Goal: Transaction & Acquisition: Download file/media

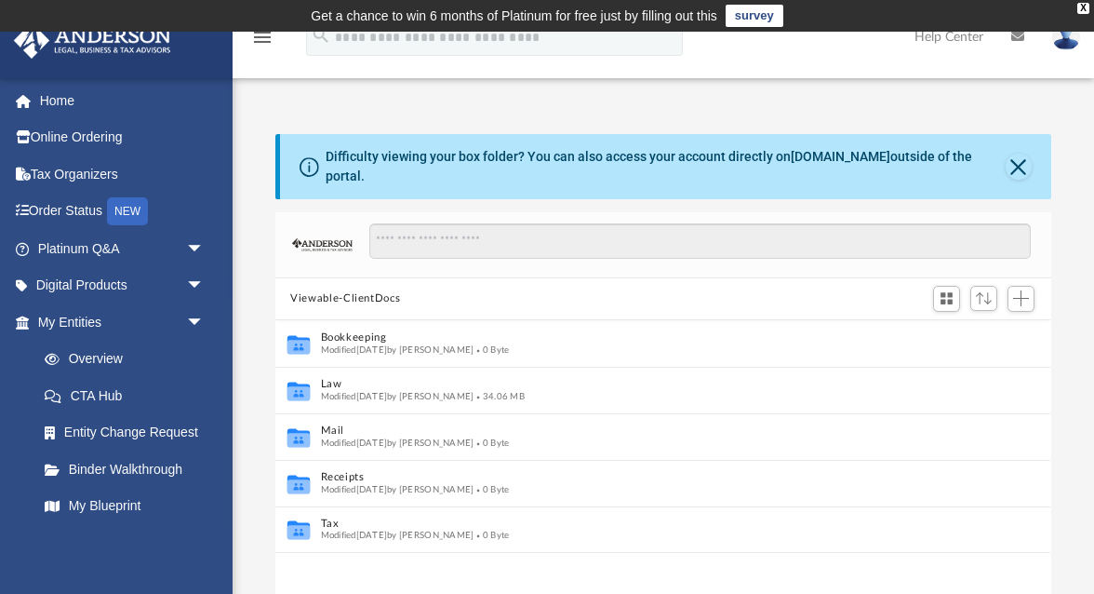
scroll to position [423, 775]
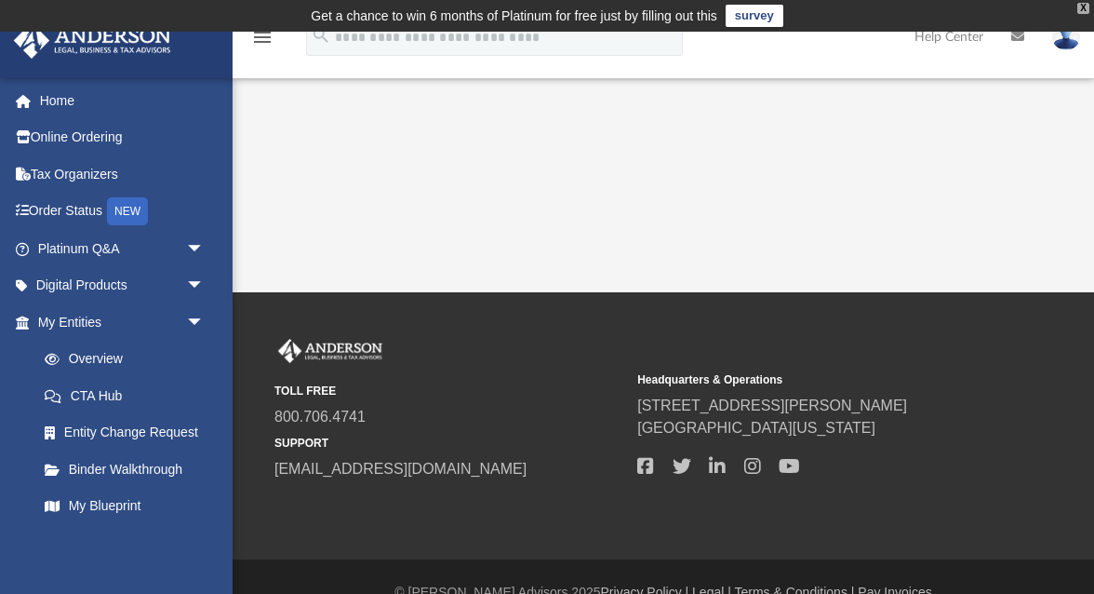
click at [1083, 8] on div "X" at bounding box center [1084, 8] width 12 height 11
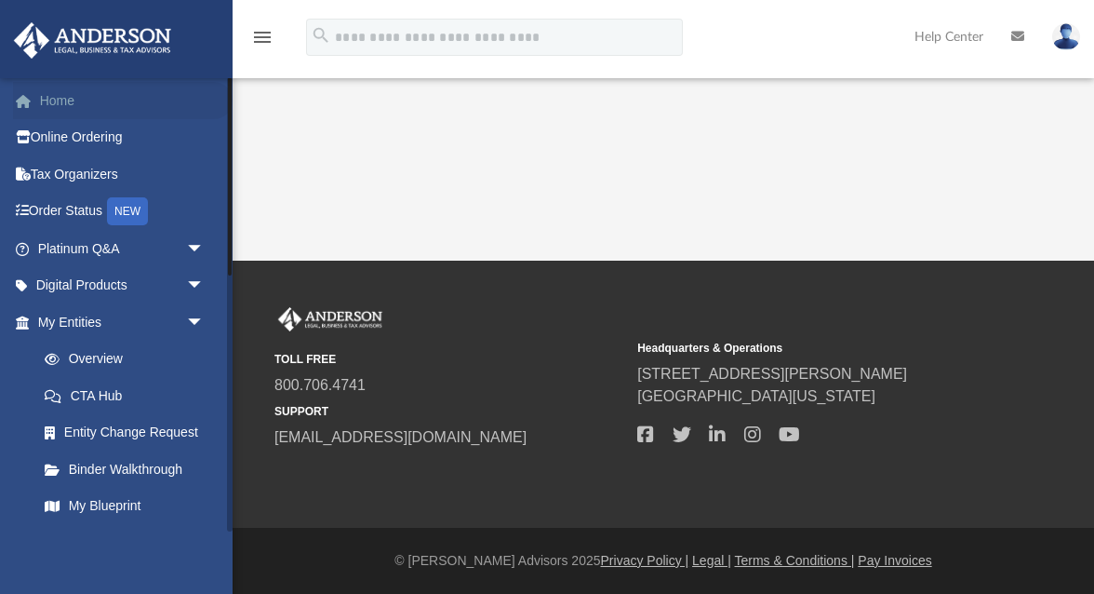
click at [77, 111] on link "Home" at bounding box center [123, 100] width 220 height 37
click at [61, 103] on link "Home" at bounding box center [123, 100] width 220 height 37
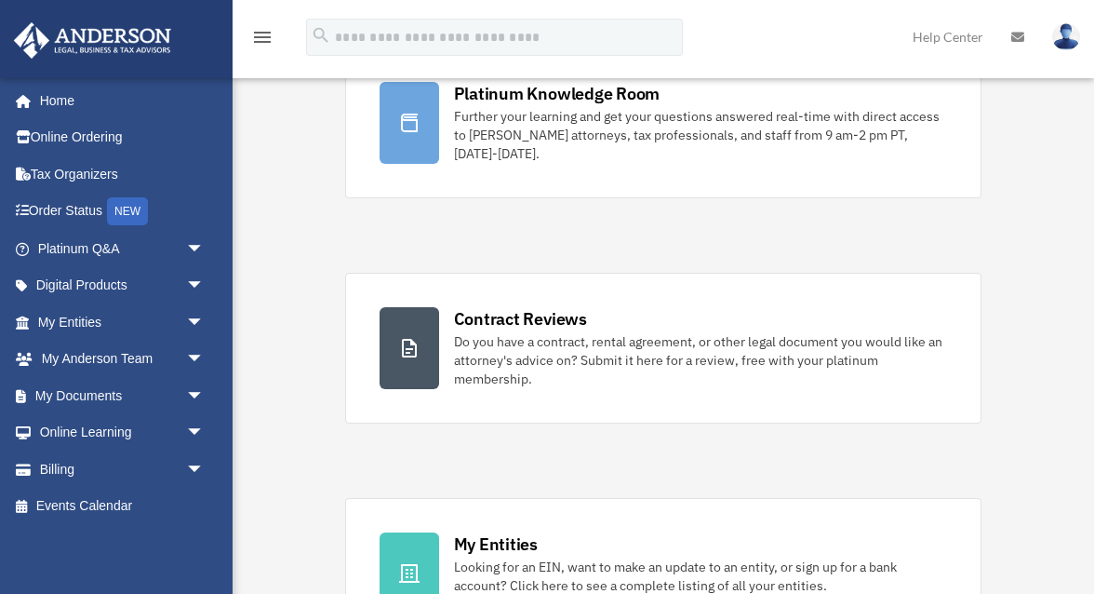
scroll to position [168, 0]
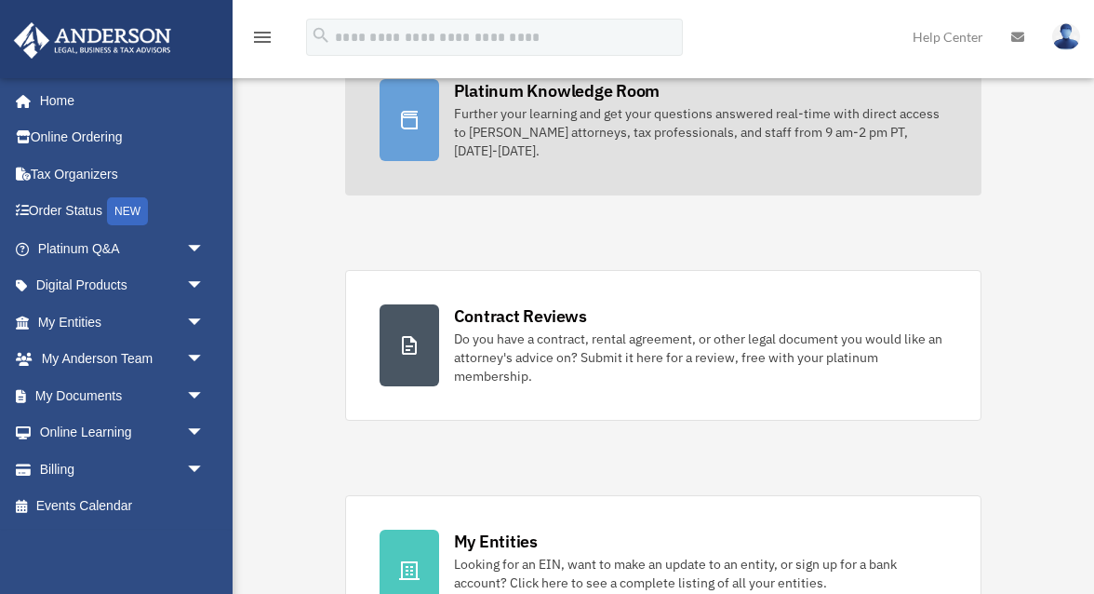
click at [512, 149] on div "Further your learning and get your questions answered real-time with direct acc…" at bounding box center [701, 132] width 494 height 56
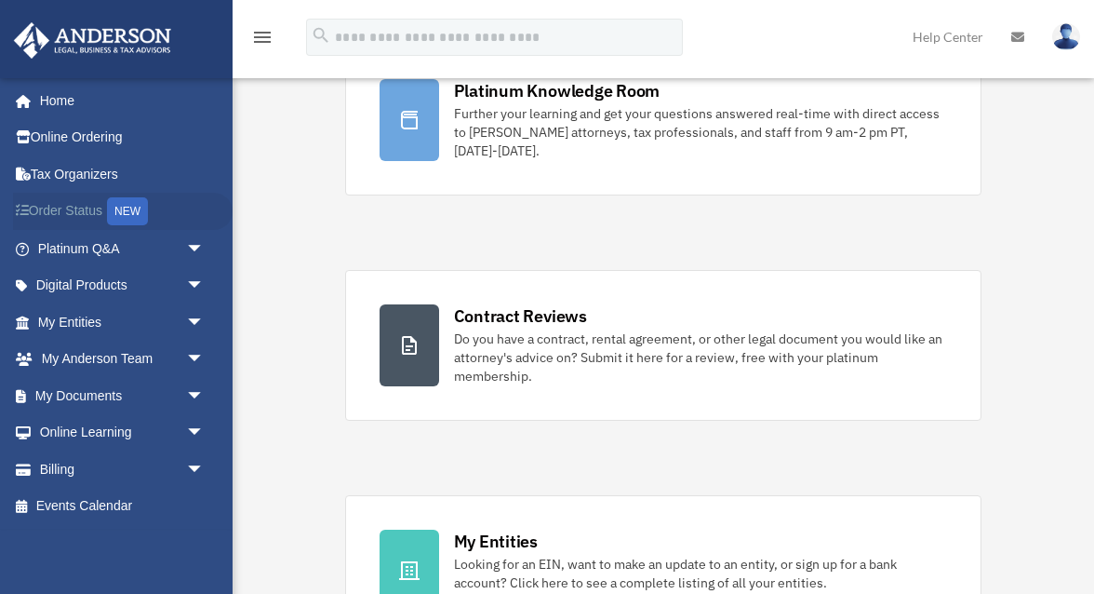
click at [61, 212] on link "Order Status NEW" at bounding box center [123, 212] width 220 height 38
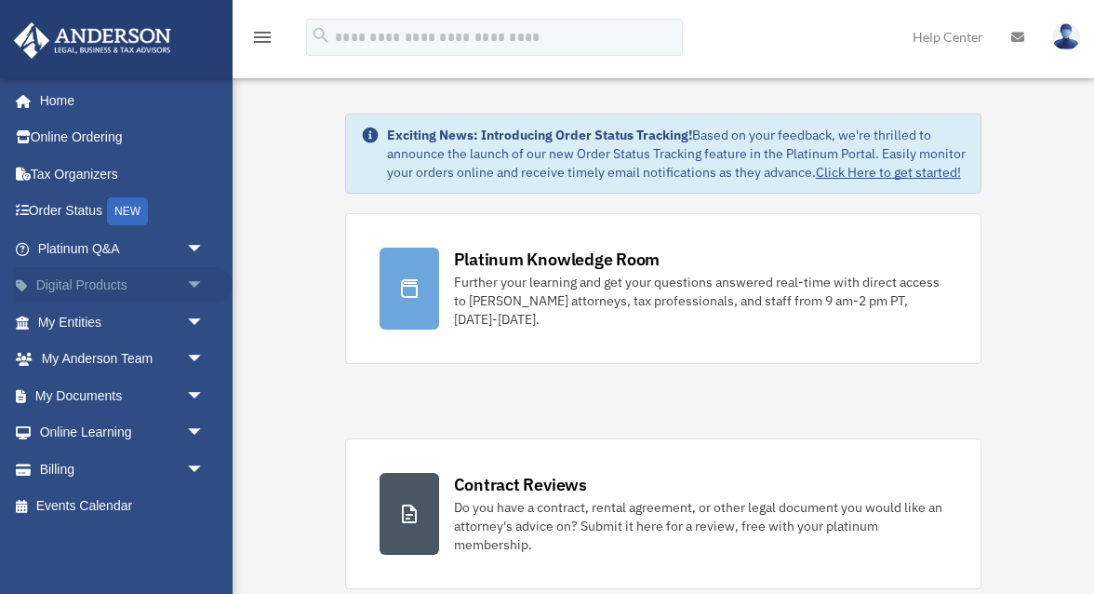
click at [186, 286] on span "arrow_drop_down" at bounding box center [204, 286] width 37 height 38
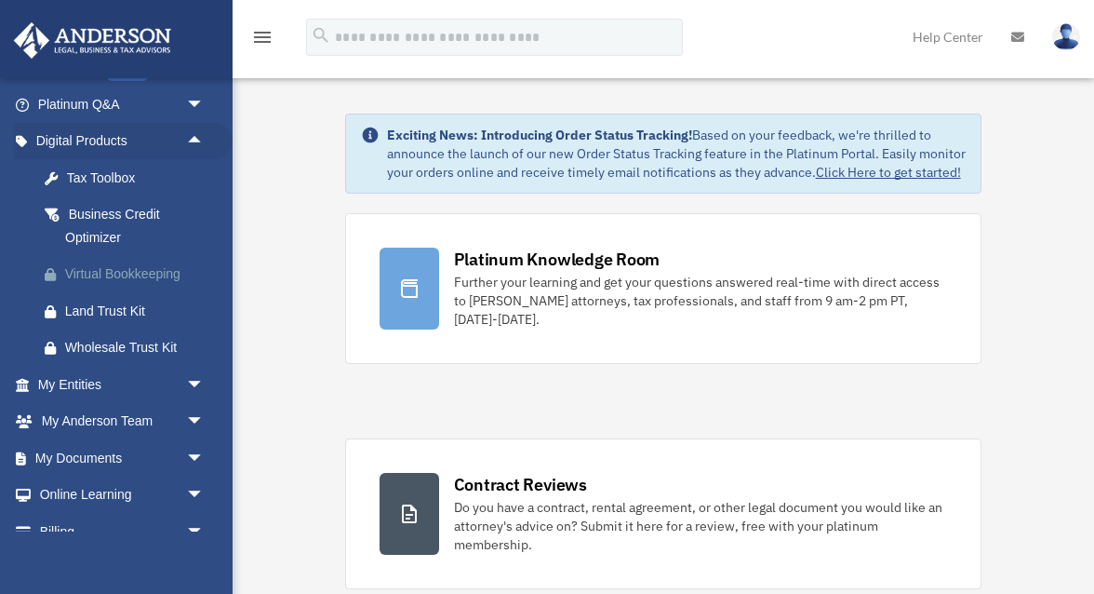
scroll to position [203, 0]
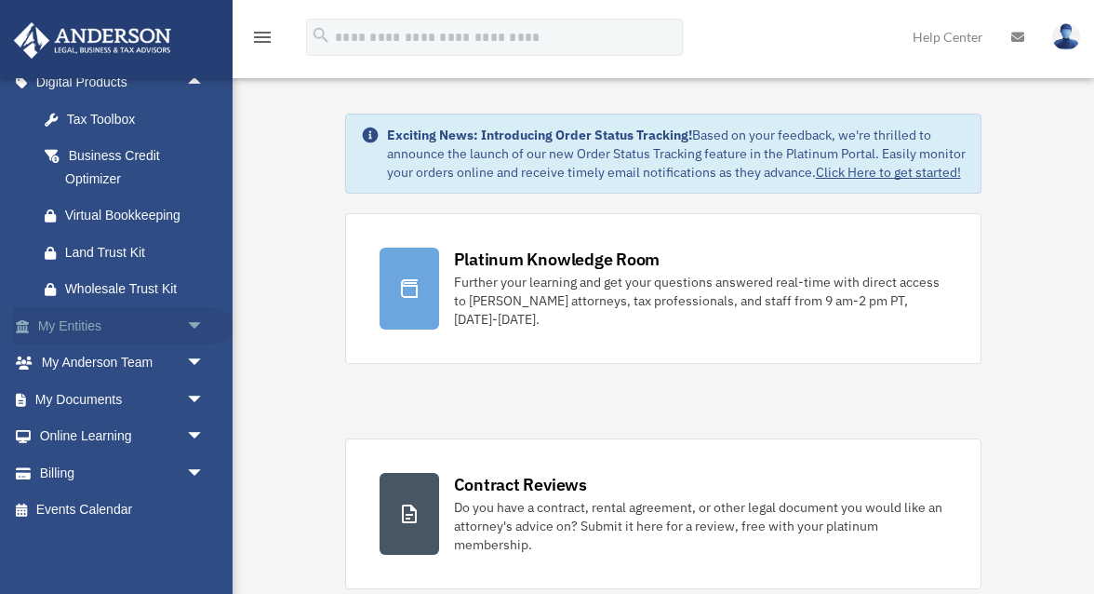
click at [200, 319] on span "arrow_drop_down" at bounding box center [204, 326] width 37 height 38
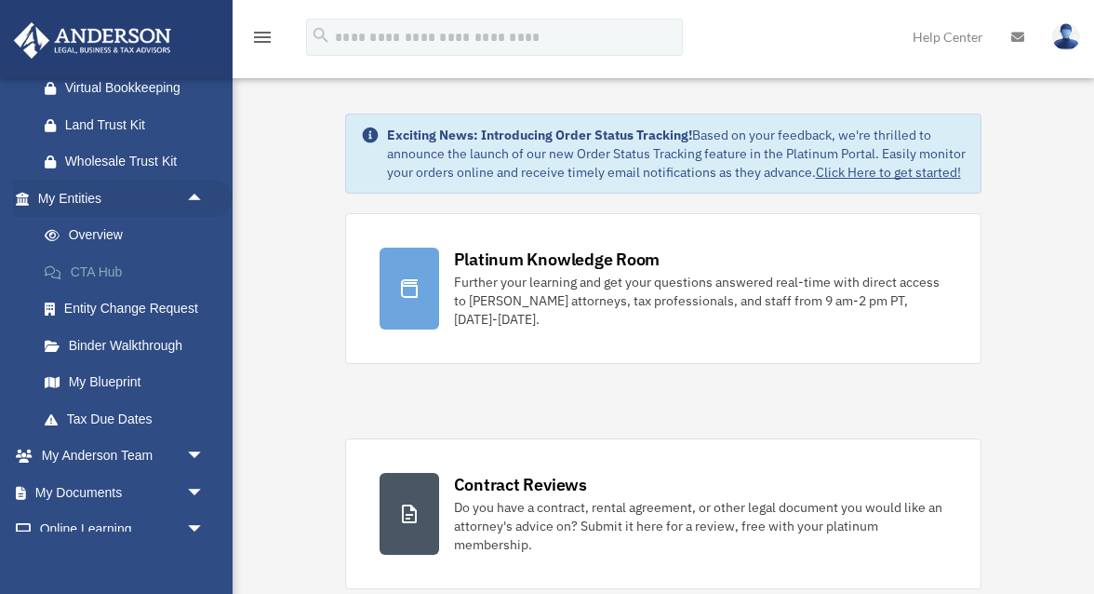
scroll to position [333, 0]
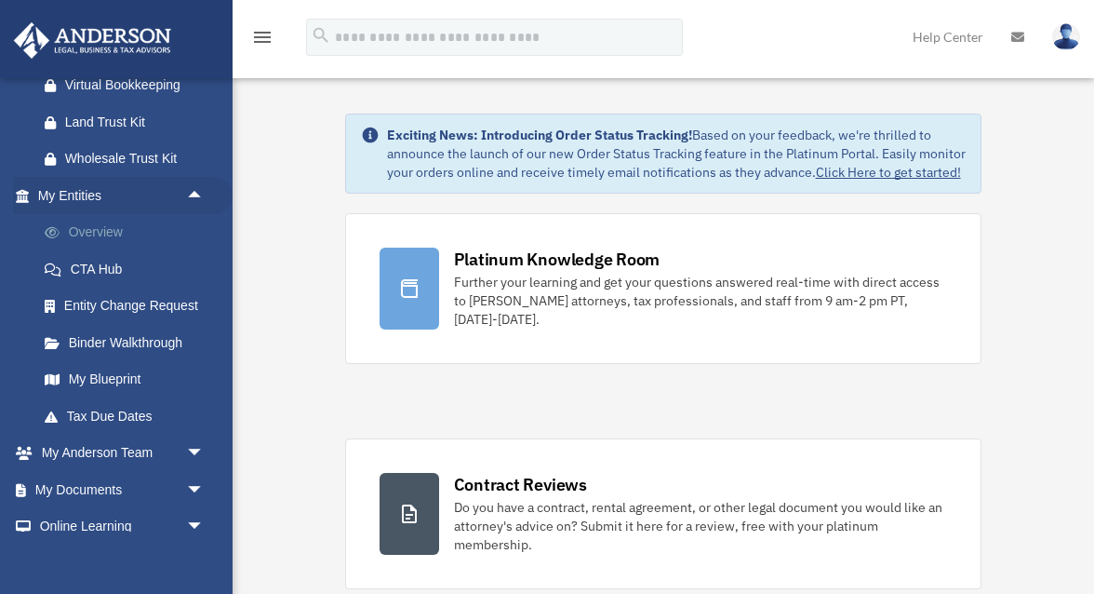
click at [110, 235] on link "Overview" at bounding box center [129, 232] width 207 height 37
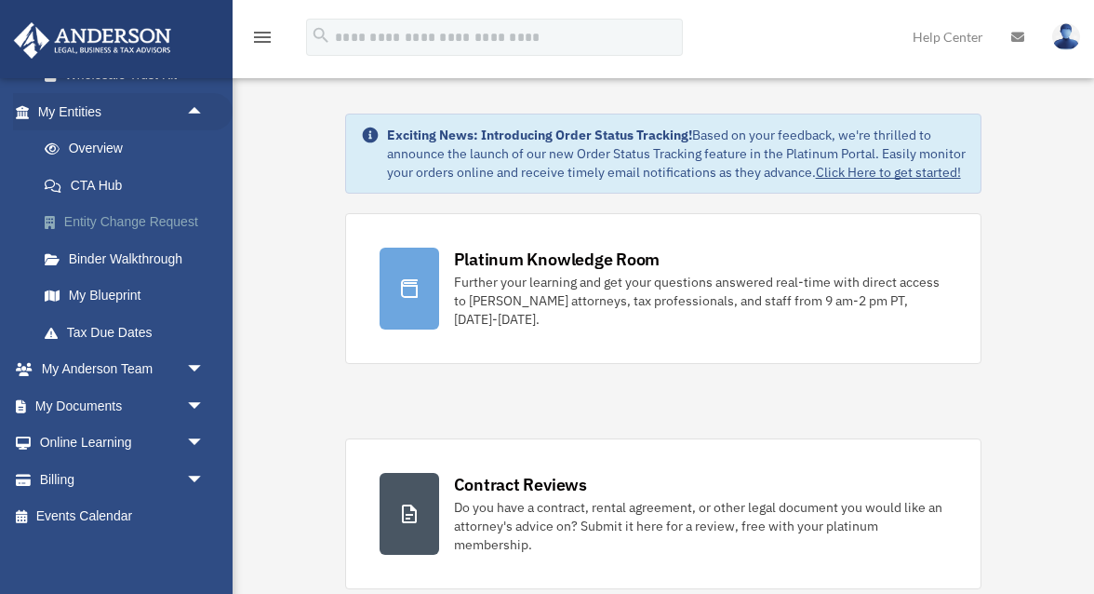
scroll to position [418, 0]
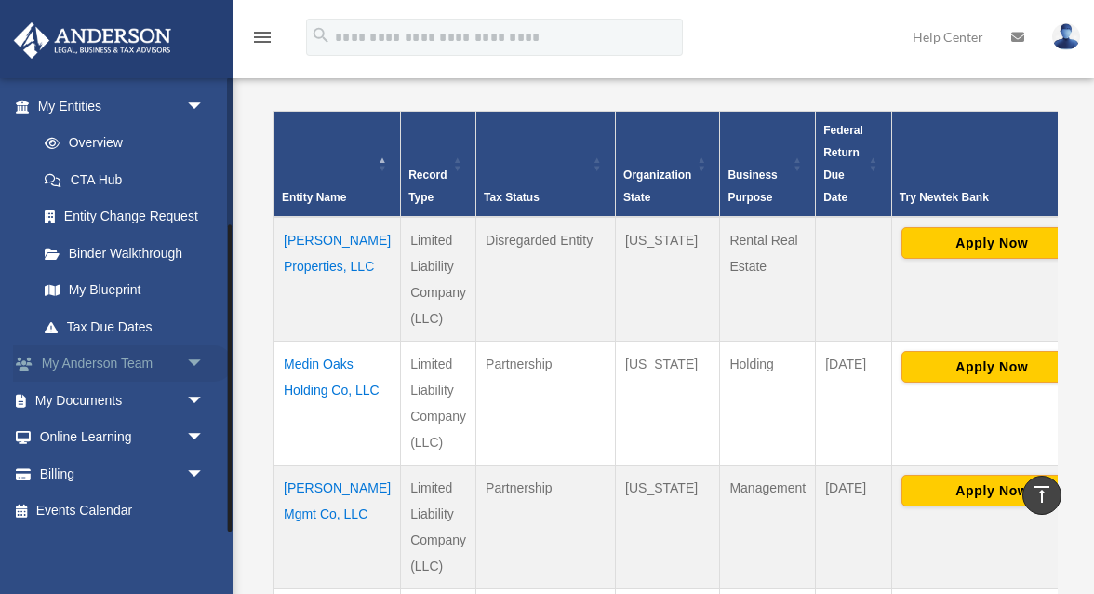
scroll to position [217, 0]
click at [124, 254] on link "Binder Walkthrough" at bounding box center [129, 252] width 207 height 37
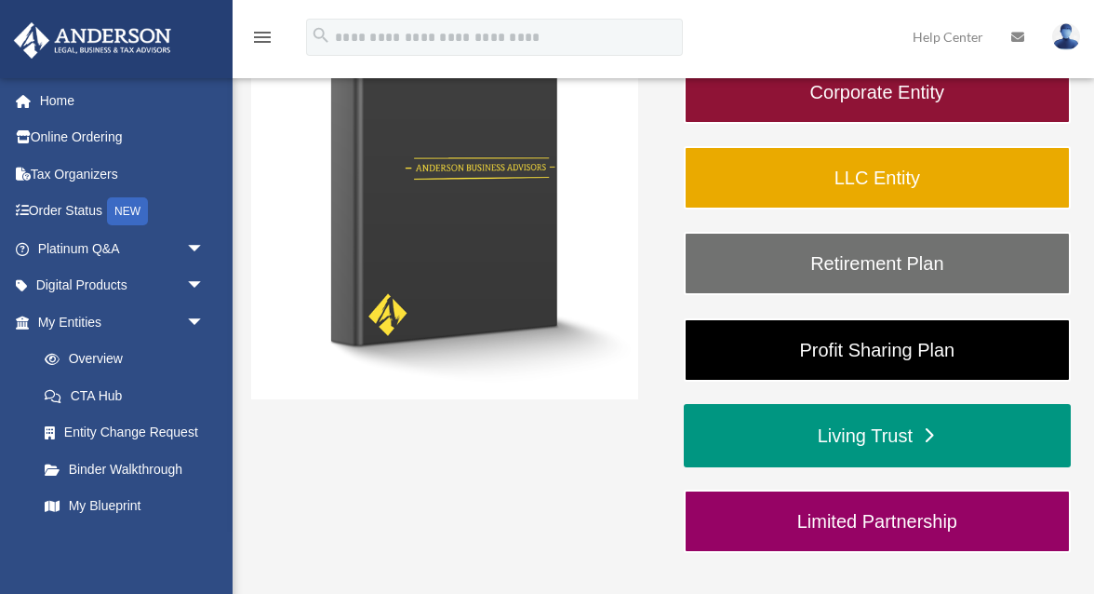
scroll to position [319, 0]
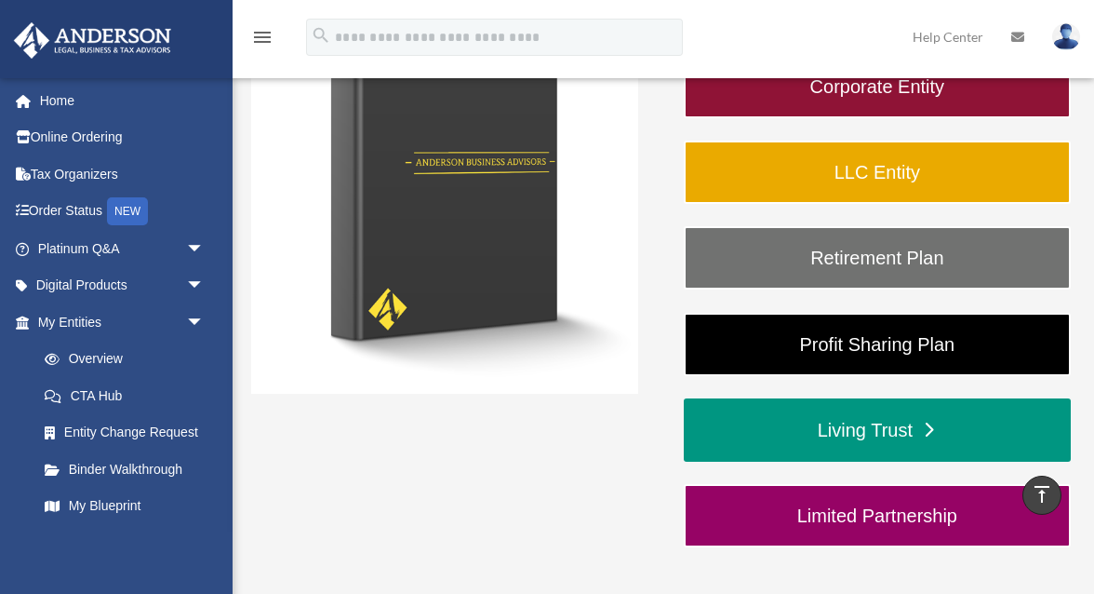
click at [851, 426] on link "Living Trust" at bounding box center [877, 429] width 387 height 63
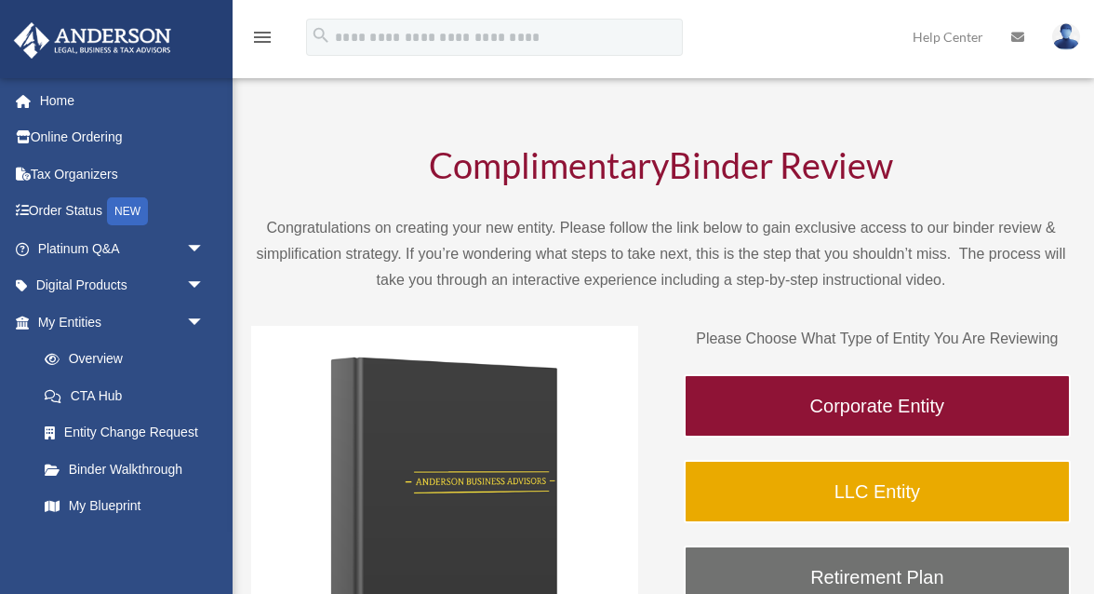
scroll to position [319, 0]
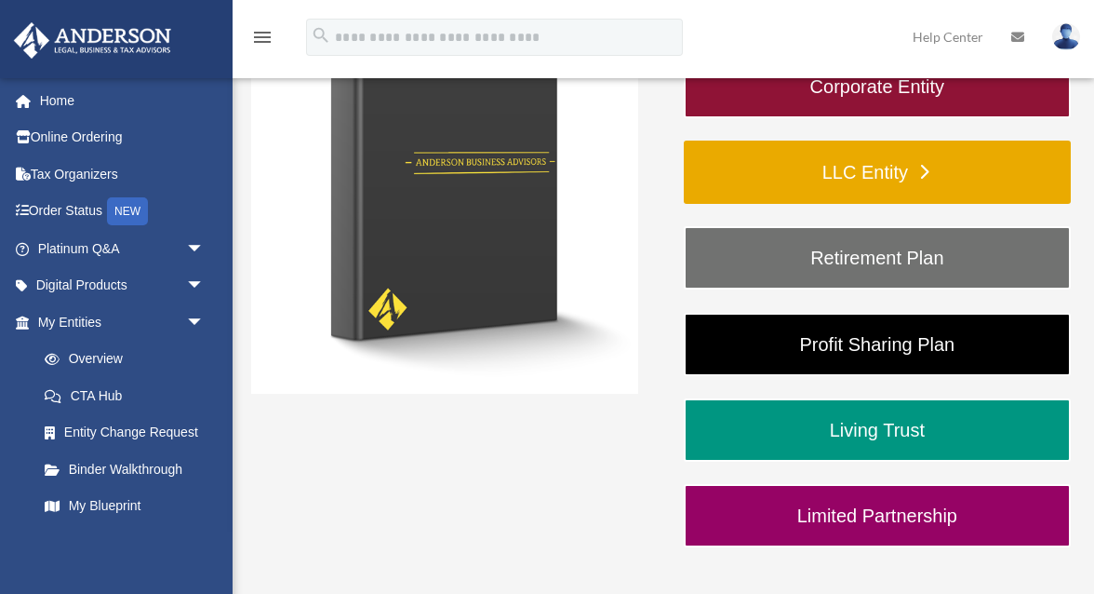
click at [812, 184] on link "LLC Entity" at bounding box center [877, 172] width 387 height 63
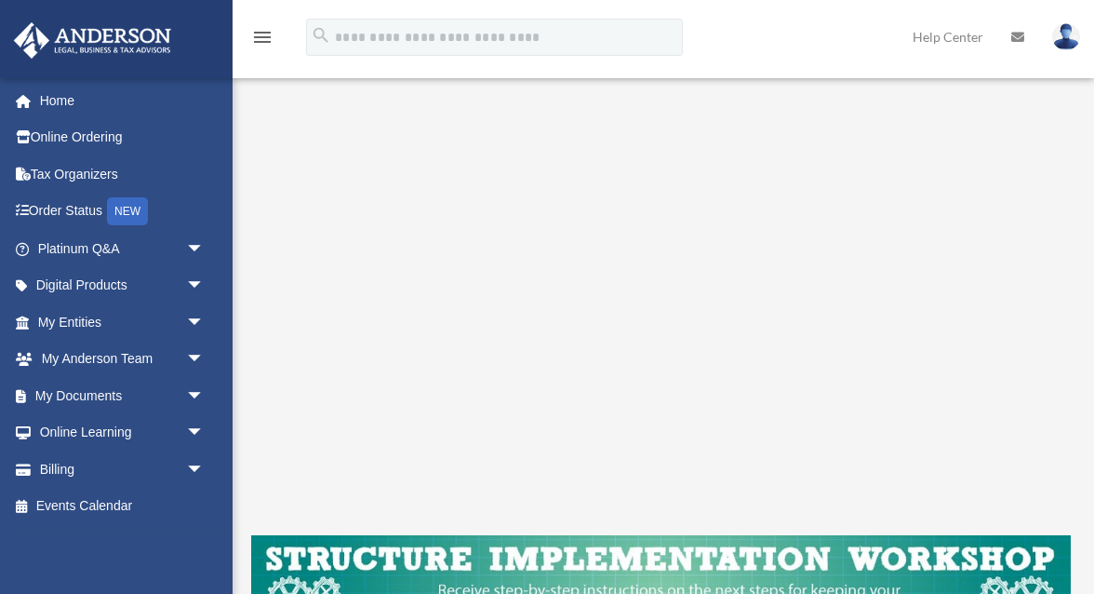
scroll to position [324, 0]
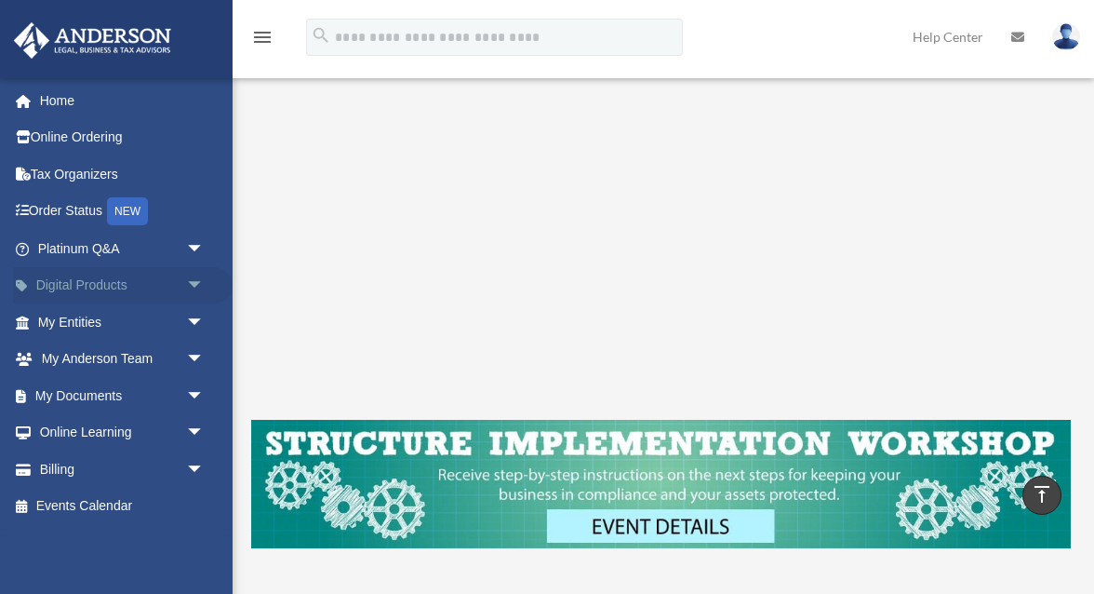
click at [186, 282] on span "arrow_drop_down" at bounding box center [204, 286] width 37 height 38
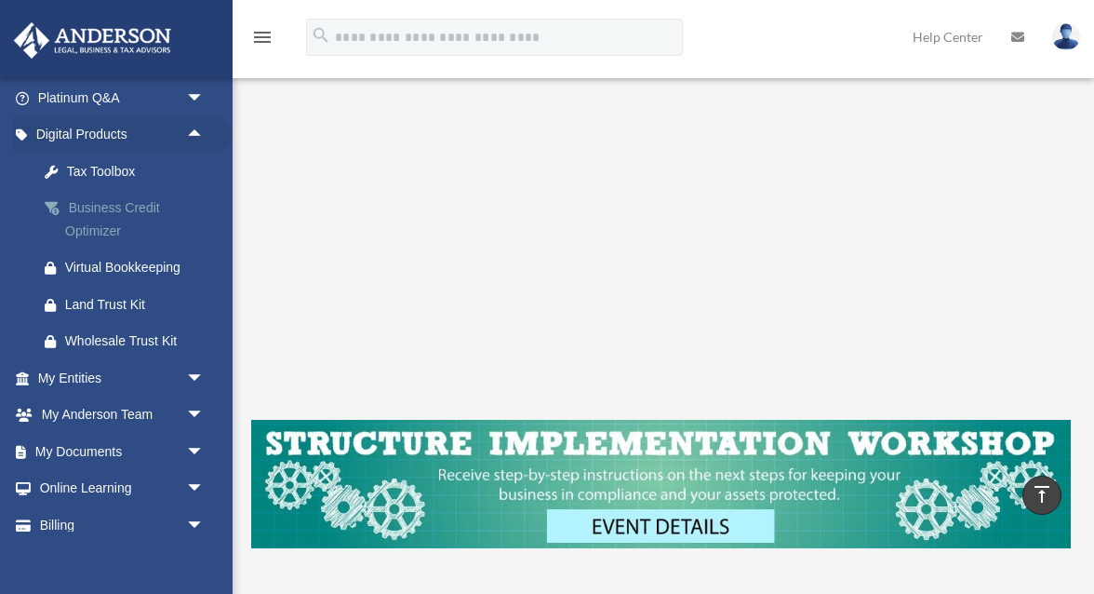
scroll to position [178, 0]
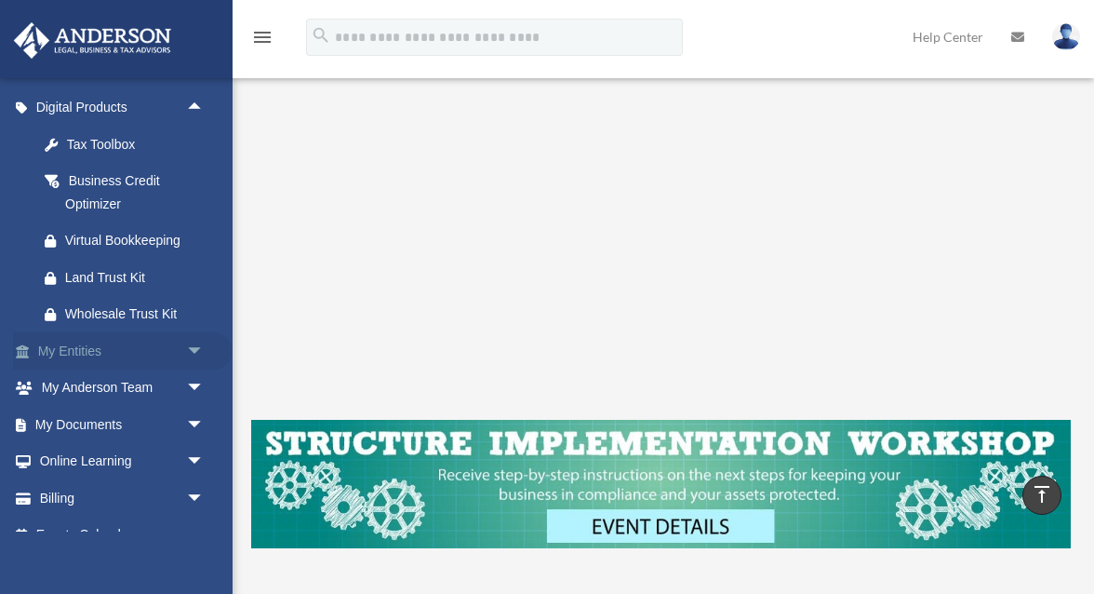
click at [194, 348] on span "arrow_drop_down" at bounding box center [204, 351] width 37 height 38
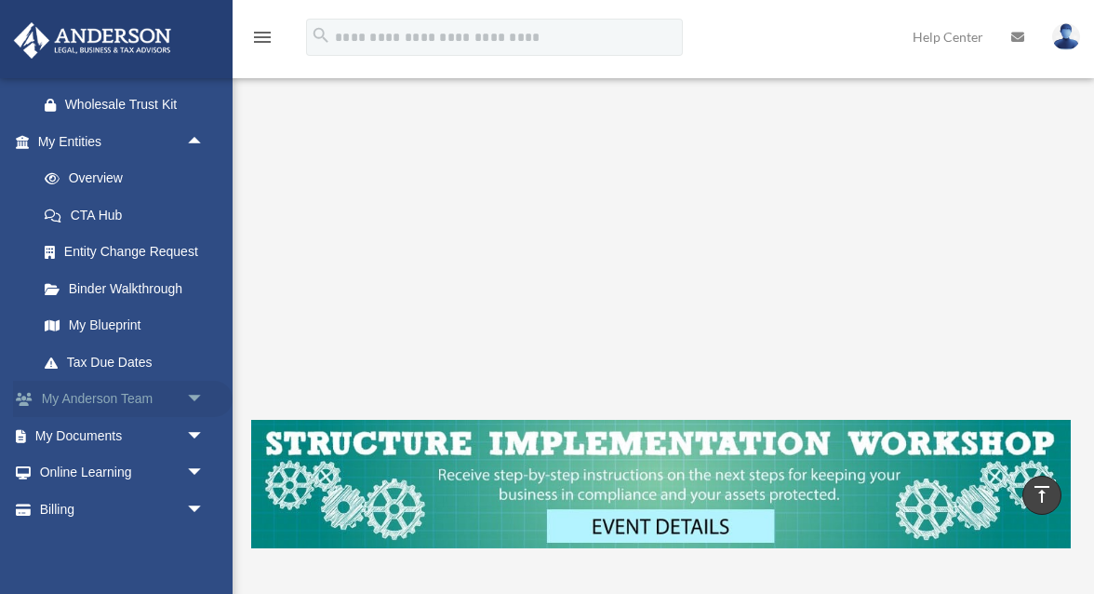
scroll to position [423, 0]
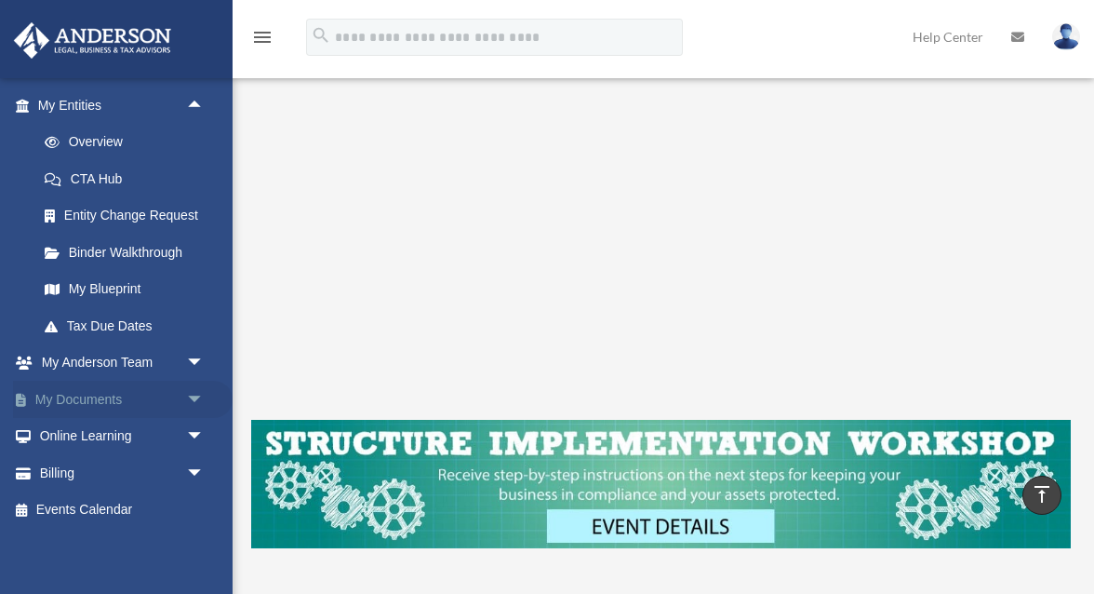
click at [189, 402] on span "arrow_drop_down" at bounding box center [204, 400] width 37 height 38
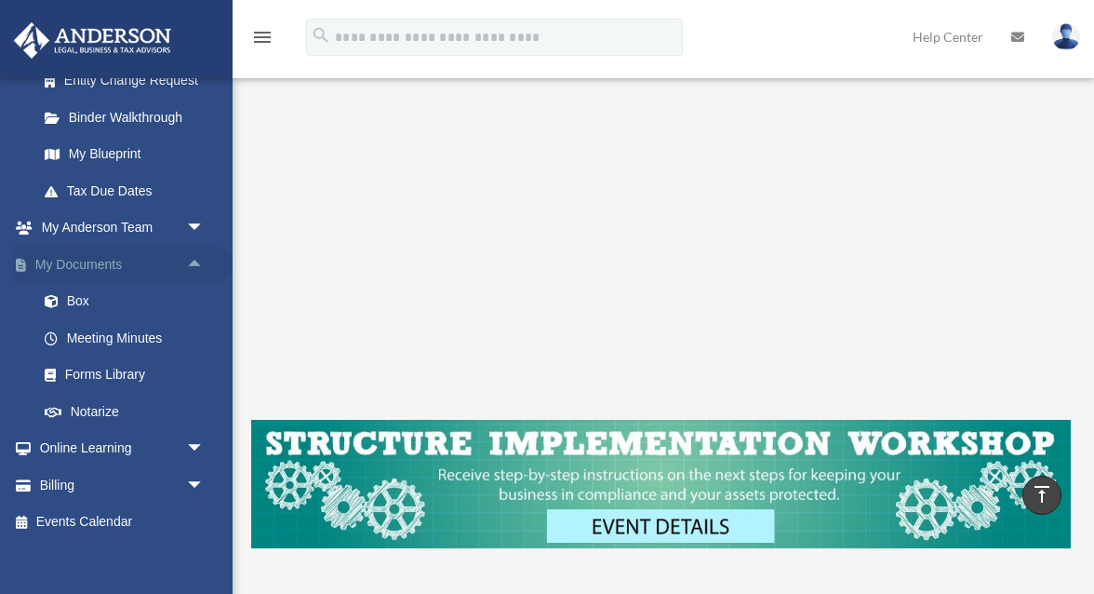
scroll to position [558, 0]
click at [186, 450] on span "arrow_drop_down" at bounding box center [204, 449] width 37 height 38
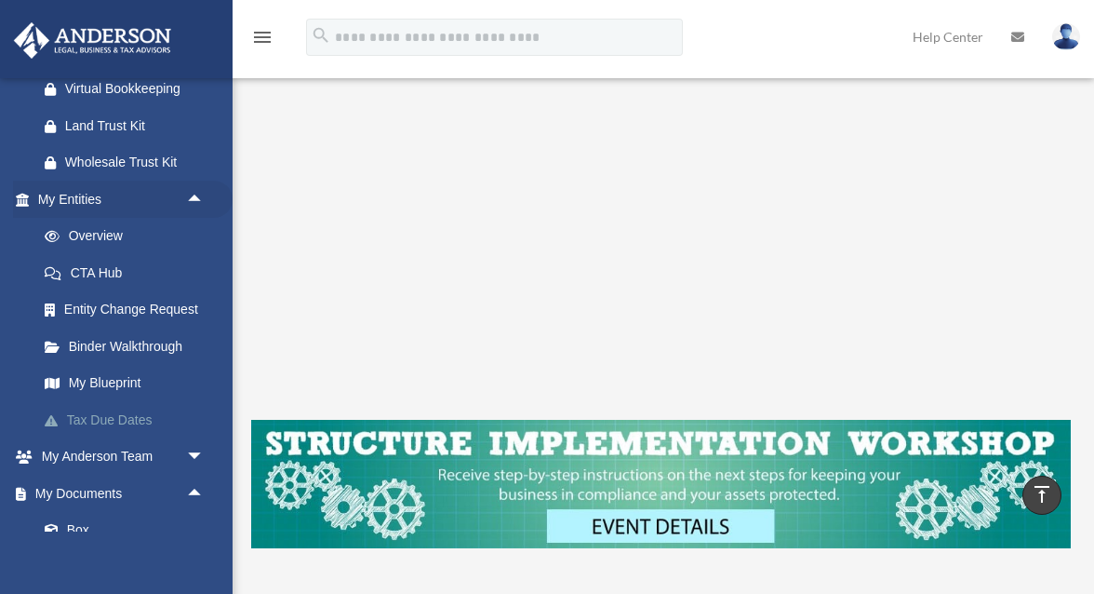
scroll to position [328, 0]
click at [145, 347] on link "Binder Walkthrough" at bounding box center [129, 347] width 207 height 37
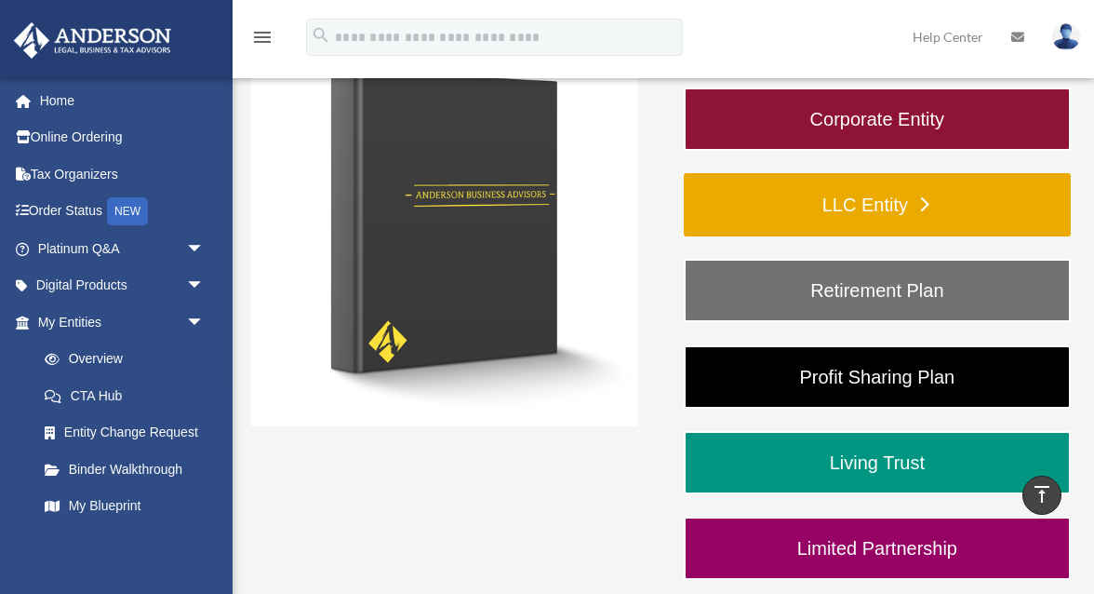
scroll to position [256, 0]
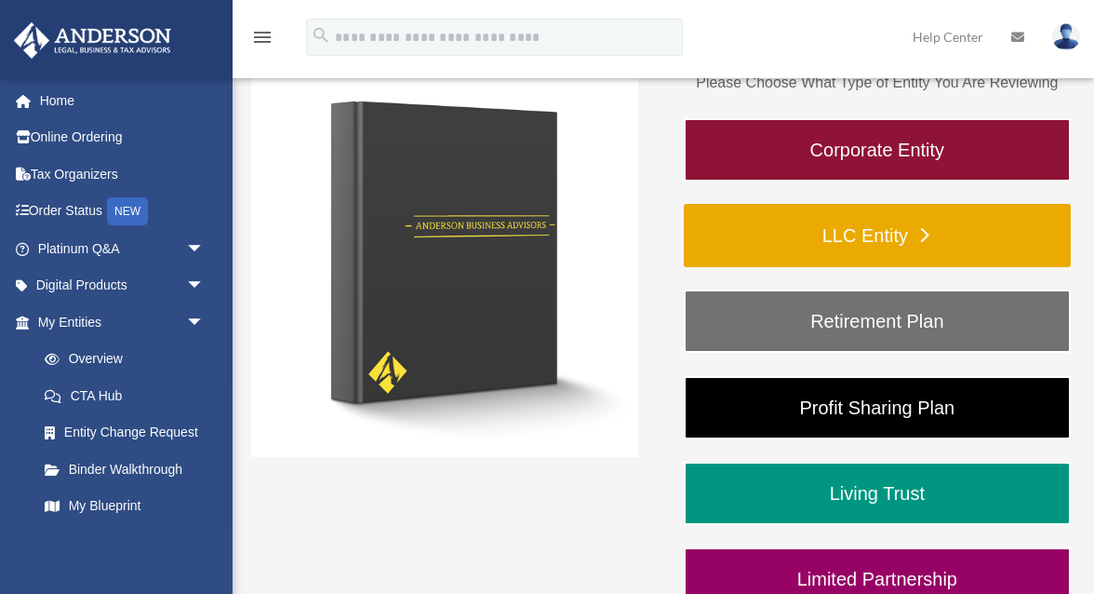
click at [856, 230] on link "LLC Entity" at bounding box center [877, 235] width 387 height 63
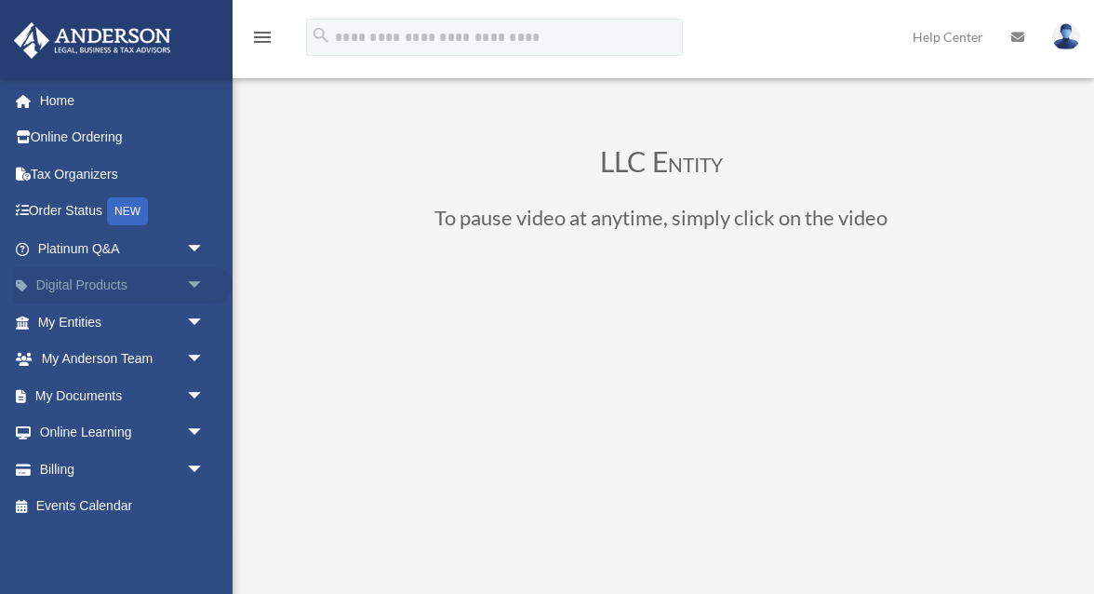
click at [186, 281] on span "arrow_drop_down" at bounding box center [204, 286] width 37 height 38
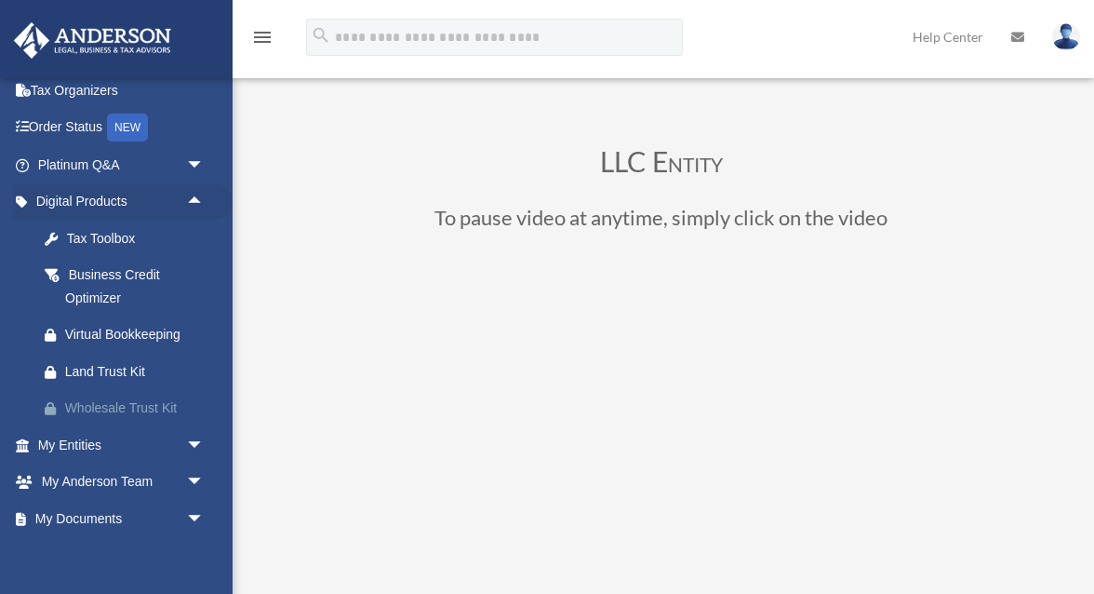
scroll to position [112, 0]
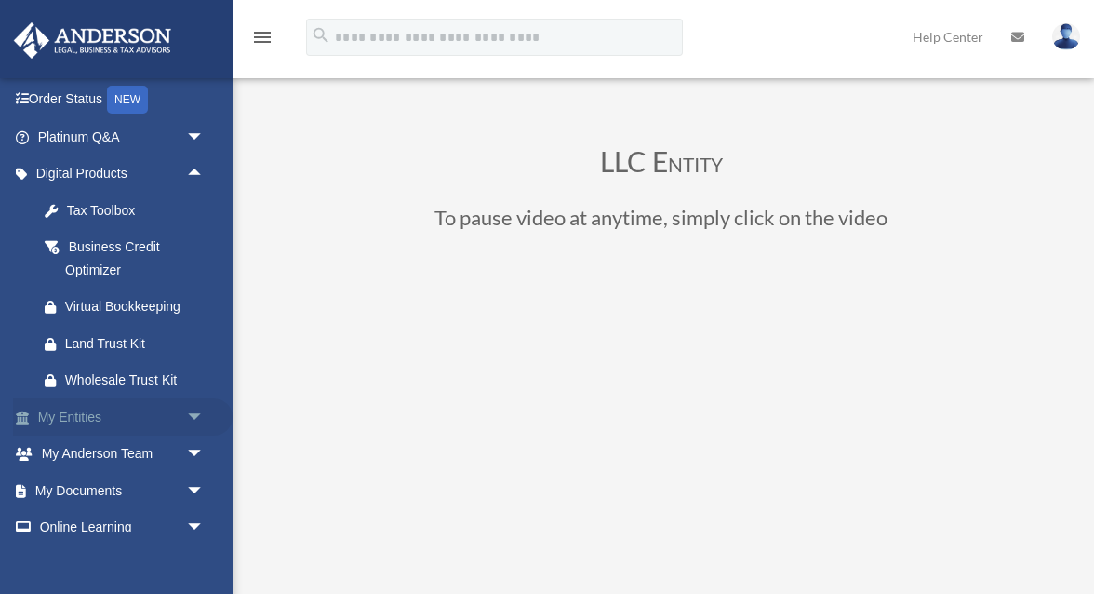
click at [191, 416] on span "arrow_drop_down" at bounding box center [204, 417] width 37 height 38
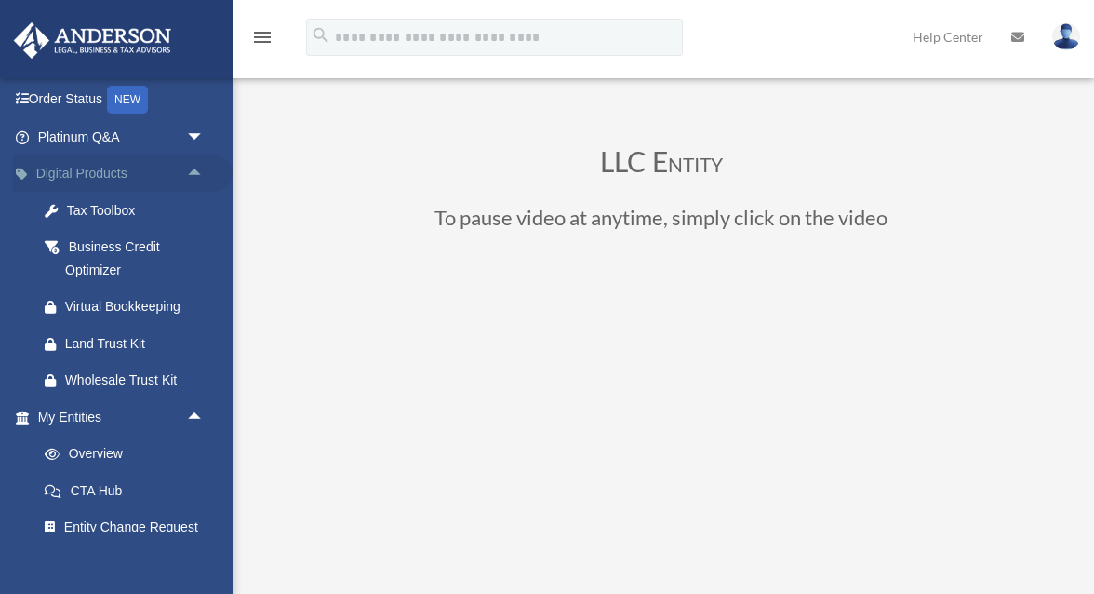
click at [193, 176] on span "arrow_drop_up" at bounding box center [204, 174] width 37 height 38
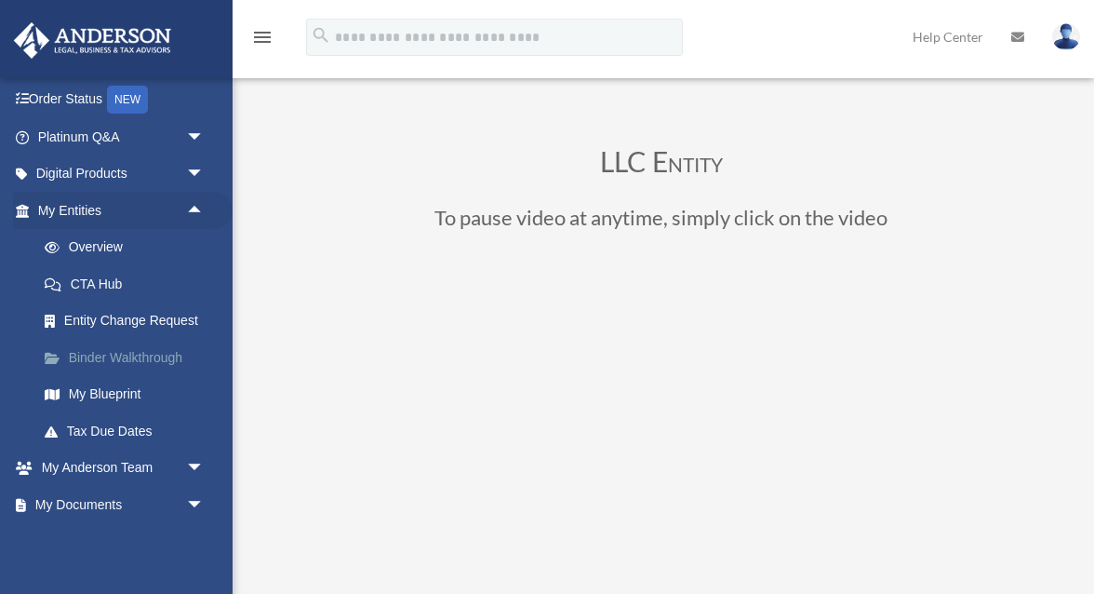
click at [154, 350] on link "Binder Walkthrough" at bounding box center [129, 357] width 207 height 37
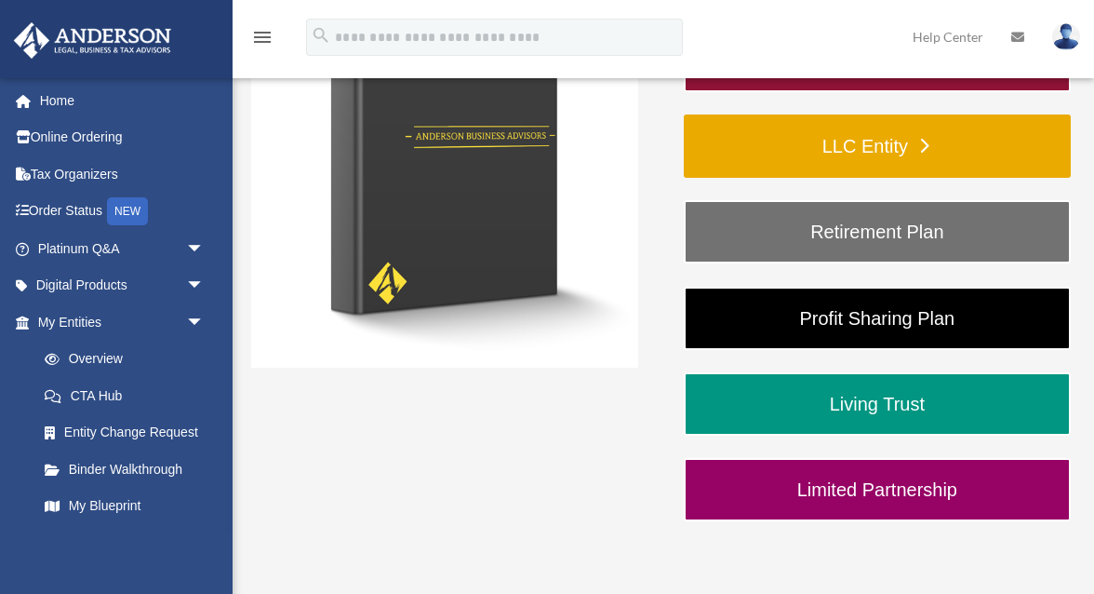
scroll to position [342, 0]
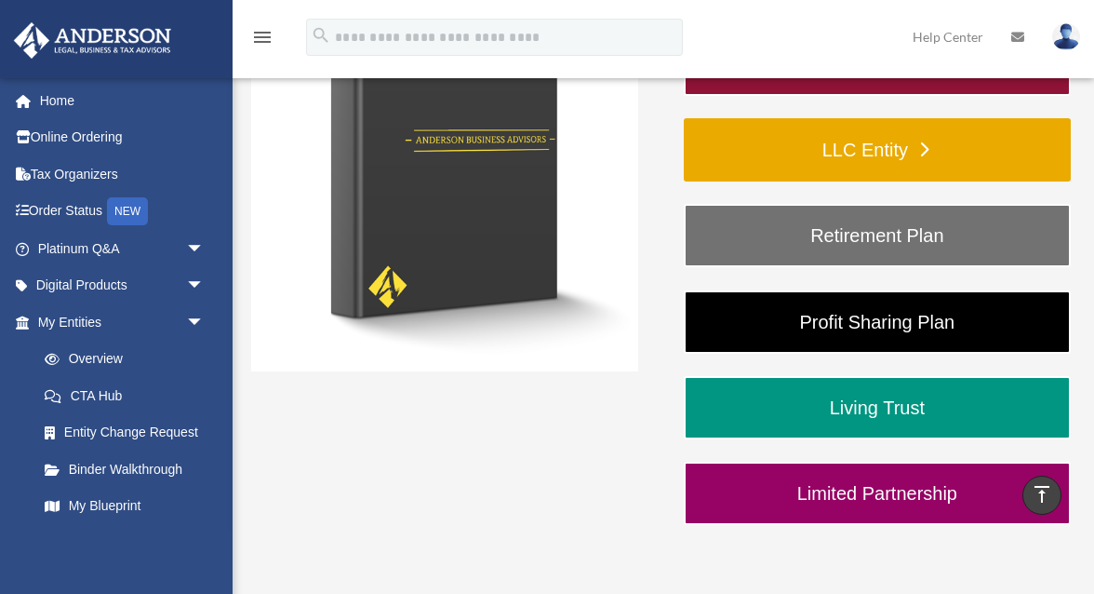
click at [858, 163] on link "LLC Entity" at bounding box center [877, 149] width 387 height 63
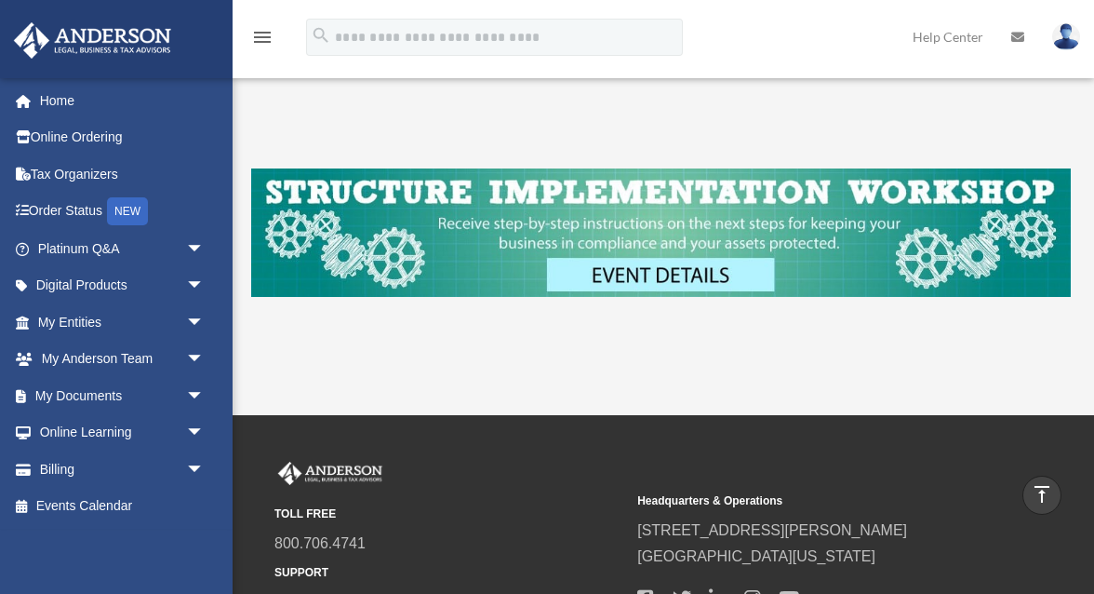
scroll to position [525, 0]
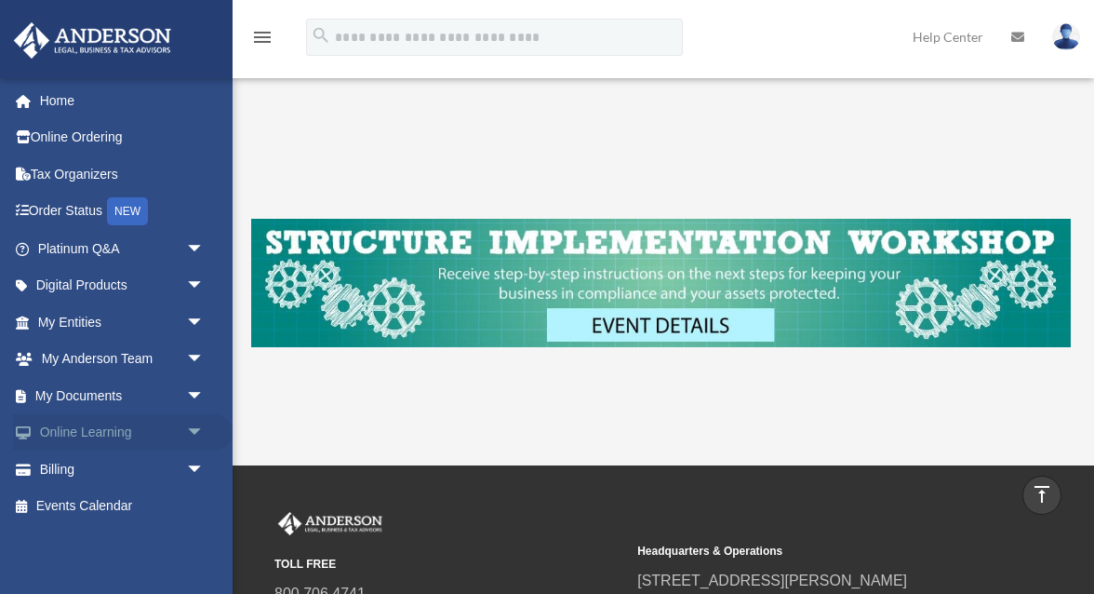
click at [197, 435] on span "arrow_drop_down" at bounding box center [204, 433] width 37 height 38
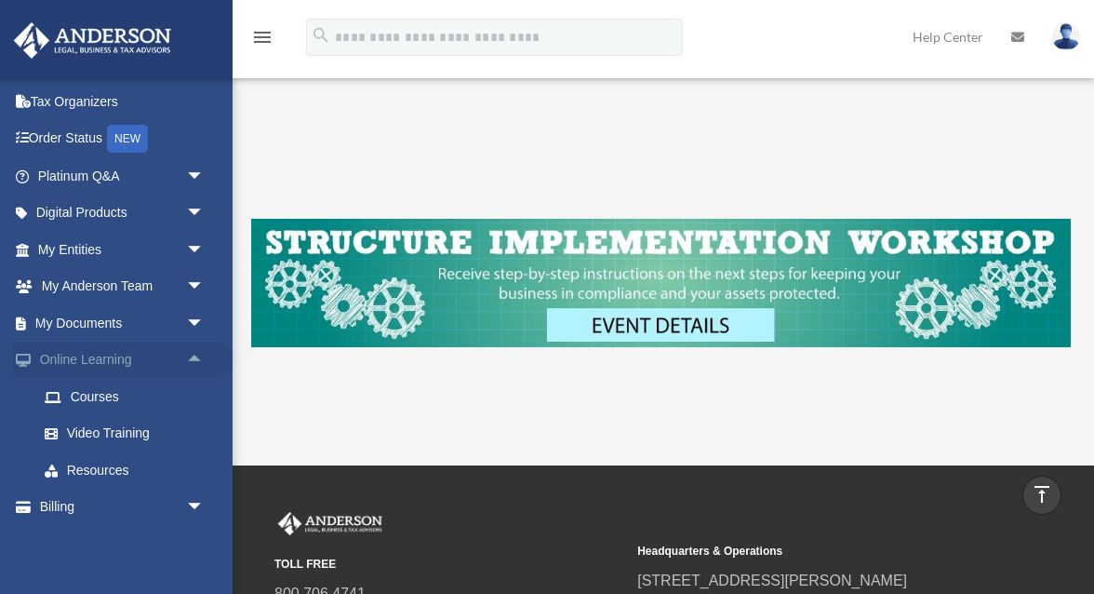
scroll to position [106, 0]
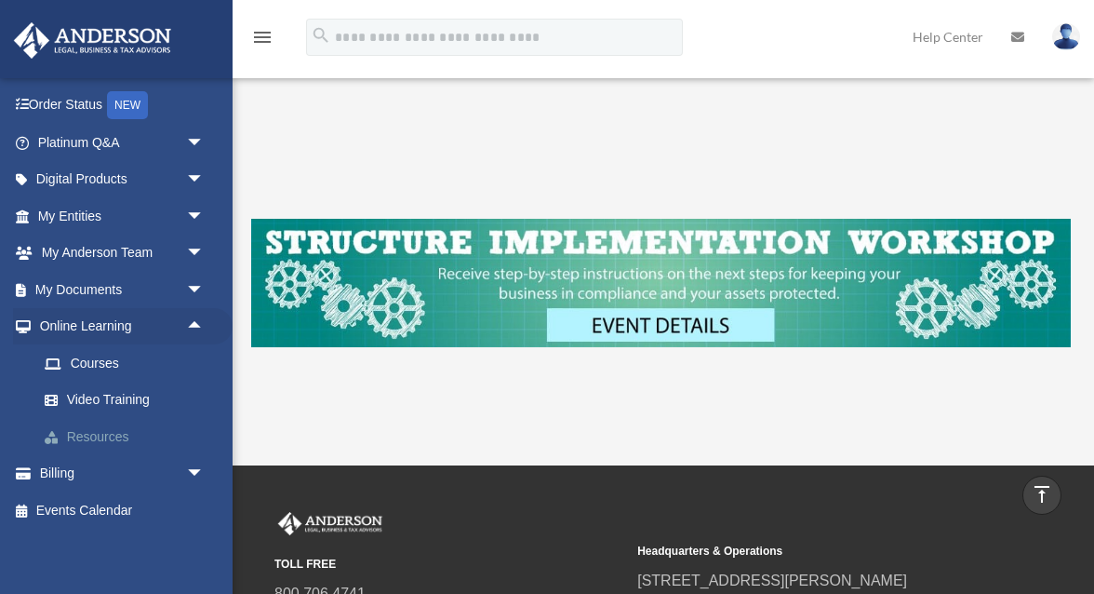
click at [120, 437] on link "Resources" at bounding box center [129, 436] width 207 height 37
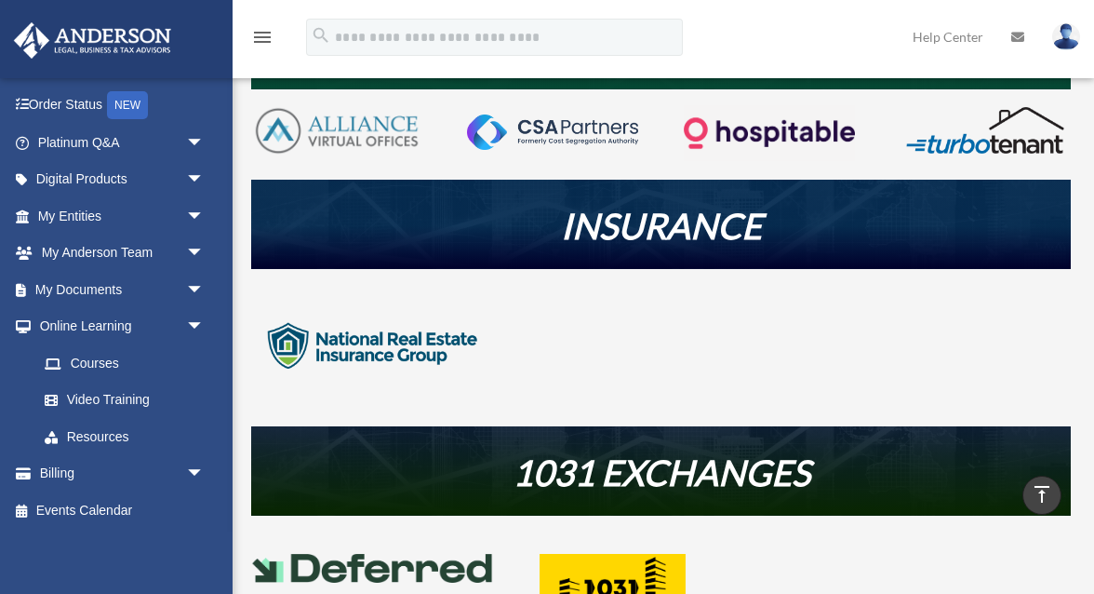
scroll to position [405, 0]
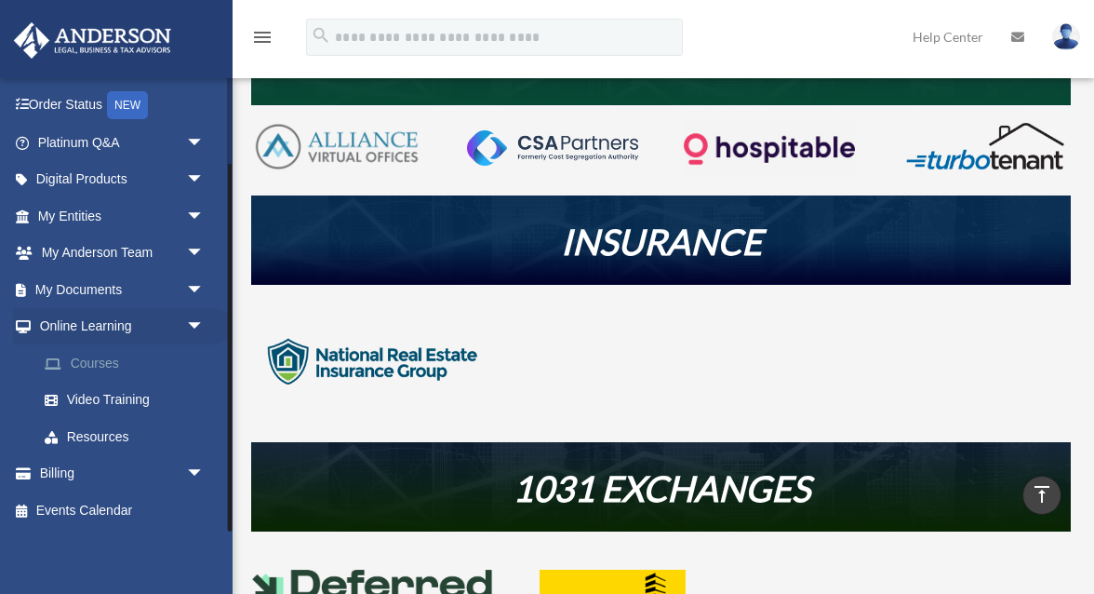
click at [109, 363] on link "Courses" at bounding box center [129, 362] width 207 height 37
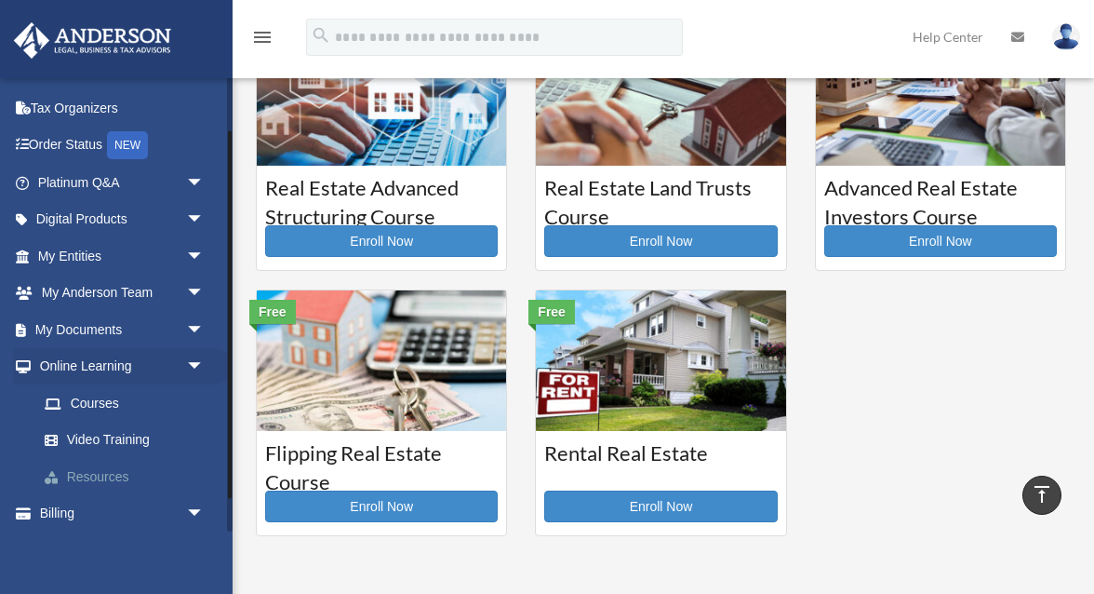
scroll to position [106, 0]
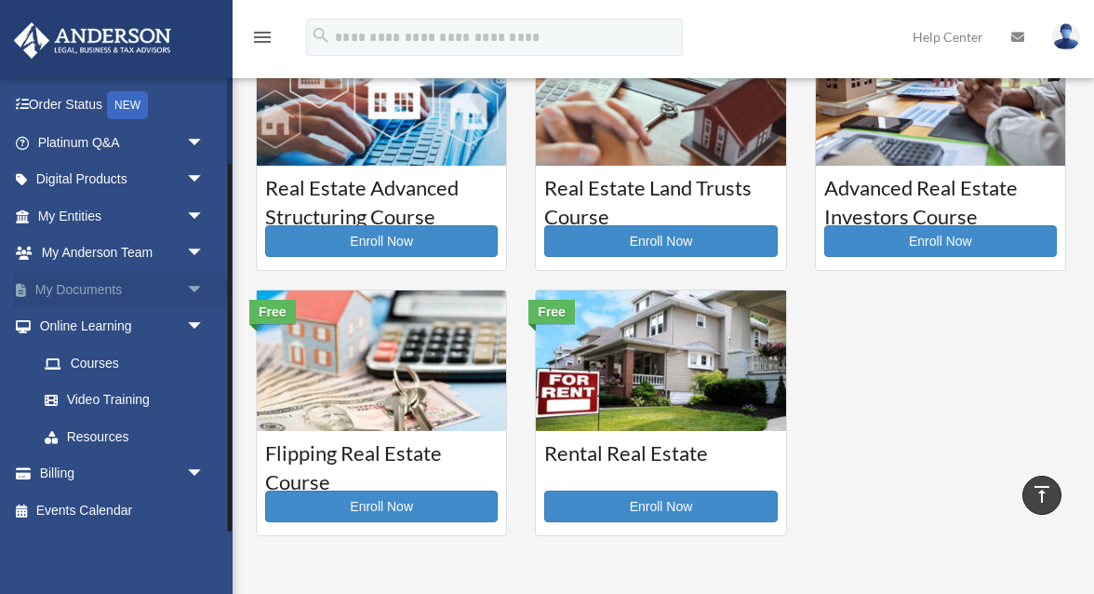
click at [142, 288] on link "My Documents arrow_drop_down" at bounding box center [123, 289] width 220 height 37
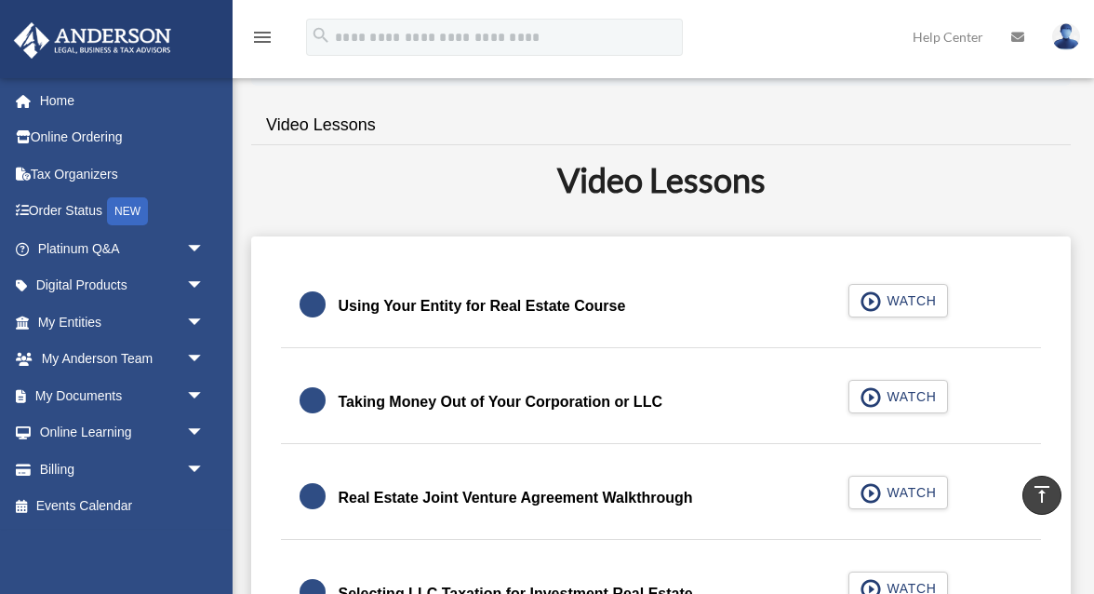
scroll to position [359, 0]
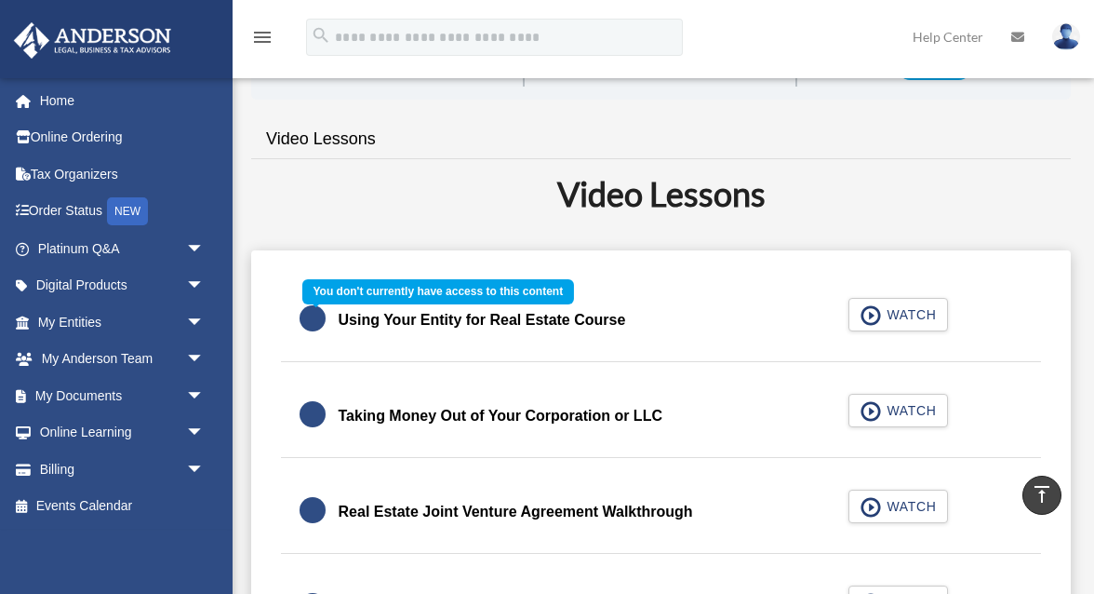
click at [898, 317] on div "Using Your Entity for Real Estate Course WATCH" at bounding box center [661, 320] width 801 height 83
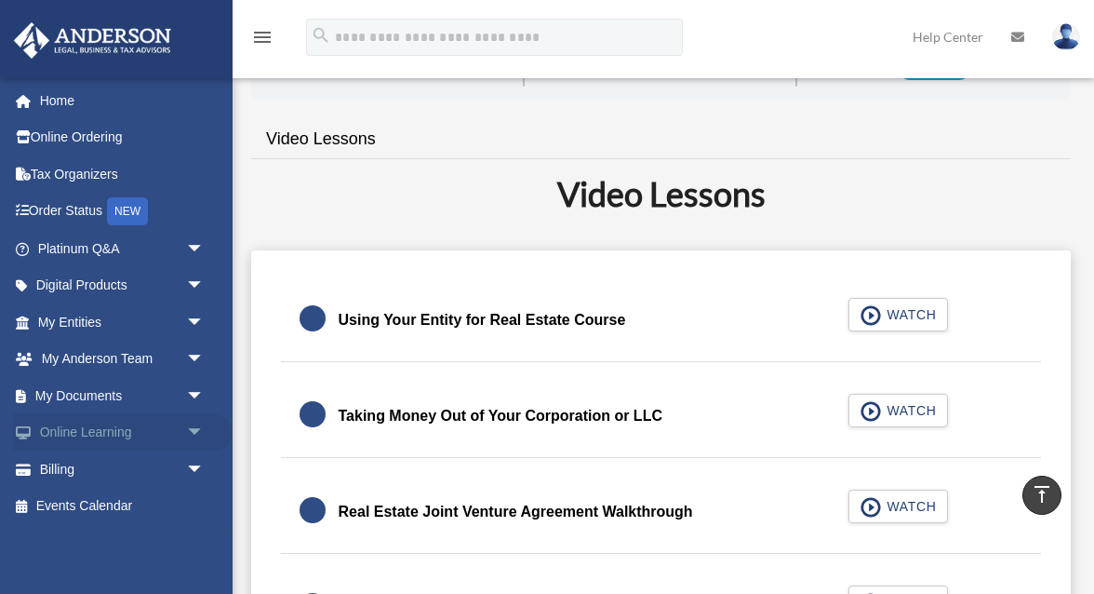
click at [158, 428] on link "Online Learning arrow_drop_down" at bounding box center [123, 432] width 220 height 37
click at [193, 433] on span "arrow_drop_down" at bounding box center [204, 433] width 37 height 38
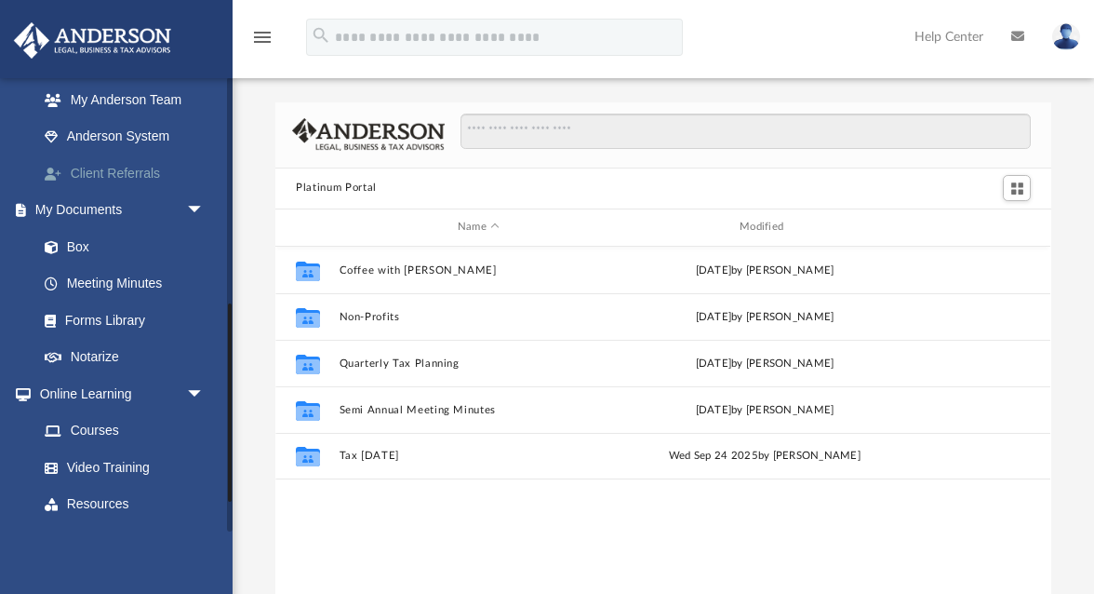
scroll to position [518, 0]
click at [121, 418] on link "Courses" at bounding box center [129, 428] width 207 height 37
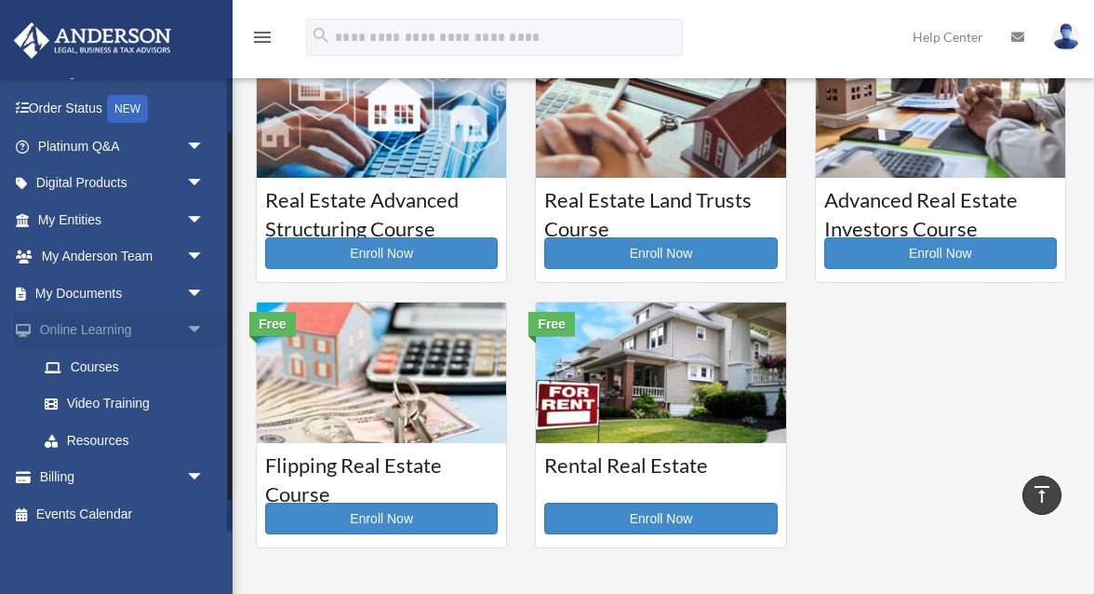
scroll to position [106, 0]
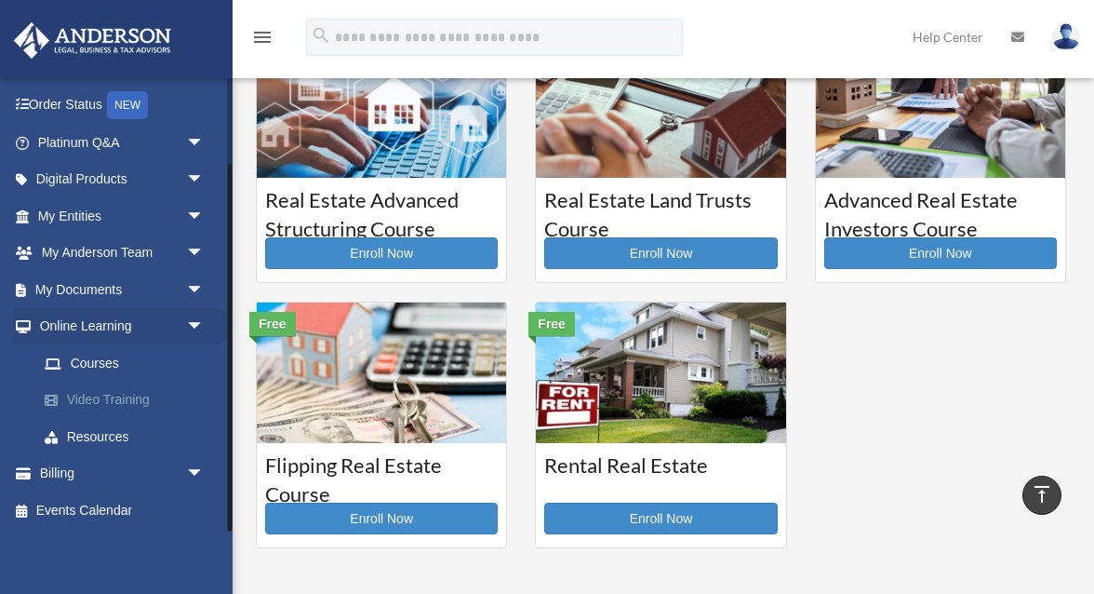
click at [112, 404] on link "Video Training" at bounding box center [129, 400] width 207 height 37
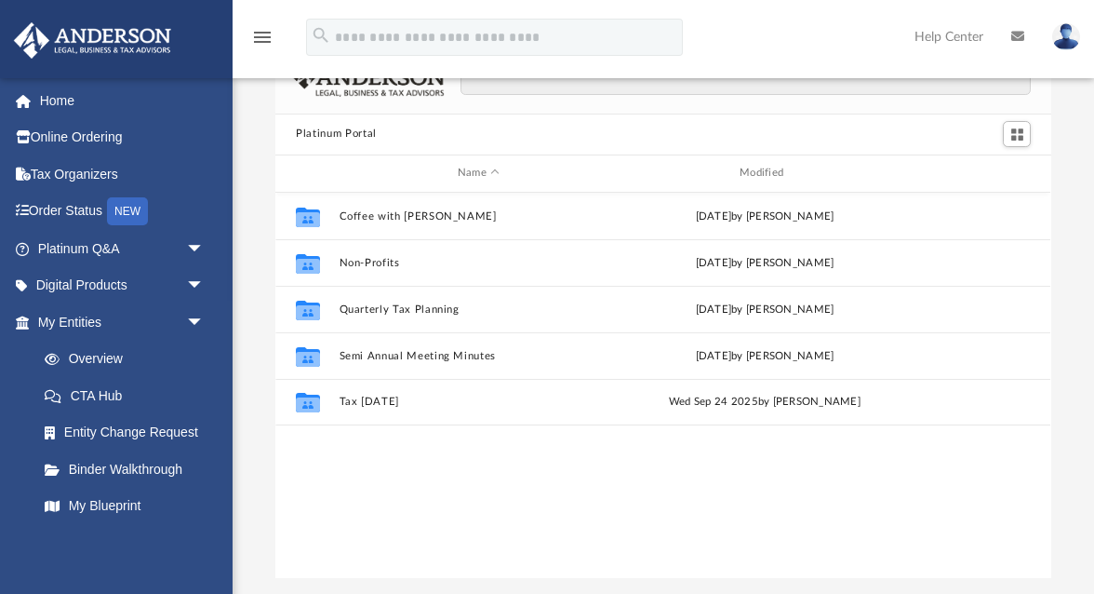
scroll to position [41, 0]
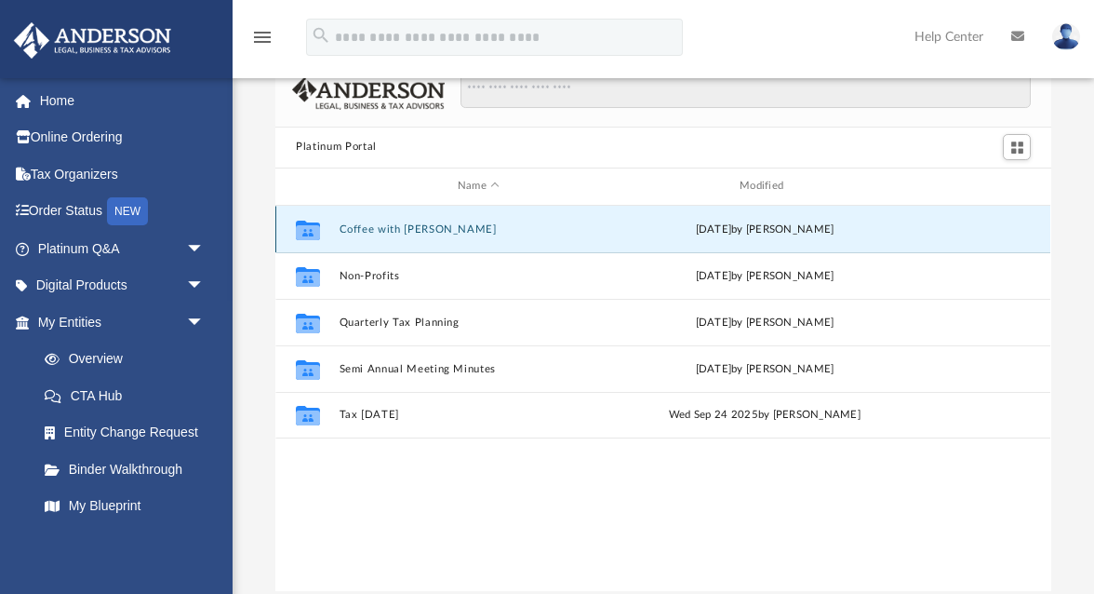
click at [389, 229] on button "Coffee with Carl" at bounding box center [479, 228] width 278 height 12
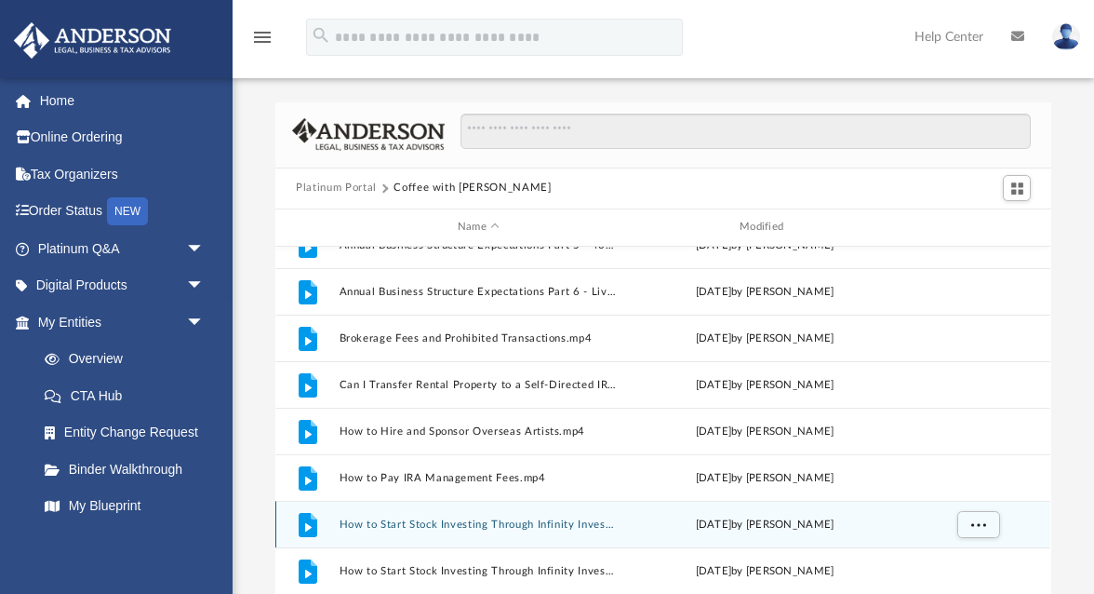
scroll to position [0, 0]
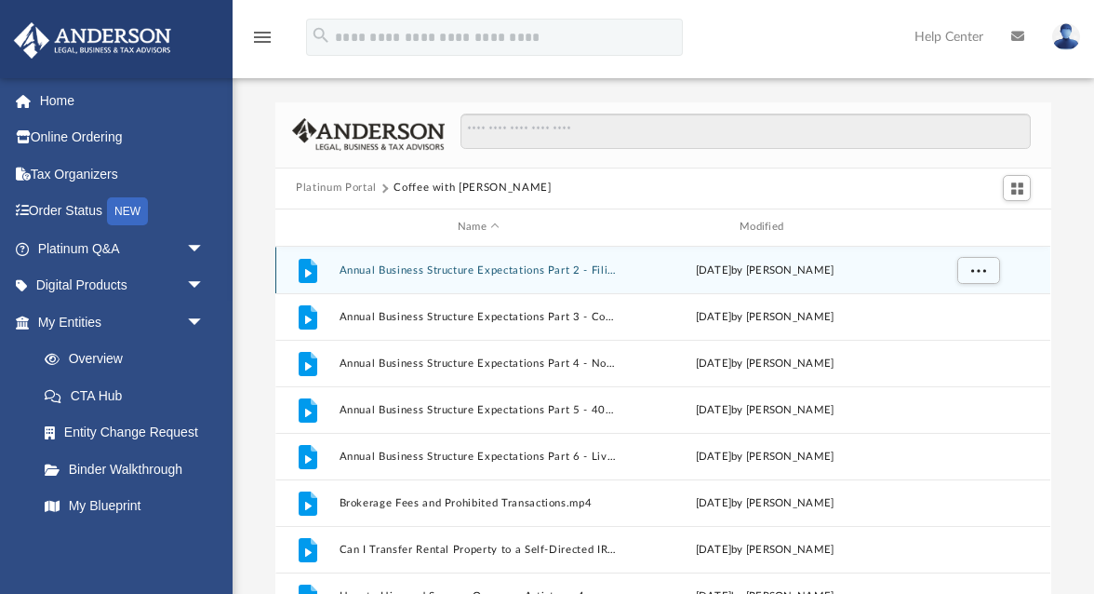
click at [466, 272] on button "Annual Business Structure Expectations Part 2 - Filing Fees.mp4" at bounding box center [479, 269] width 278 height 12
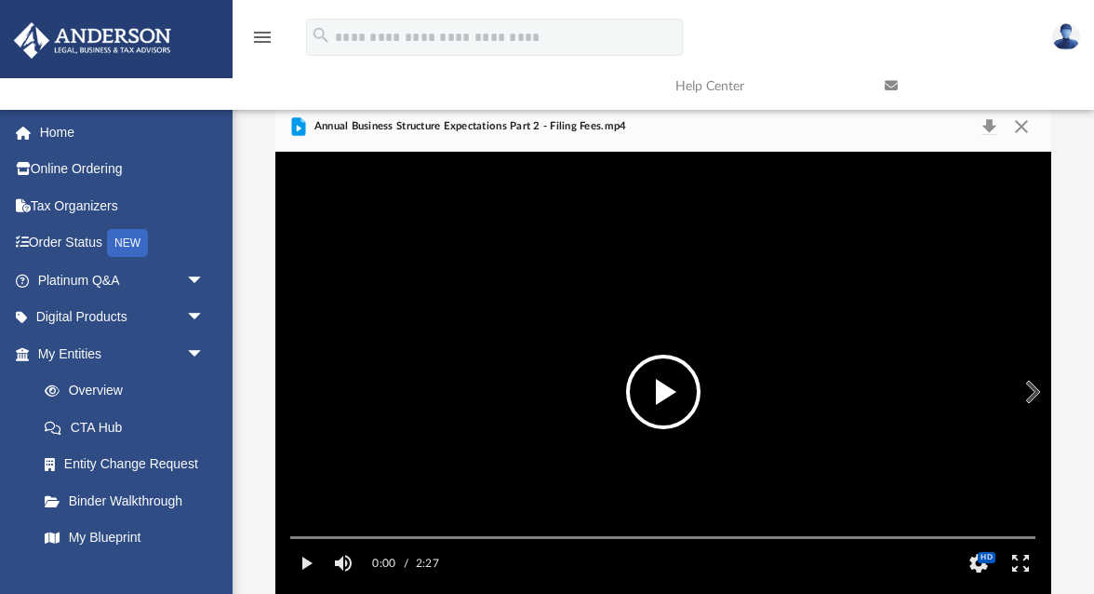
click at [657, 383] on button "File preview" at bounding box center [663, 392] width 74 height 74
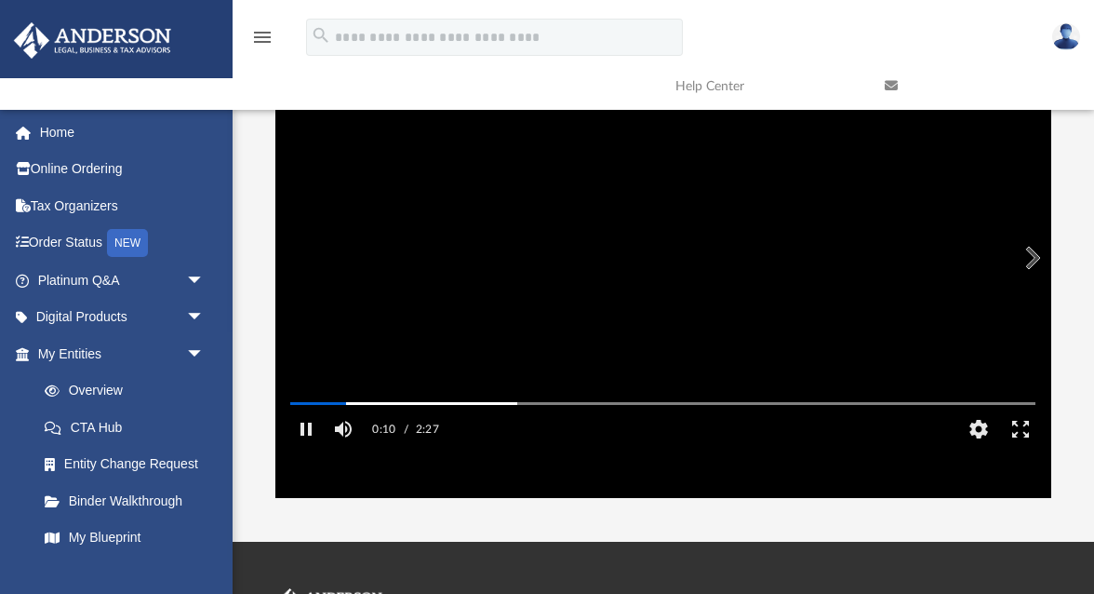
scroll to position [138, 0]
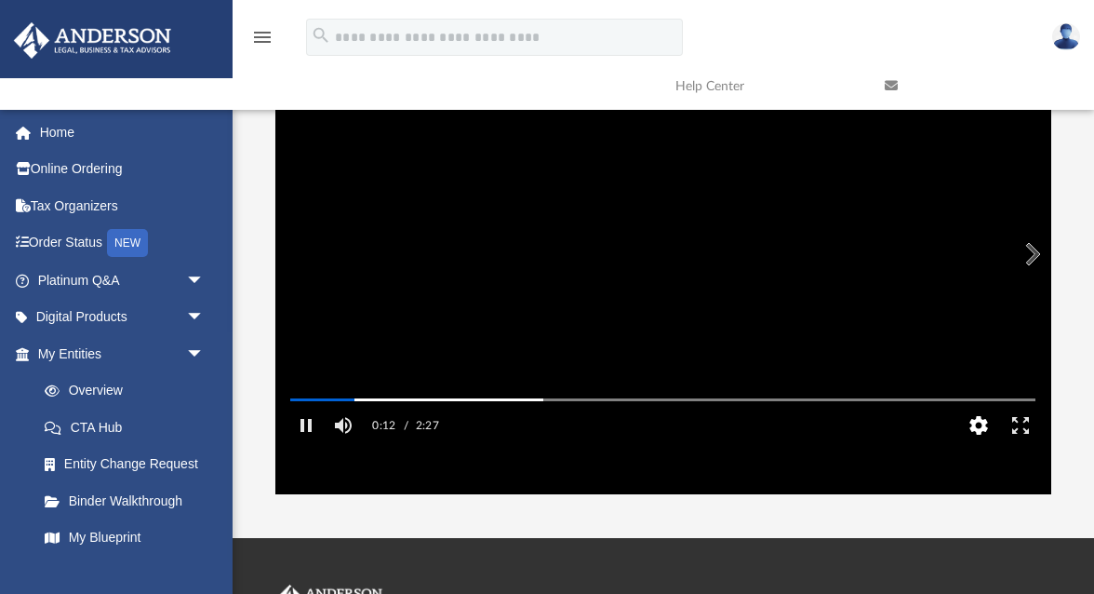
click at [975, 444] on button "HD" at bounding box center [979, 425] width 42 height 37
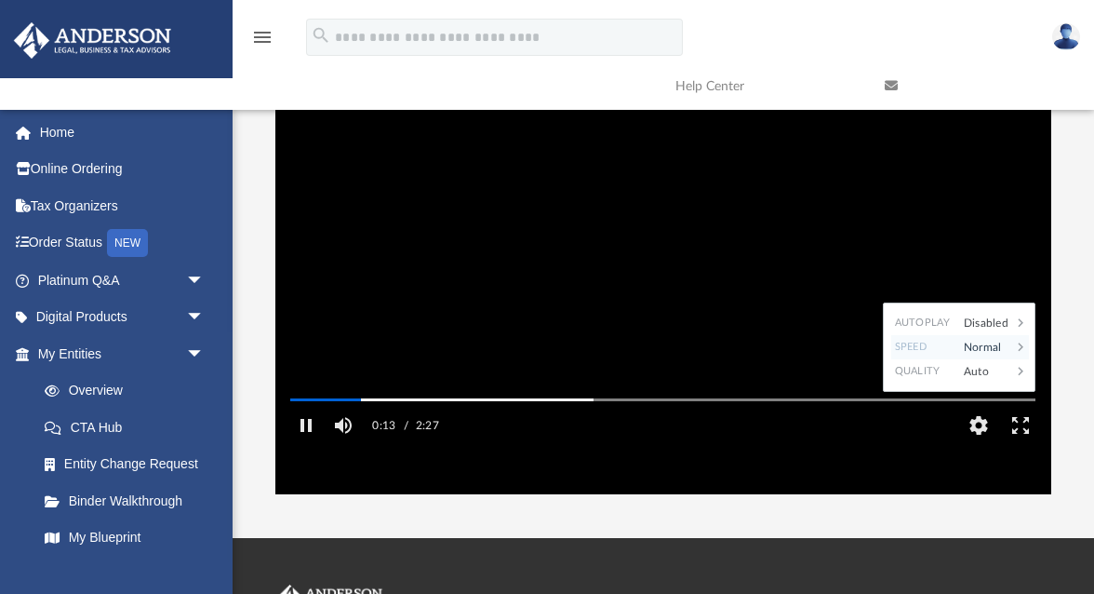
click at [996, 359] on div "Normal" at bounding box center [984, 347] width 58 height 24
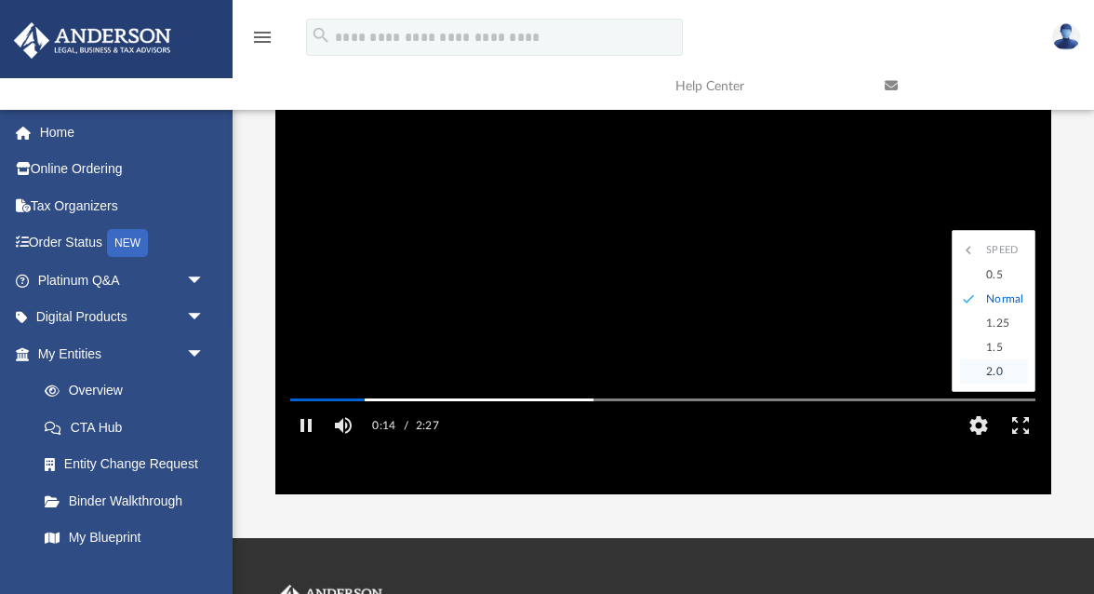
click at [1003, 383] on div "2.0" at bounding box center [1002, 371] width 51 height 24
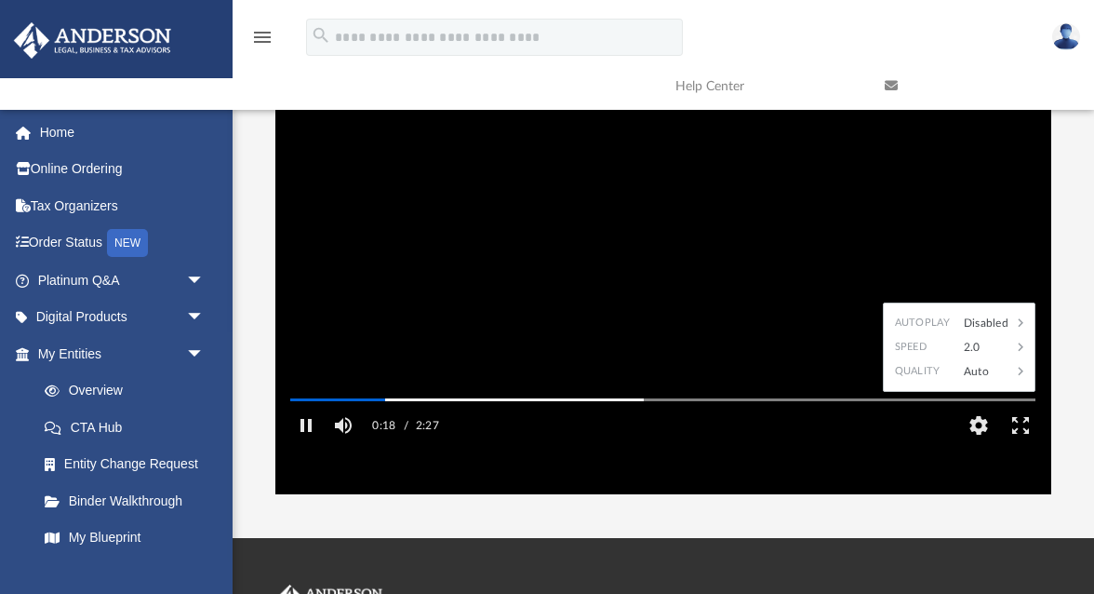
click at [490, 512] on div "App smguminey@gmail.com Sign Out s.guminey@outlook.com Home Online Ordering Tax…" at bounding box center [547, 200] width 1094 height 676
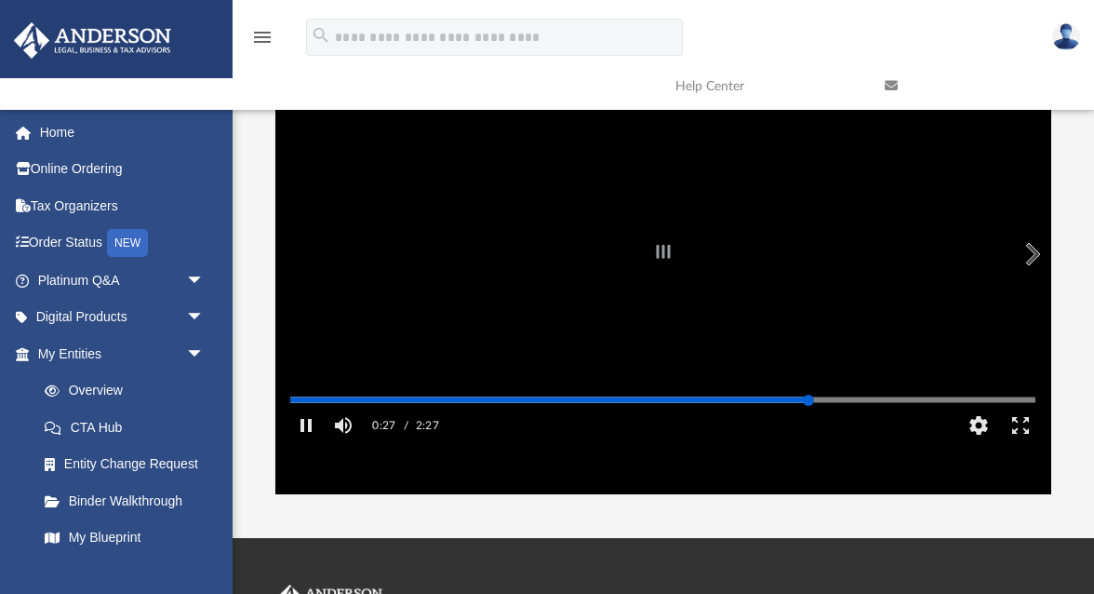
click at [809, 425] on div "Autoplay Disabled Speed 2.0 Quality Auto Subtitles/CC Off Audio Autoplay Disabl…" at bounding box center [662, 254] width 775 height 480
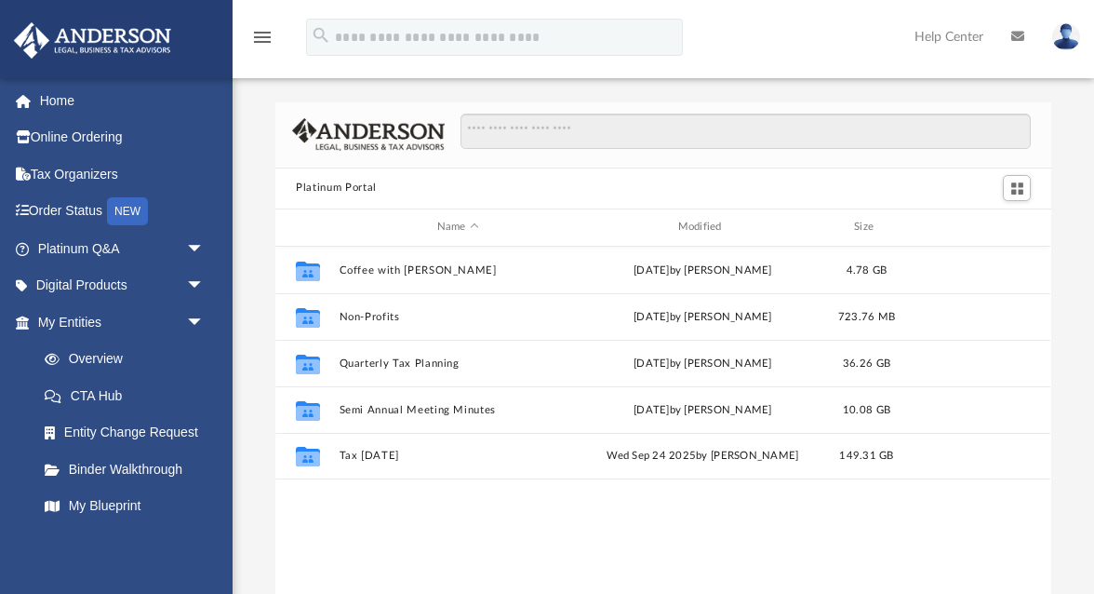
scroll to position [423, 775]
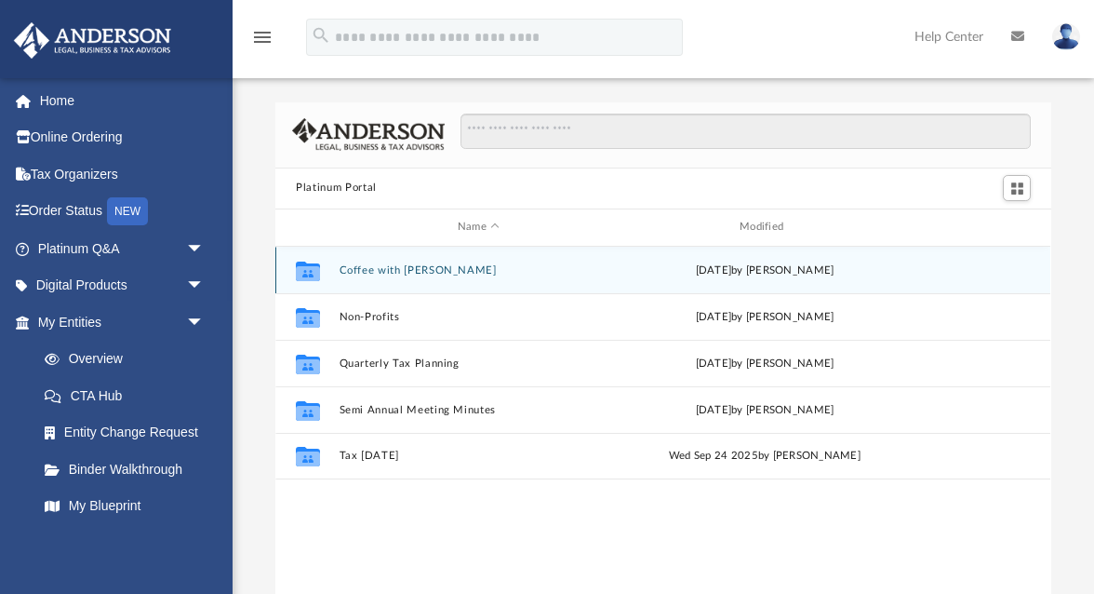
click at [365, 272] on button "Coffee with Carl" at bounding box center [479, 269] width 278 height 12
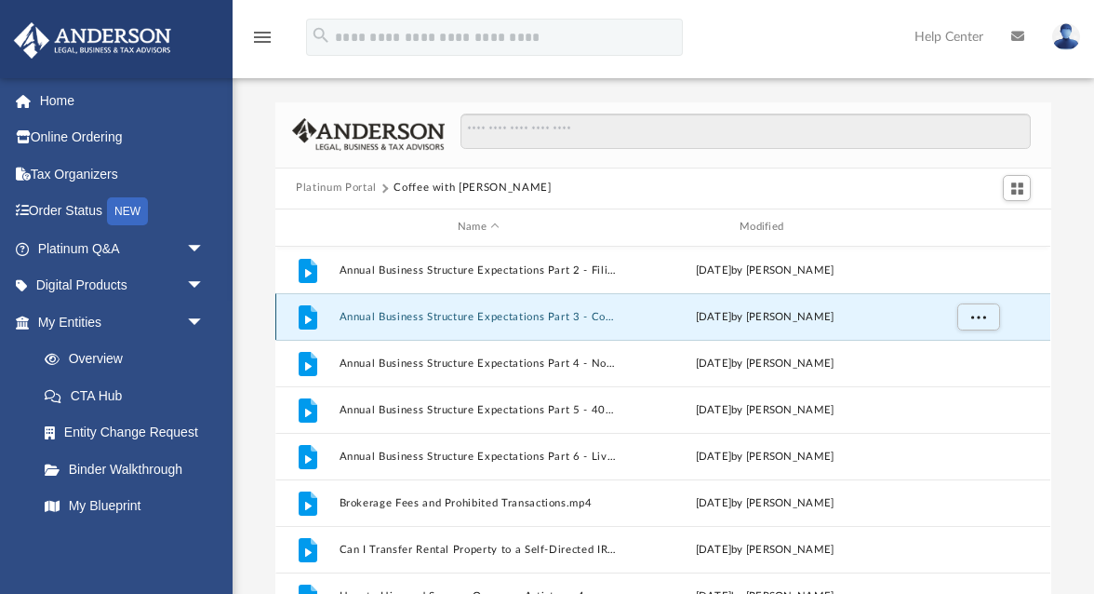
click at [471, 315] on button "Annual Business Structure Expectations Part 3 - Company Assistance Program.mp4" at bounding box center [479, 316] width 278 height 12
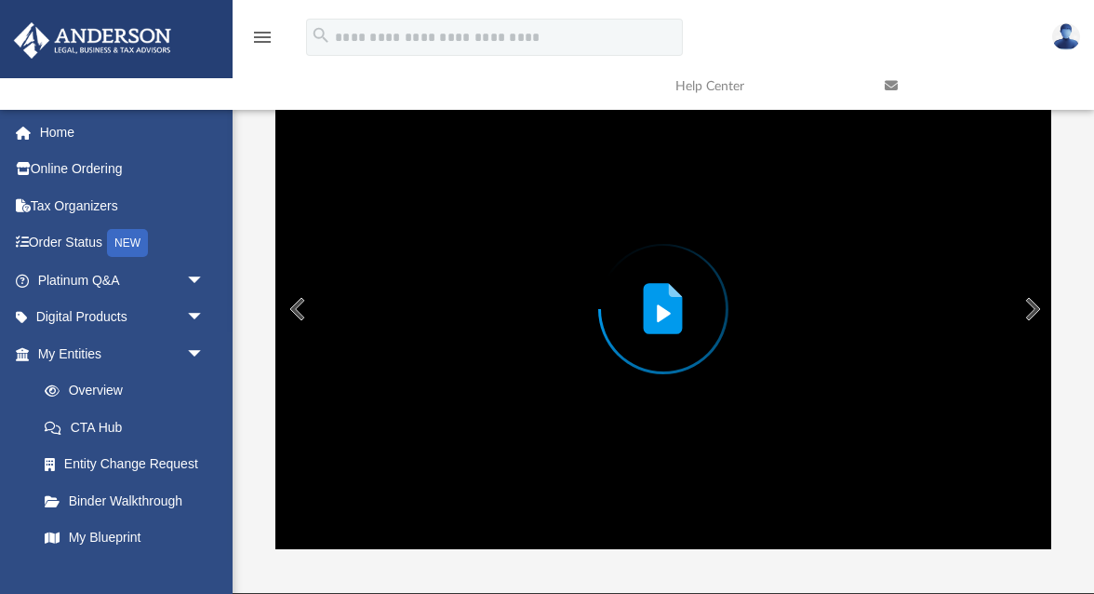
scroll to position [84, 0]
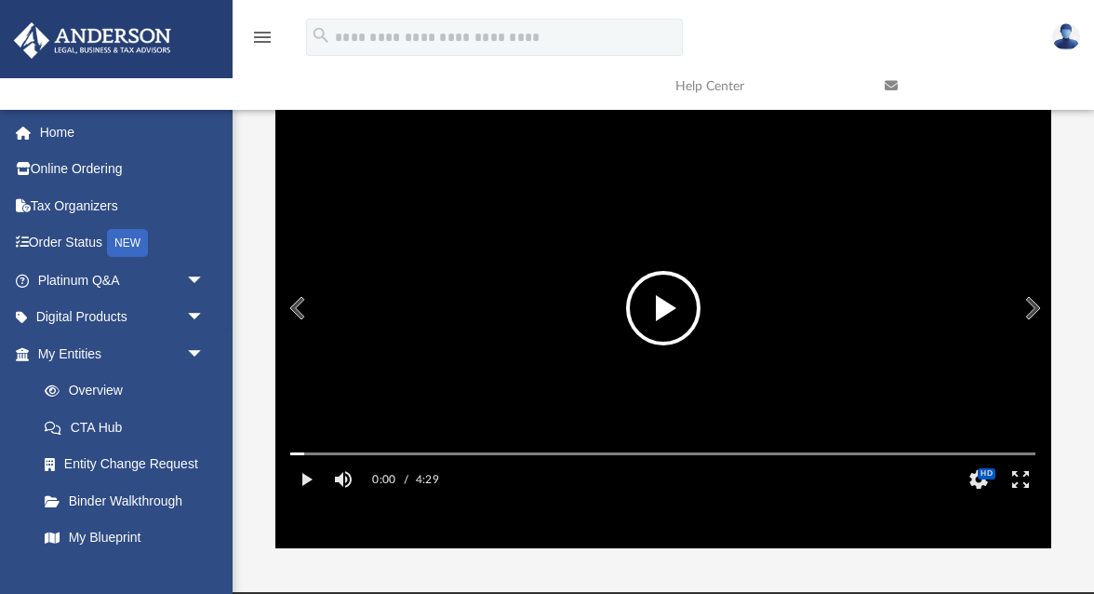
click at [661, 315] on button "File preview" at bounding box center [663, 308] width 74 height 74
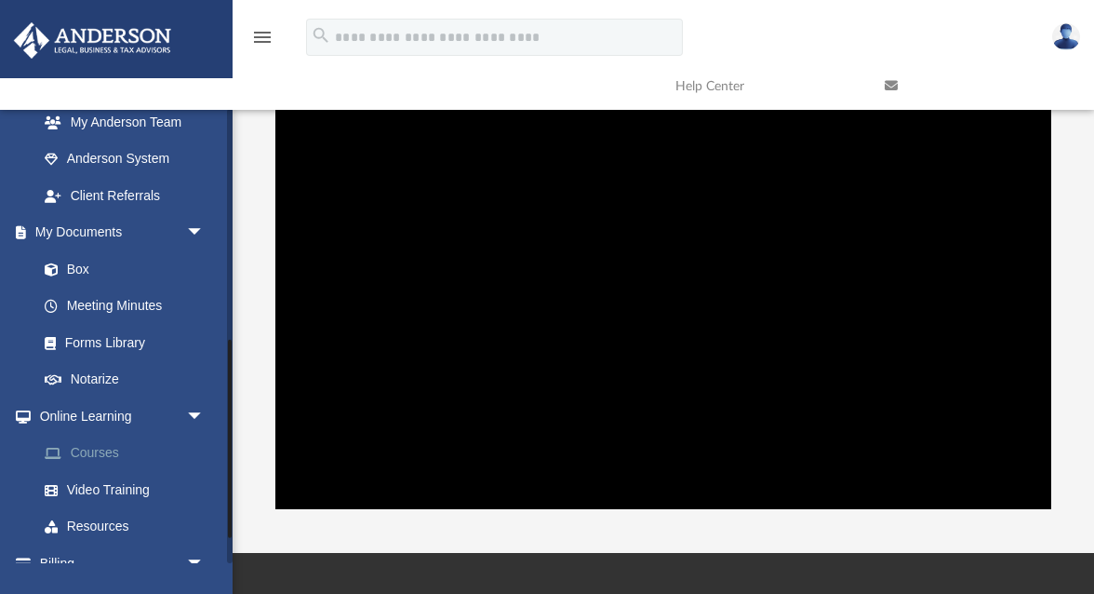
scroll to position [584, 0]
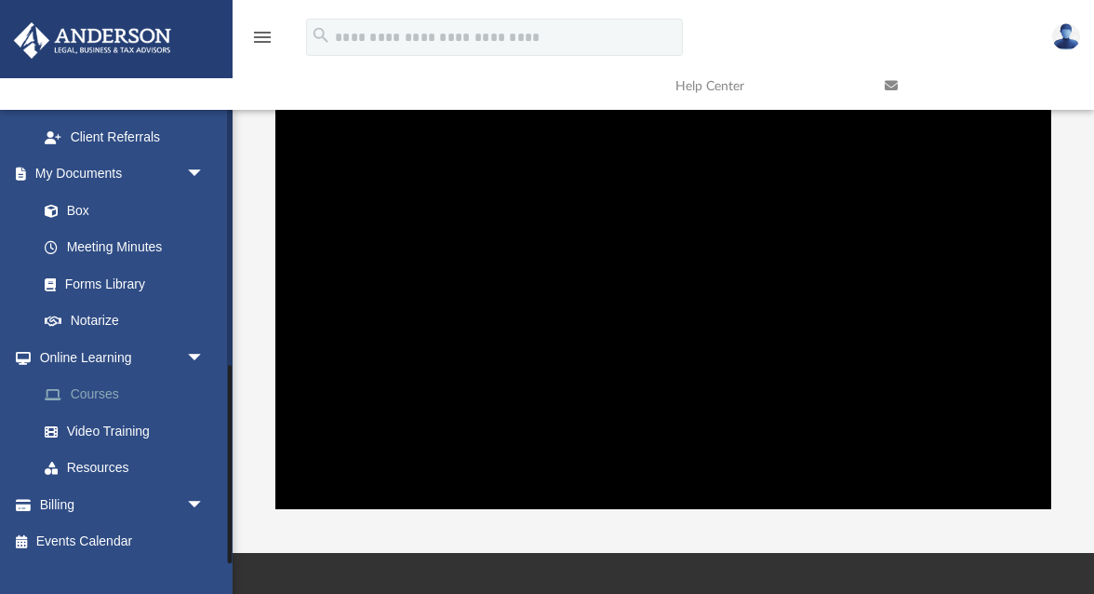
click at [102, 398] on link "Courses" at bounding box center [129, 394] width 207 height 37
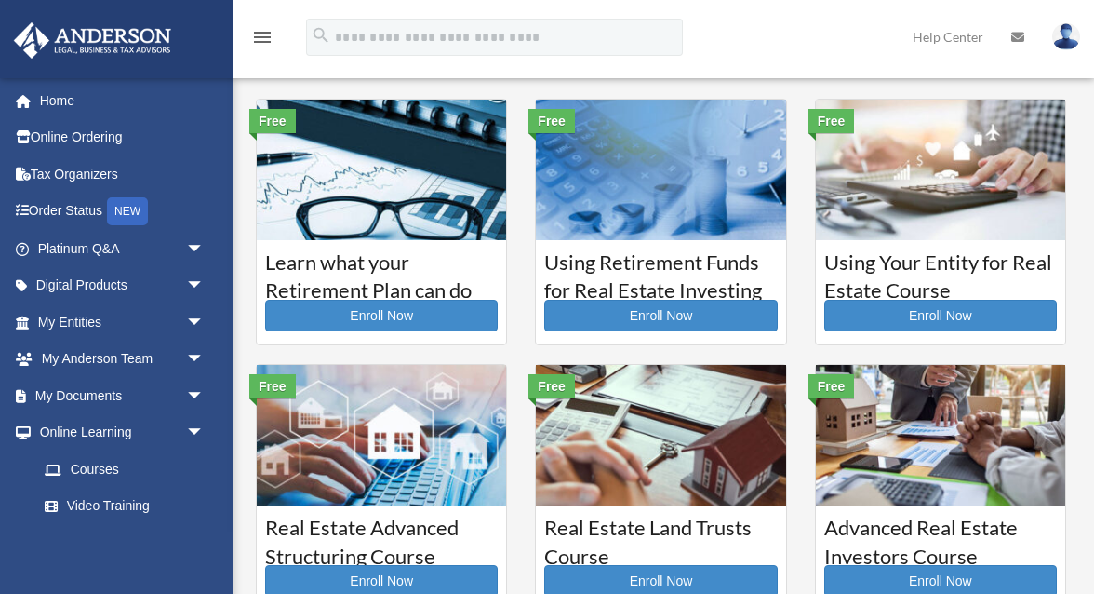
click at [896, 196] on img at bounding box center [940, 170] width 249 height 141
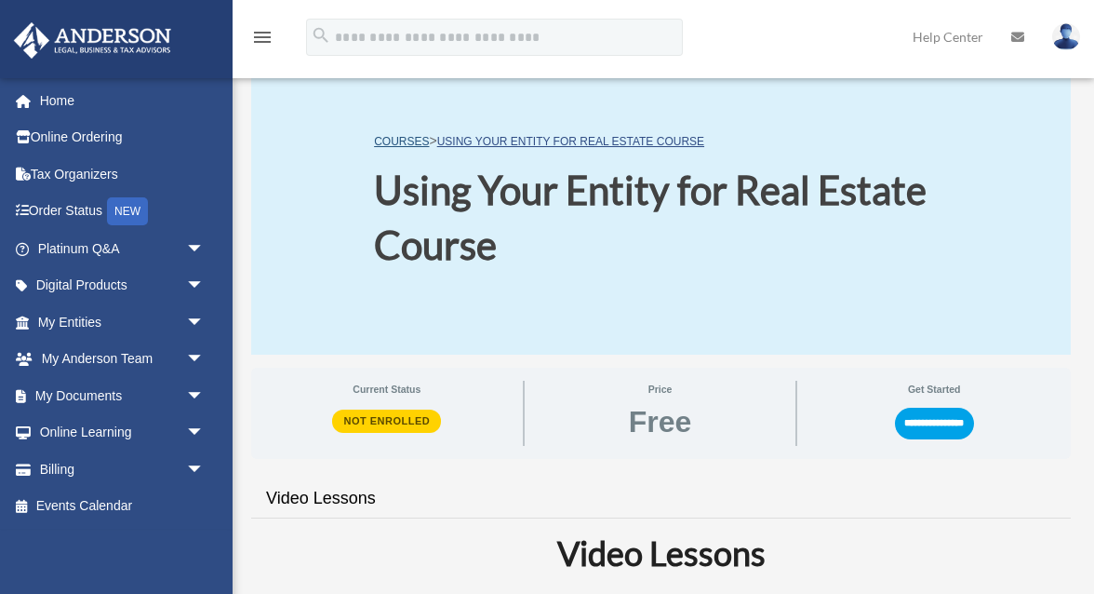
click at [412, 144] on link "COURSES" at bounding box center [401, 141] width 55 height 13
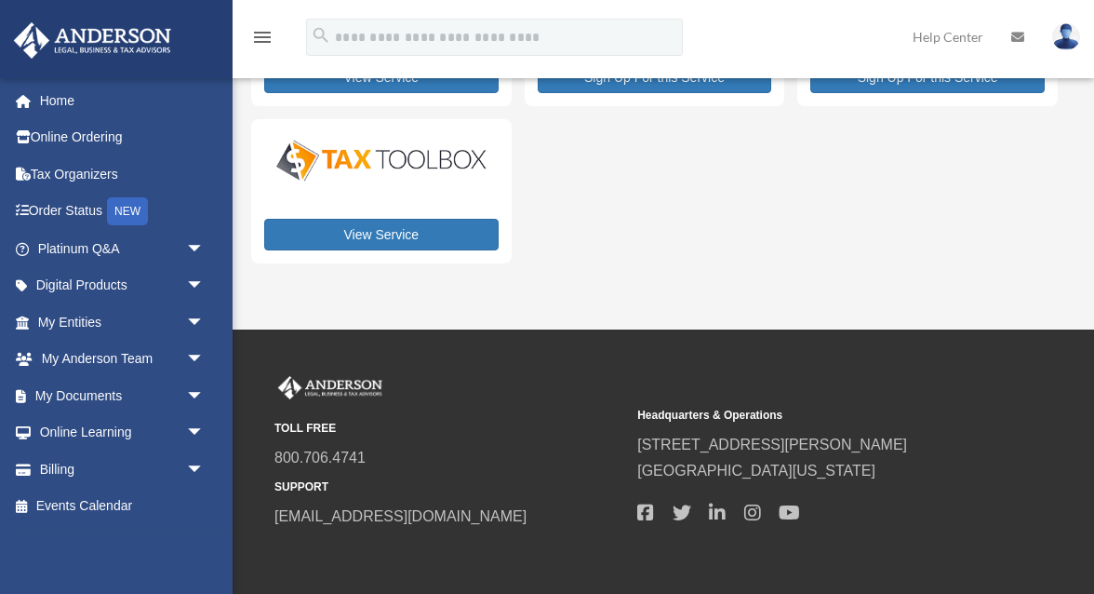
scroll to position [256, 0]
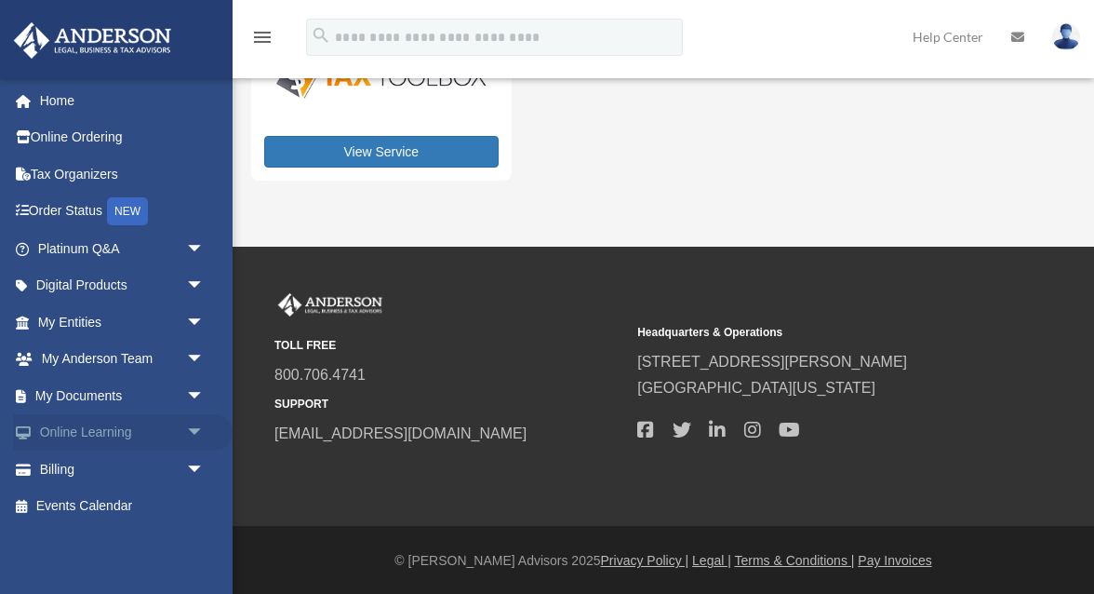
click at [192, 428] on span "arrow_drop_down" at bounding box center [204, 433] width 37 height 38
click at [109, 465] on link "Courses" at bounding box center [129, 468] width 207 height 37
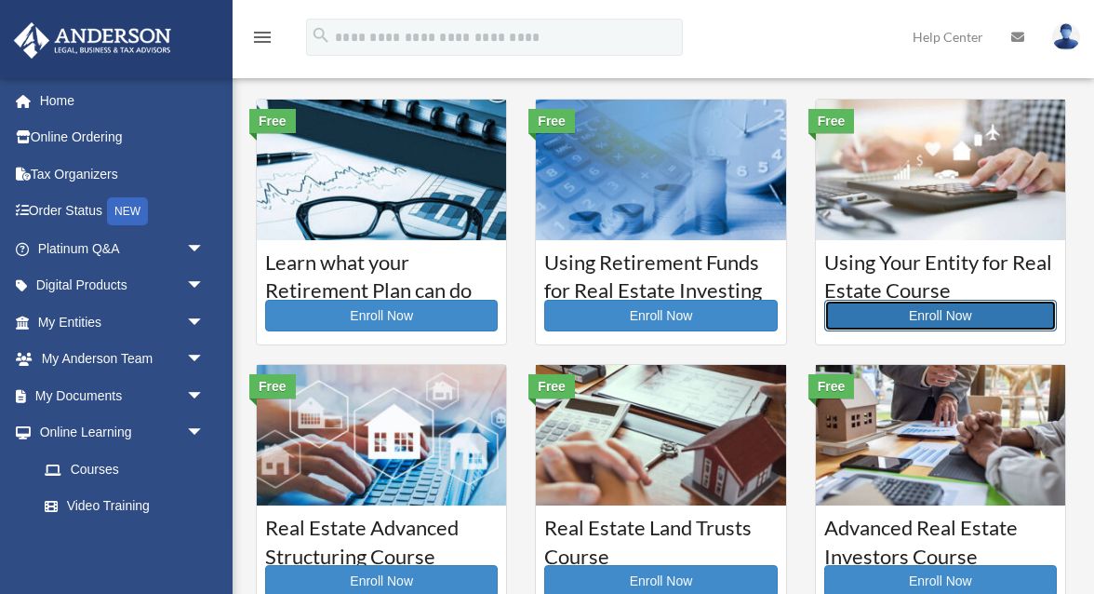
click at [943, 320] on link "Enroll Now" at bounding box center [941, 316] width 233 height 32
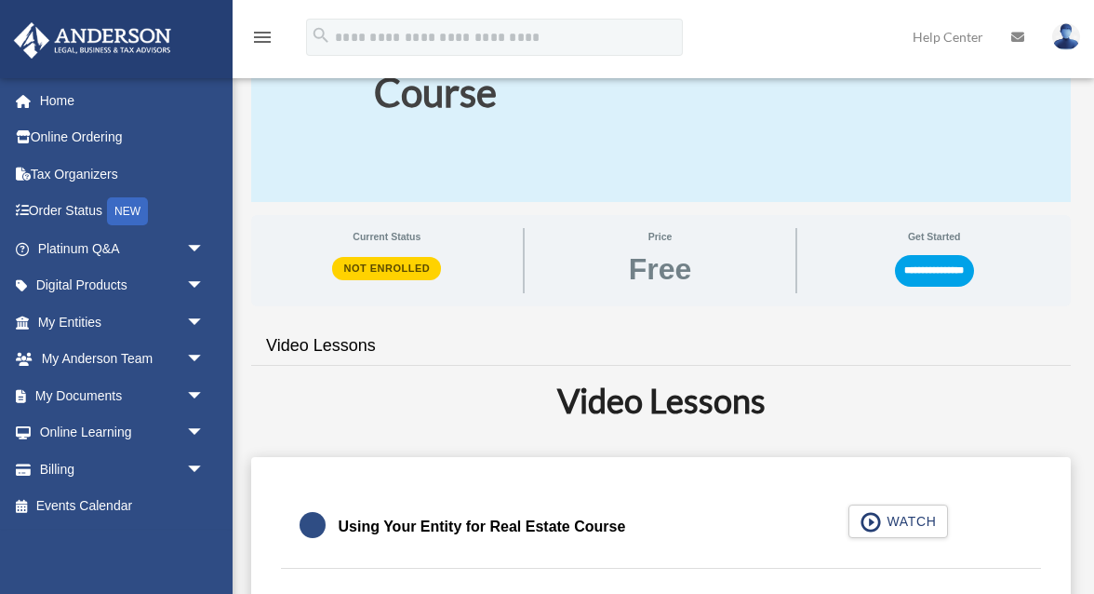
scroll to position [165, 0]
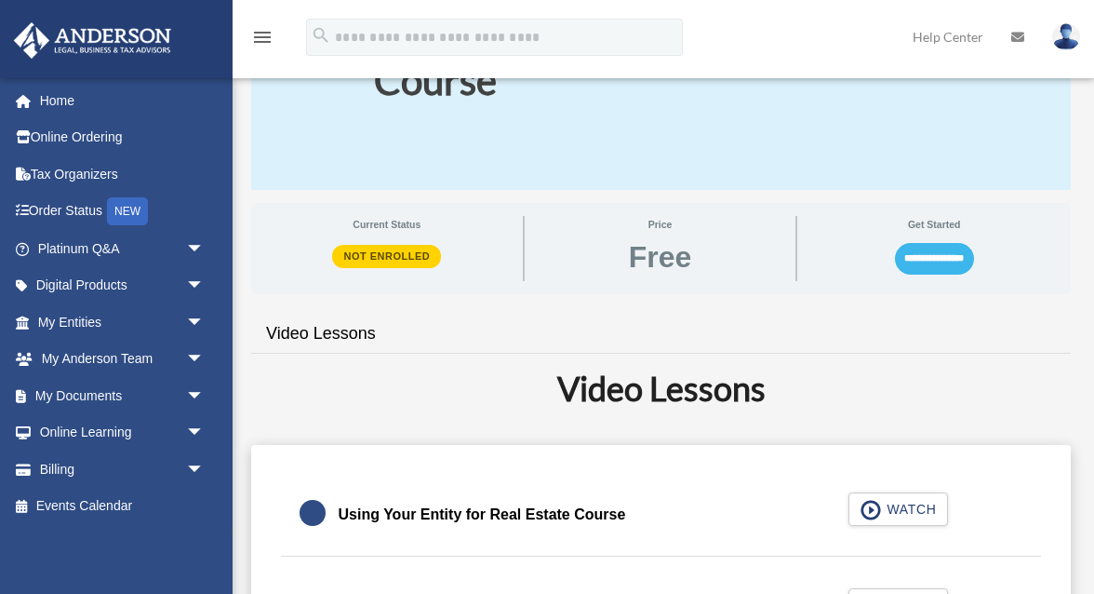
click at [949, 251] on input "**********" at bounding box center [934, 259] width 79 height 32
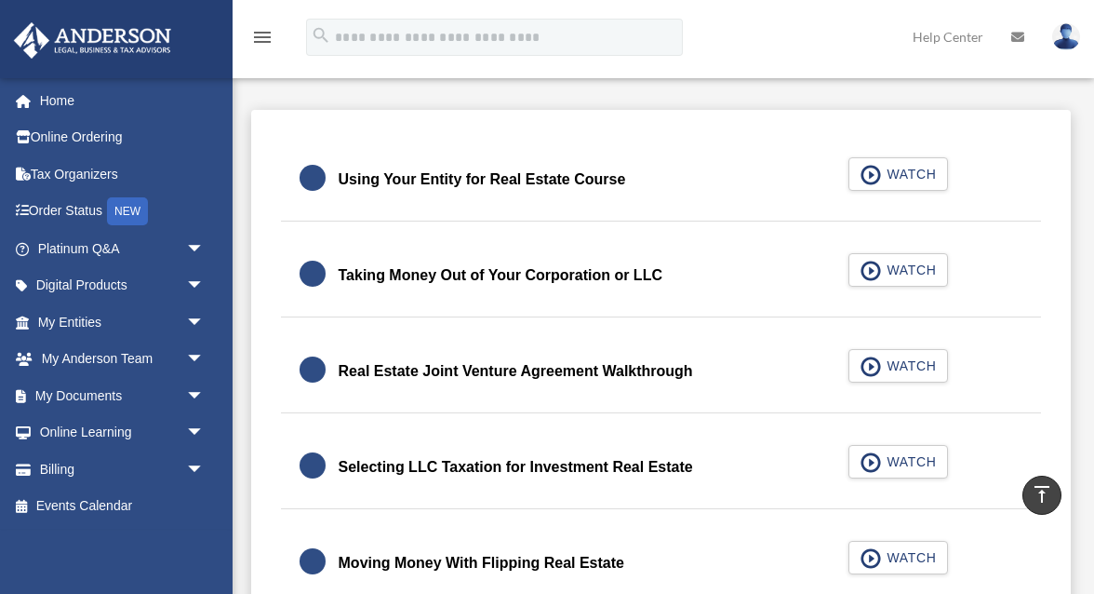
scroll to position [421, 0]
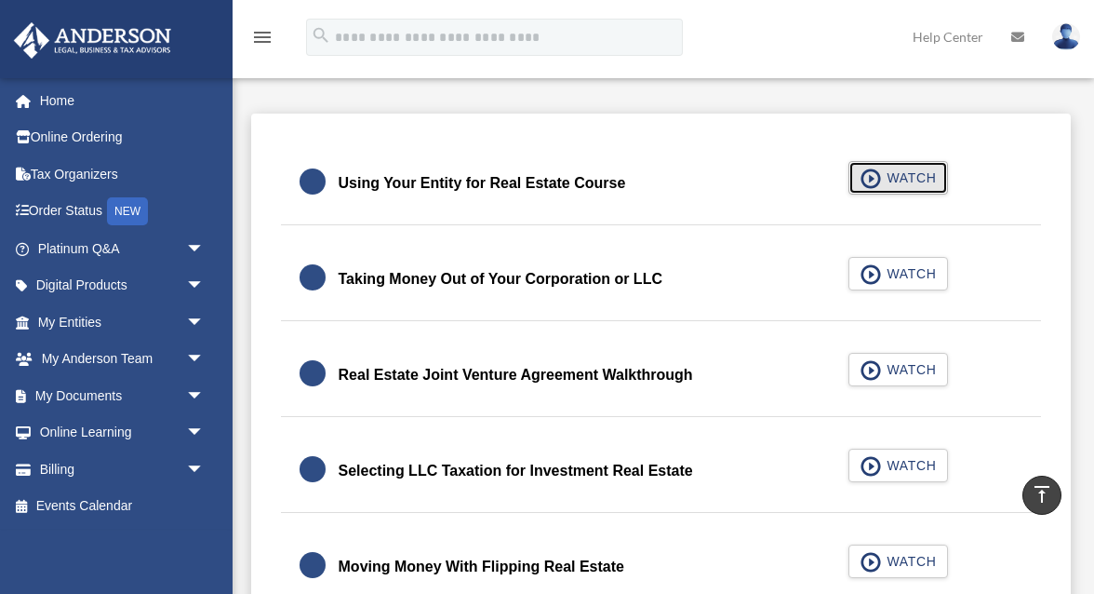
click at [904, 168] on span "WATCH" at bounding box center [908, 177] width 55 height 19
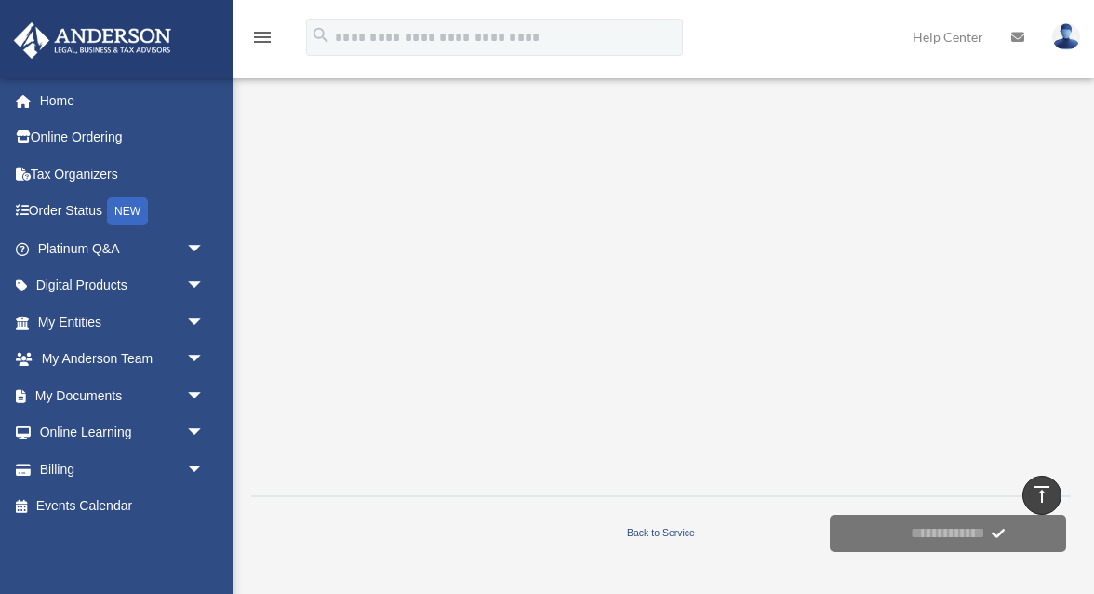
scroll to position [369, 0]
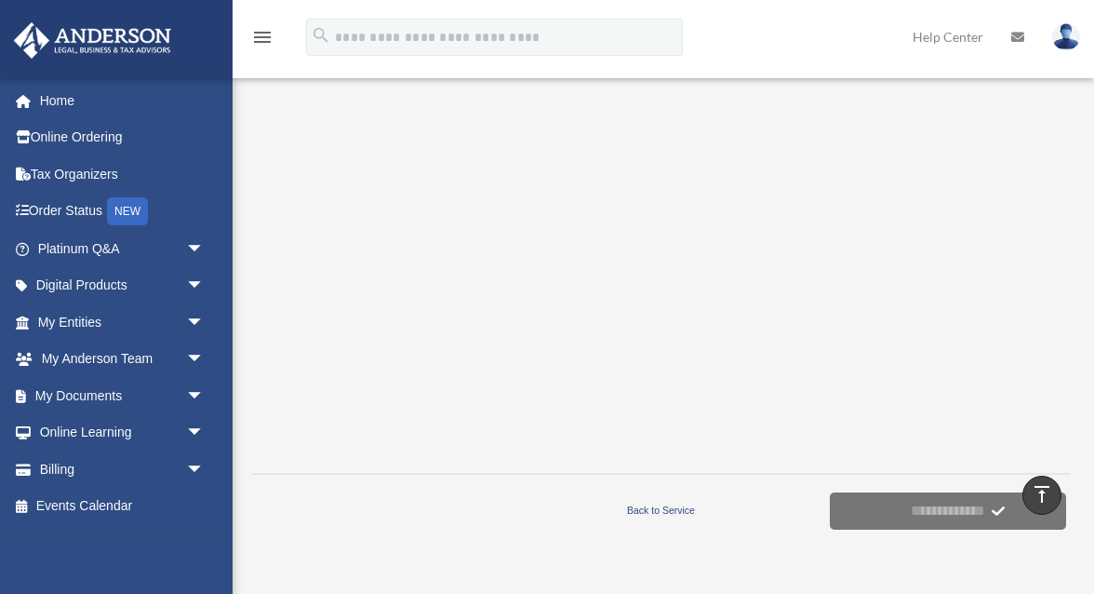
click at [489, 530] on div at bounding box center [374, 511] width 246 height 47
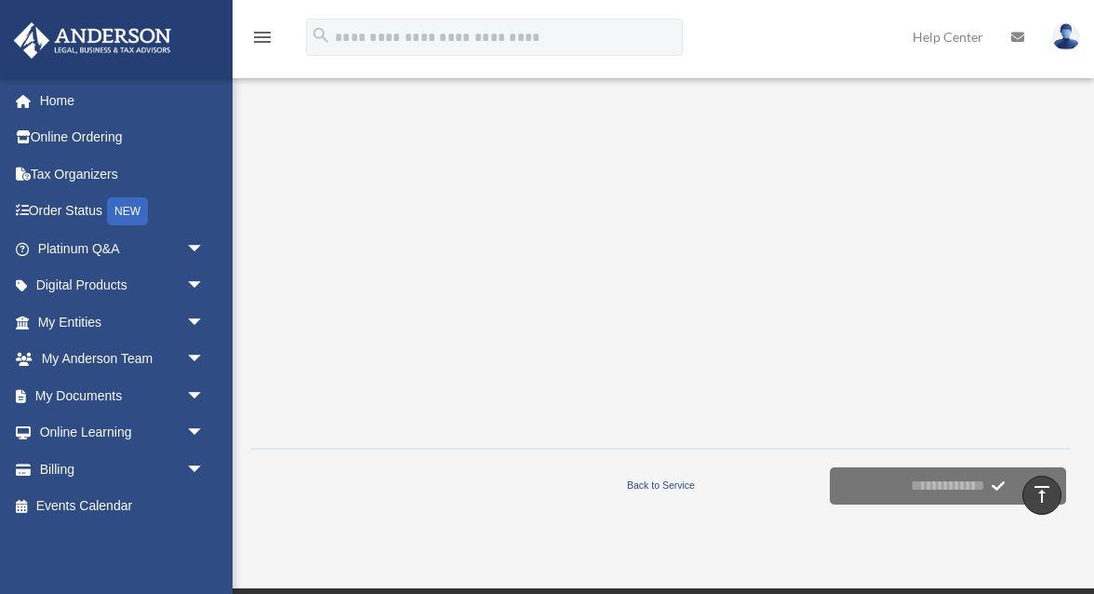
scroll to position [409, 0]
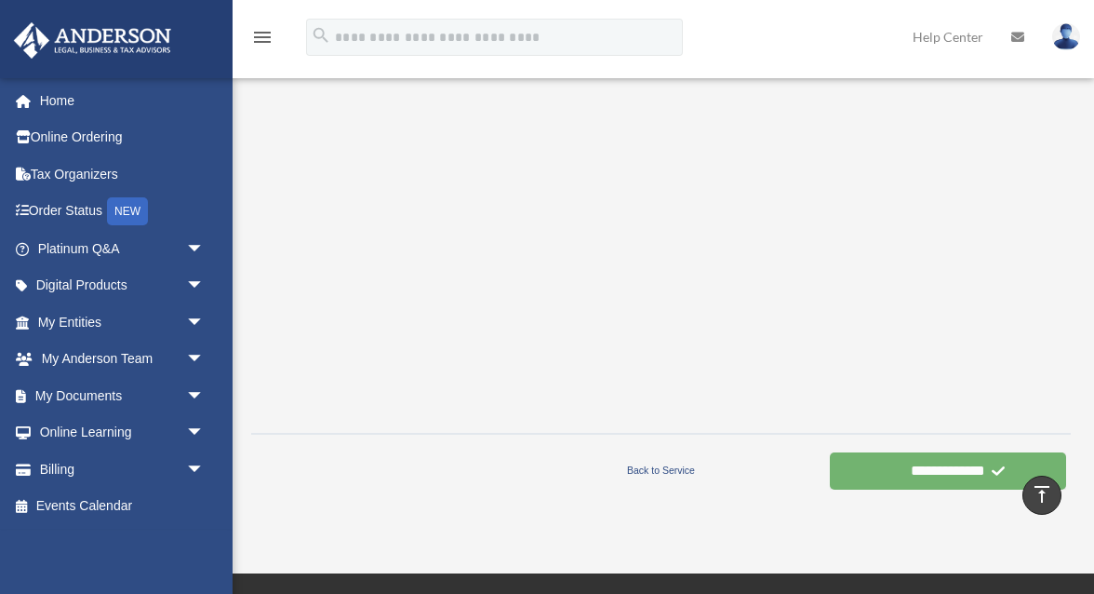
click at [907, 477] on input "**********" at bounding box center [948, 470] width 236 height 37
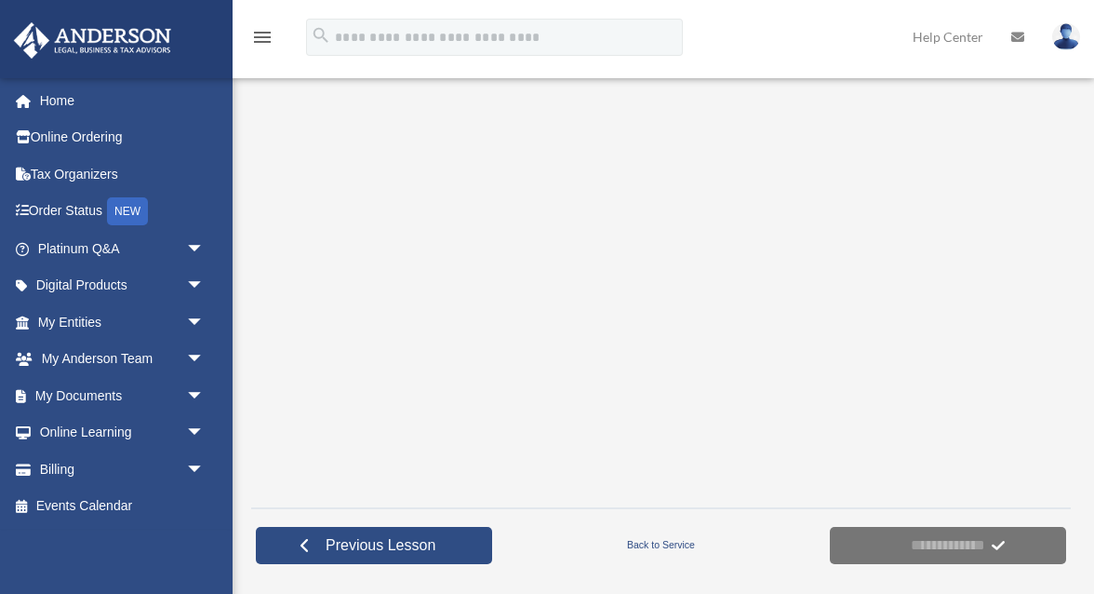
scroll to position [342, 0]
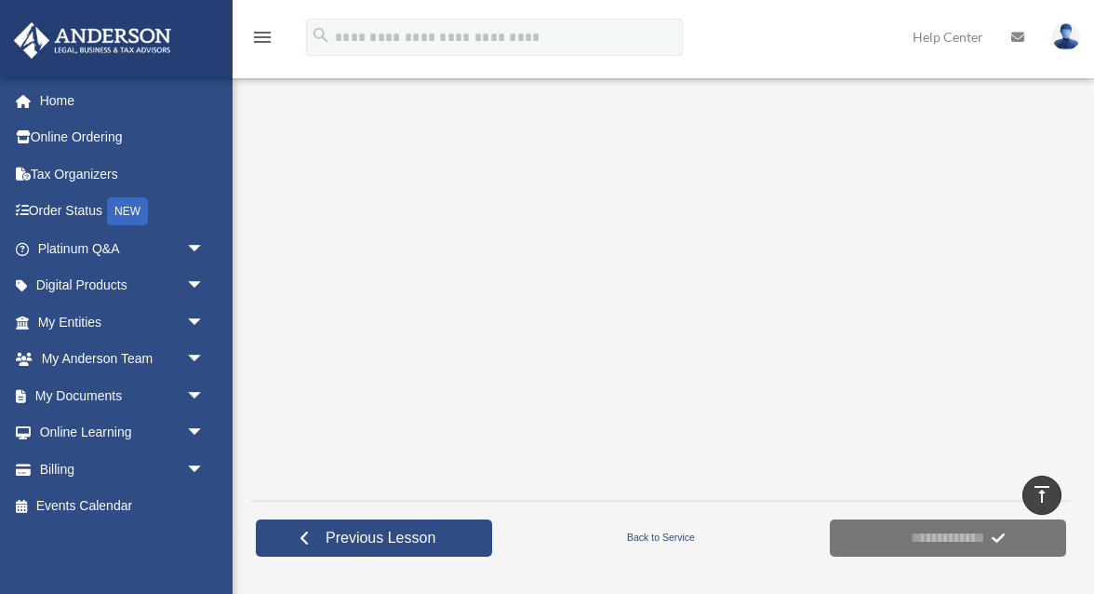
click at [738, 553] on div "**********" at bounding box center [661, 537] width 820 height 74
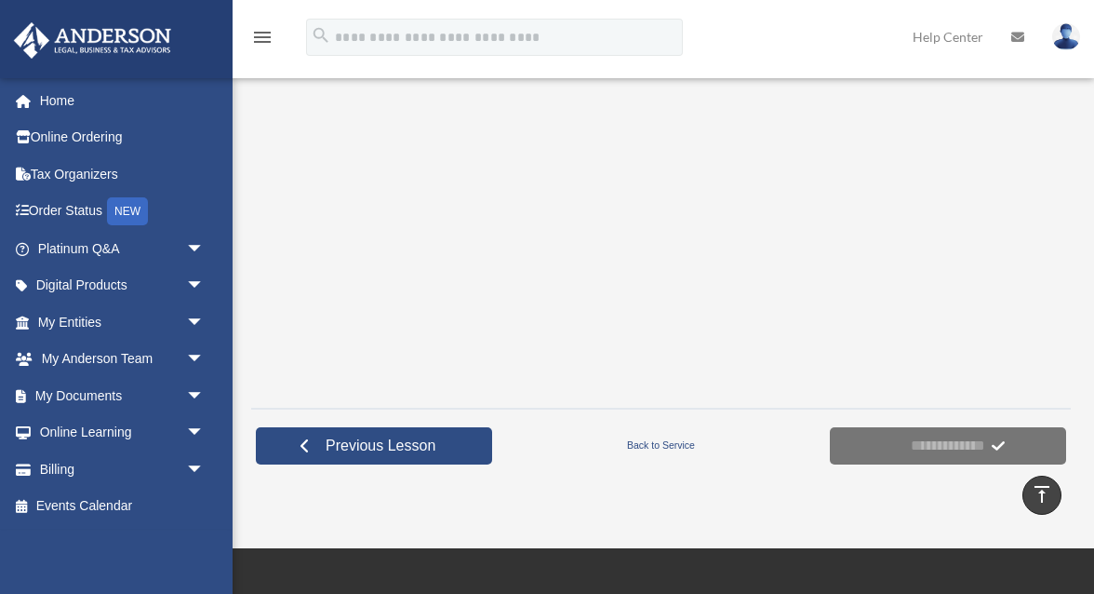
scroll to position [436, 0]
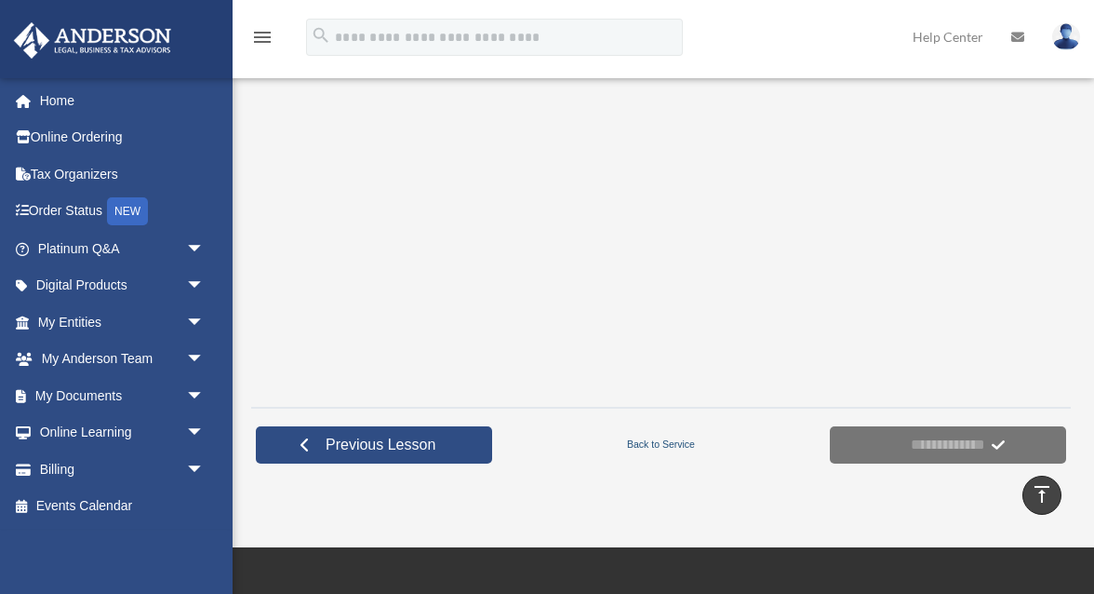
click at [661, 441] on link "Back to Service" at bounding box center [661, 444] width 328 height 17
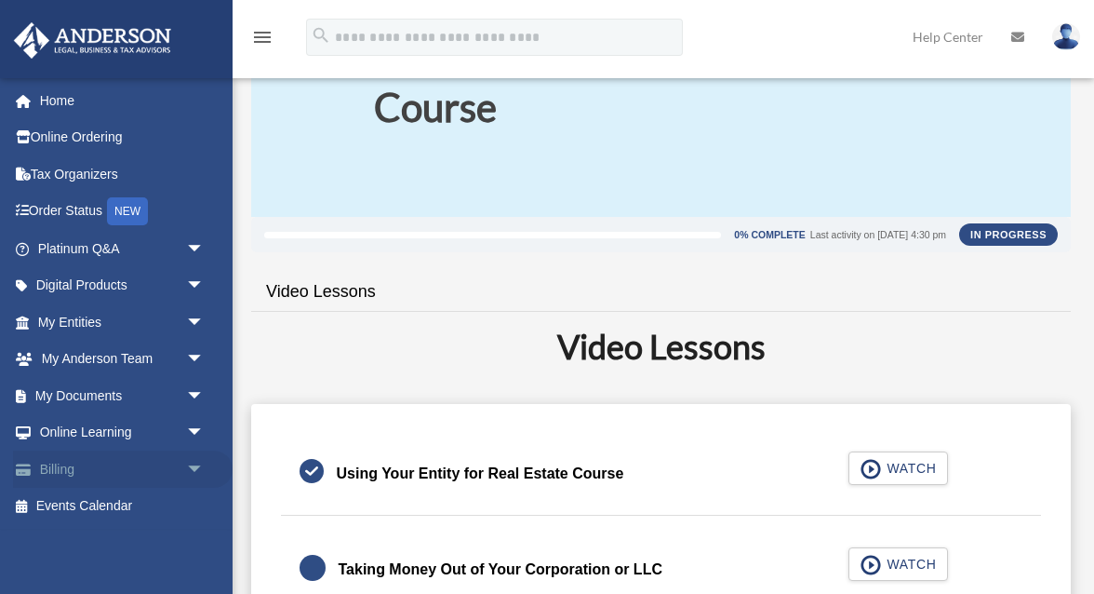
scroll to position [141, 0]
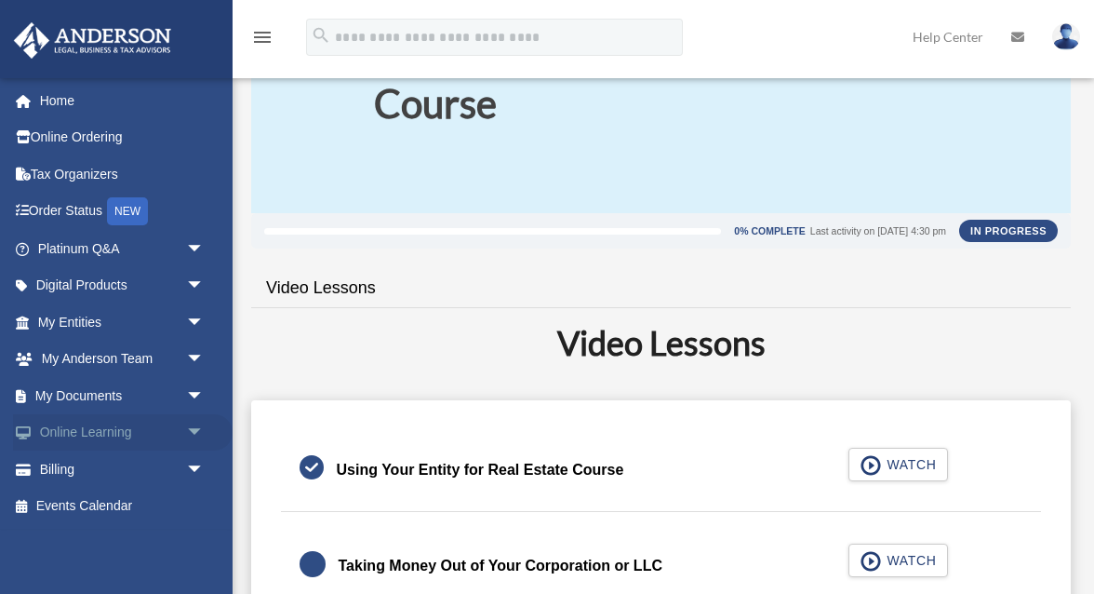
click at [192, 435] on span "arrow_drop_down" at bounding box center [204, 433] width 37 height 38
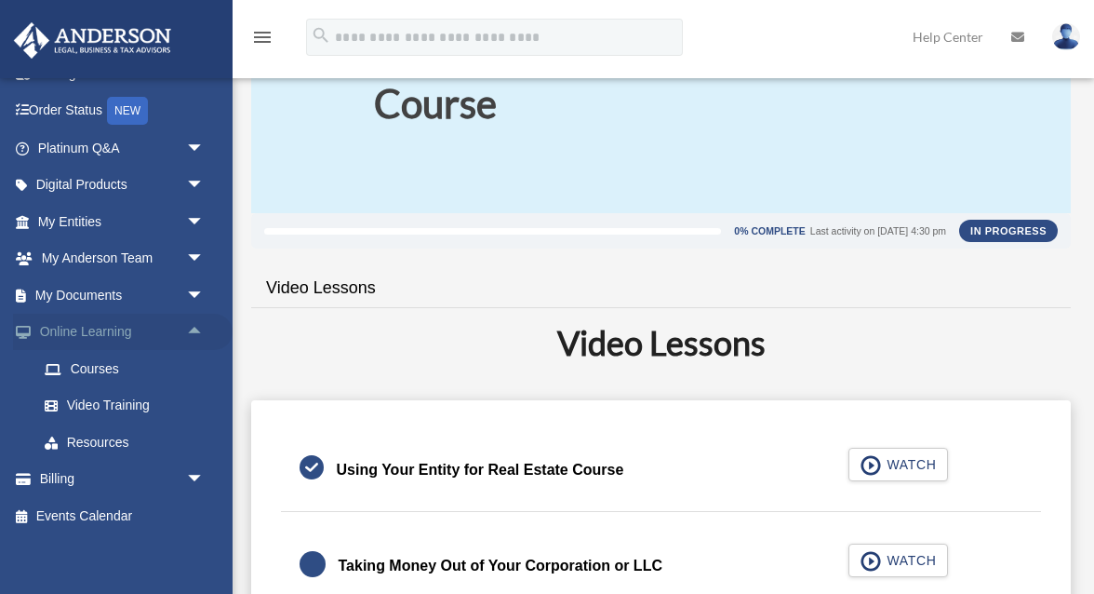
scroll to position [101, 0]
click at [143, 281] on link "My Documents arrow_drop_down" at bounding box center [123, 294] width 220 height 37
click at [200, 292] on span "arrow_drop_down" at bounding box center [204, 295] width 37 height 38
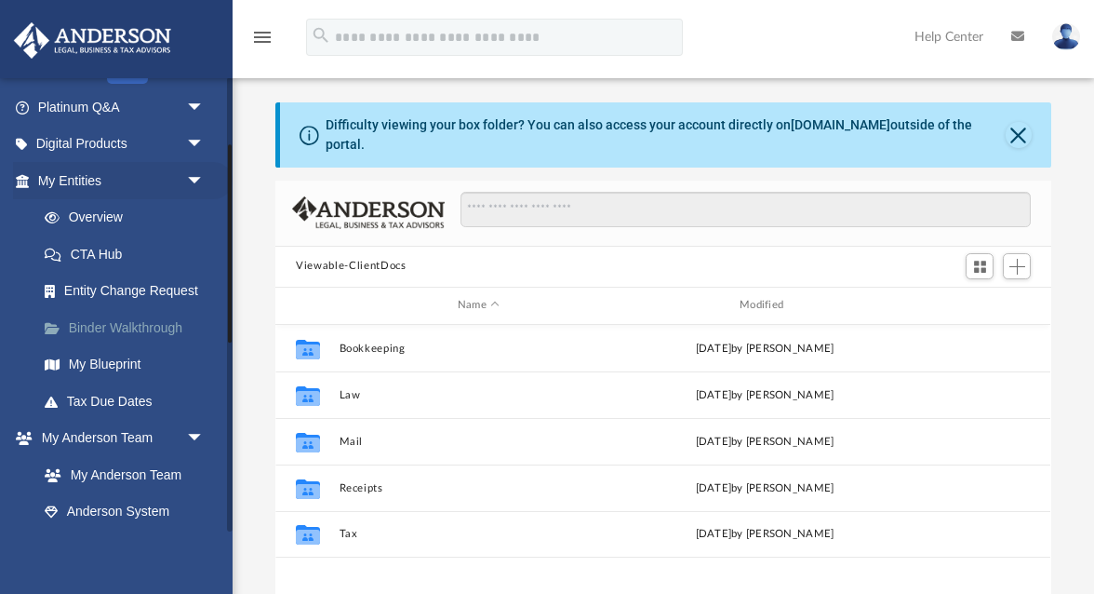
scroll to position [154, 0]
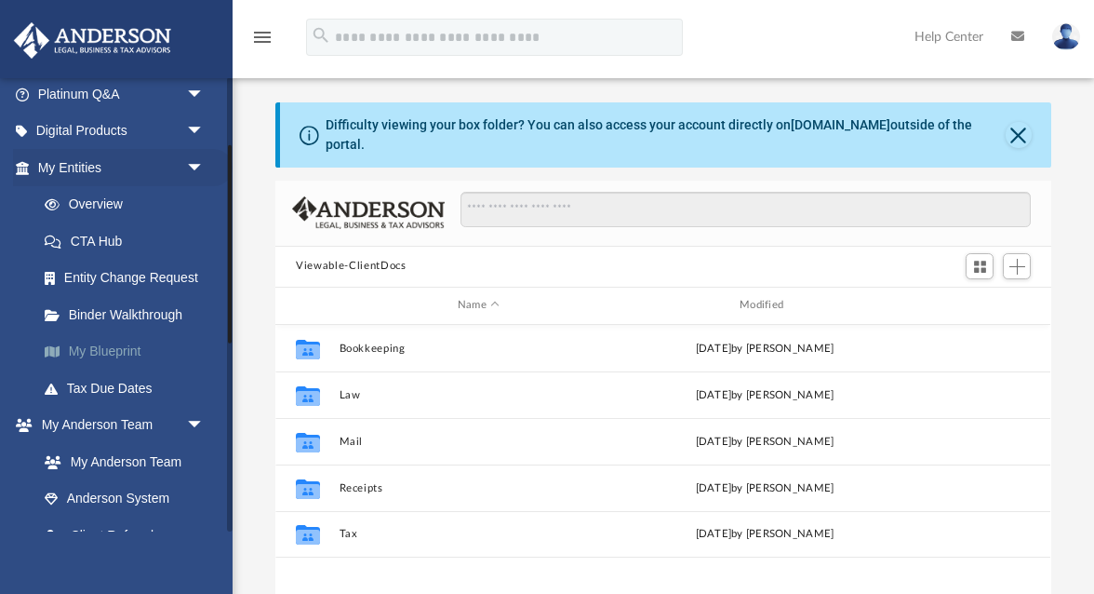
click at [122, 354] on link "My Blueprint" at bounding box center [129, 351] width 207 height 37
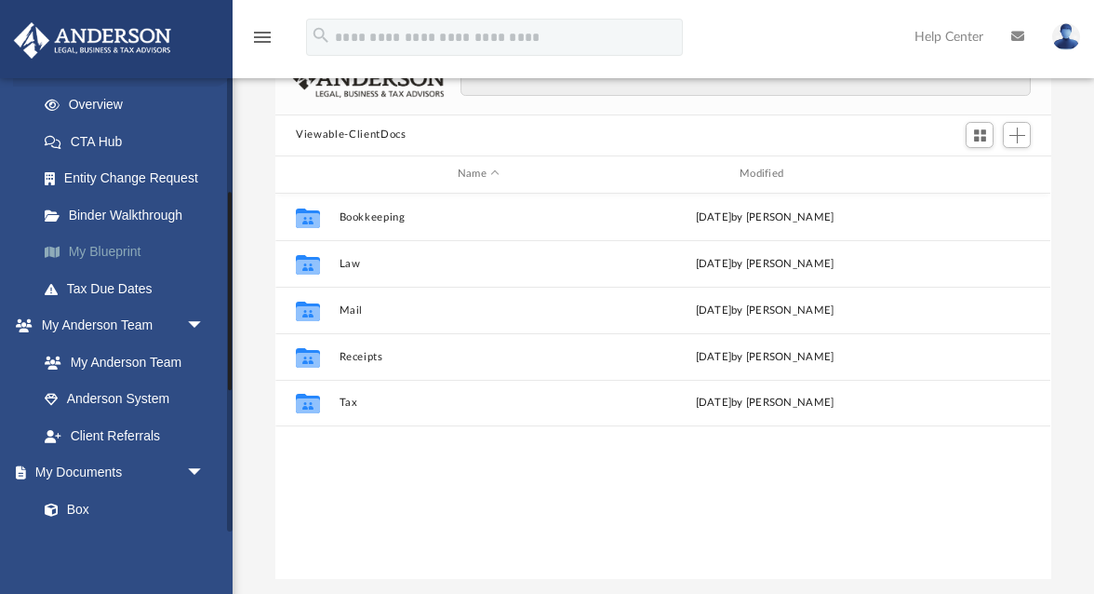
scroll to position [246, 0]
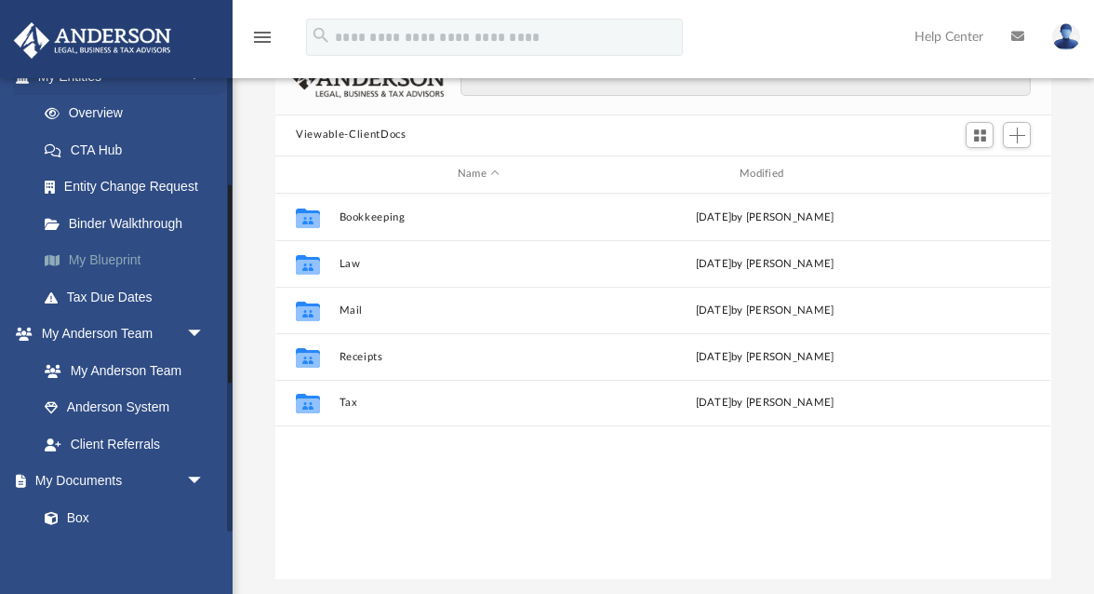
click at [101, 257] on link "My Blueprint" at bounding box center [129, 260] width 207 height 37
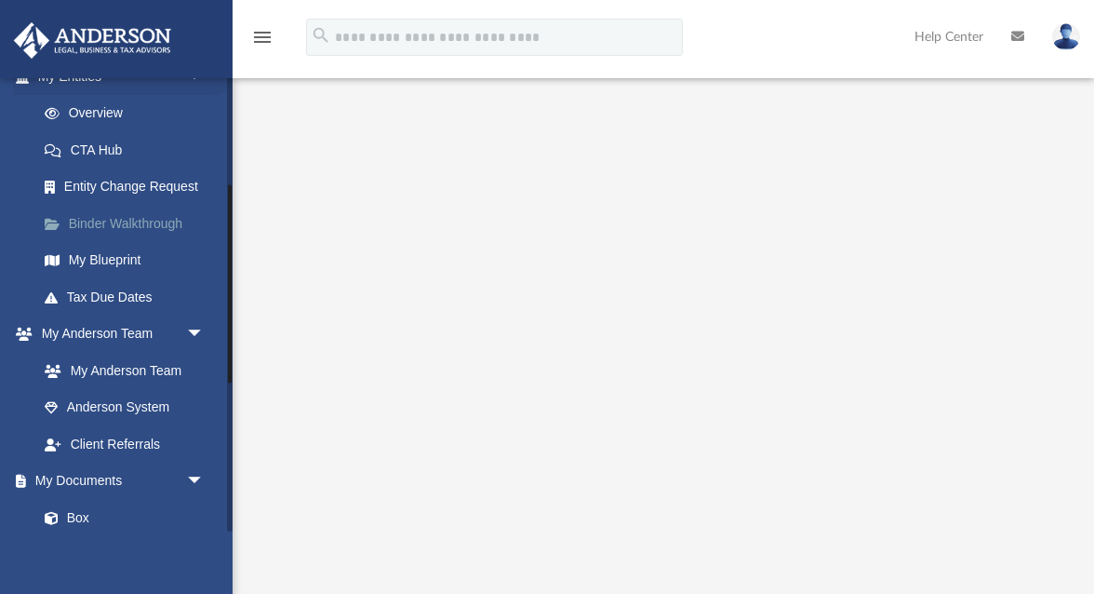
click at [136, 226] on link "Binder Walkthrough" at bounding box center [129, 223] width 207 height 37
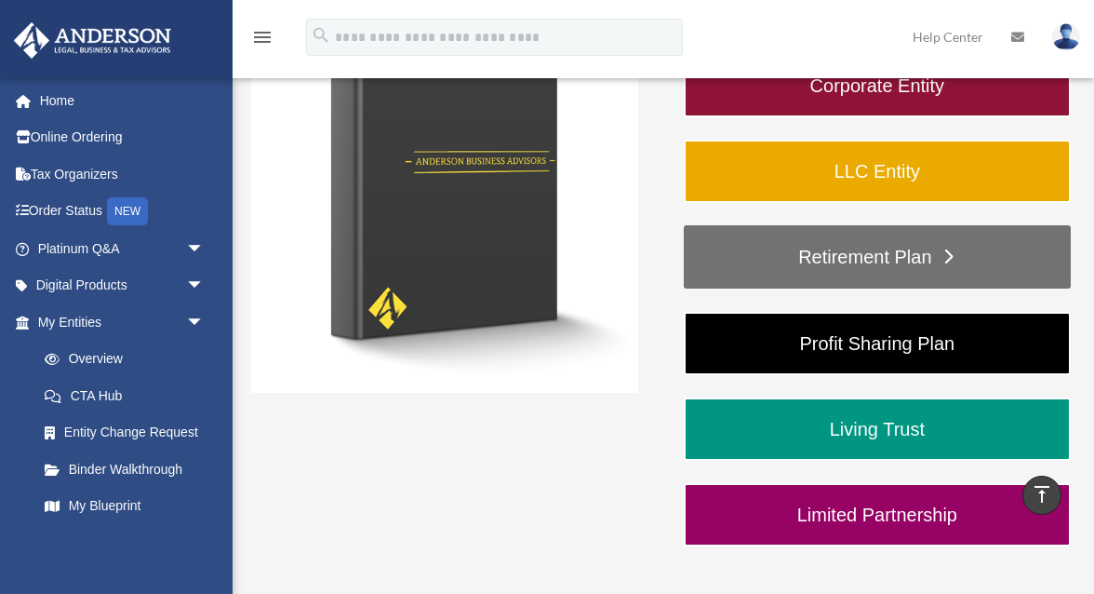
scroll to position [262, 0]
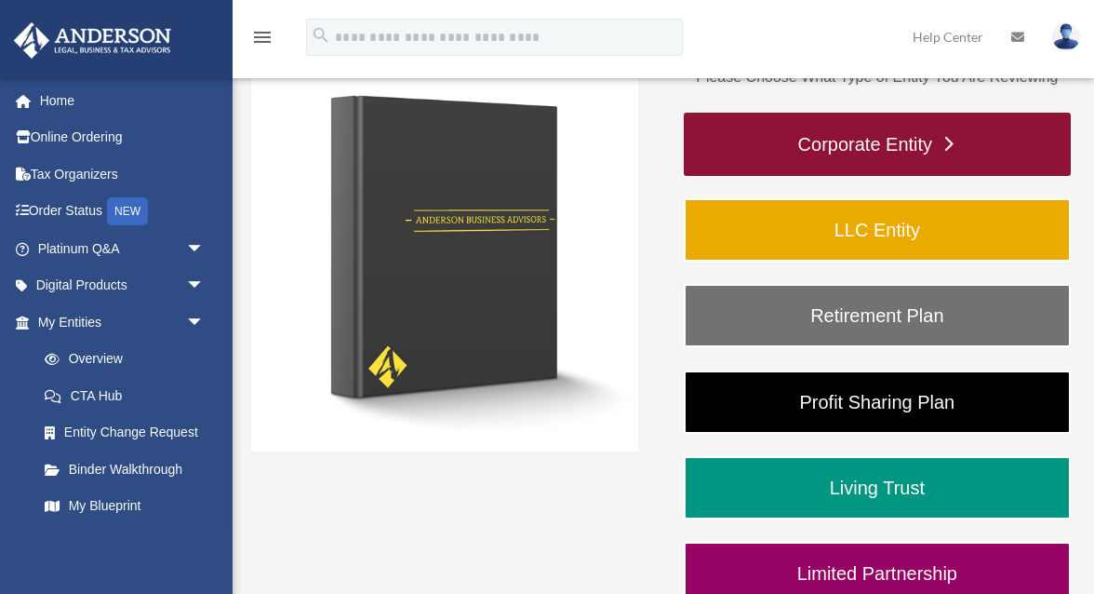
click at [834, 142] on link "Corporate Entity" at bounding box center [877, 144] width 387 height 63
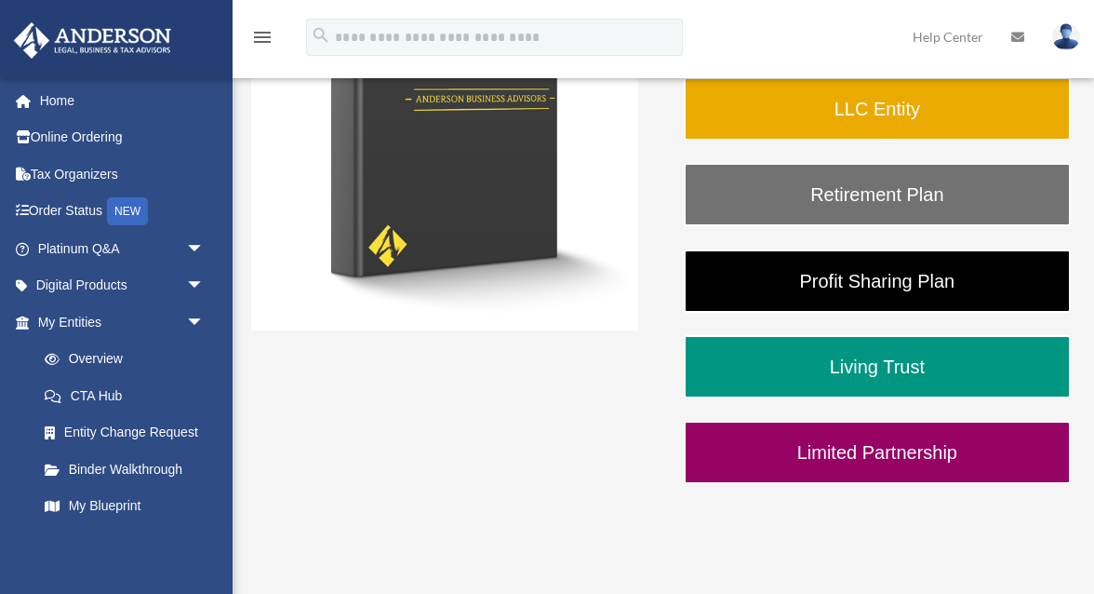
scroll to position [398, 0]
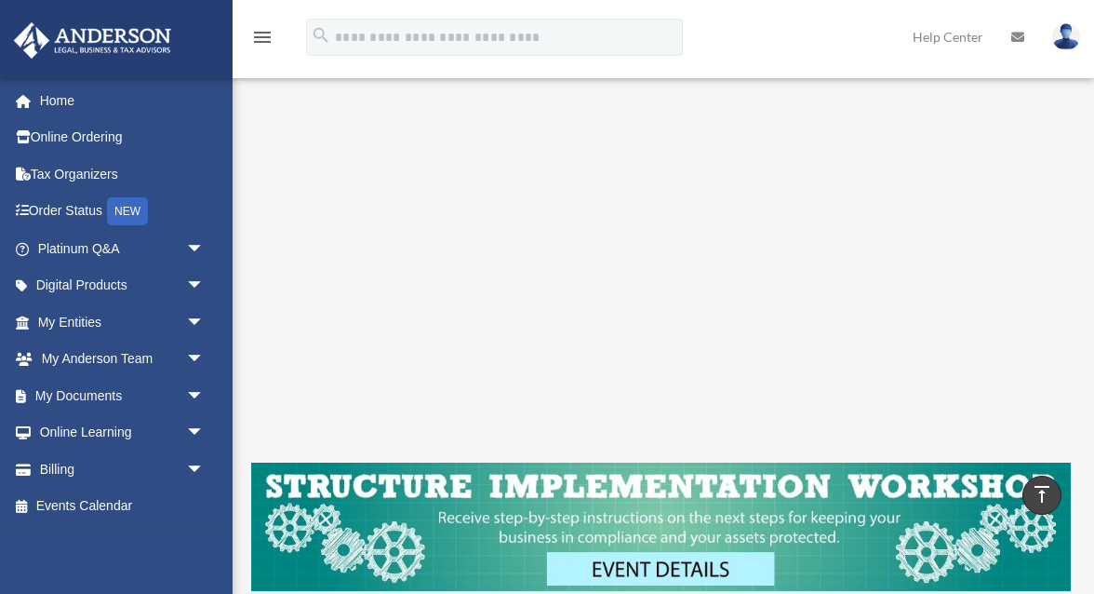
scroll to position [260, 0]
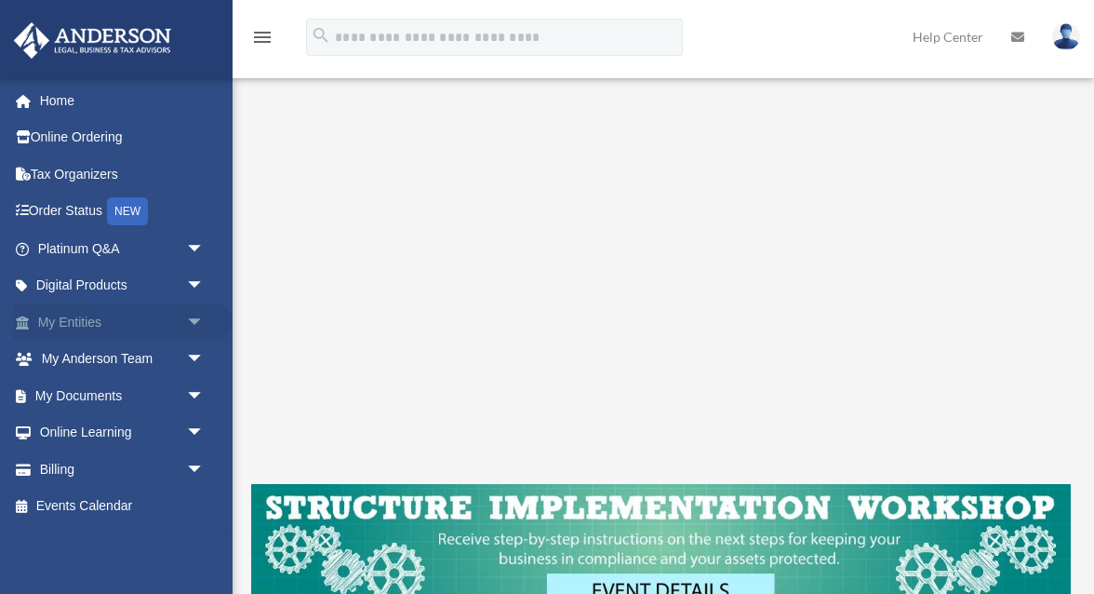
click at [178, 327] on link "My Entities arrow_drop_down" at bounding box center [123, 321] width 220 height 37
click at [197, 326] on span "arrow_drop_down" at bounding box center [204, 322] width 37 height 38
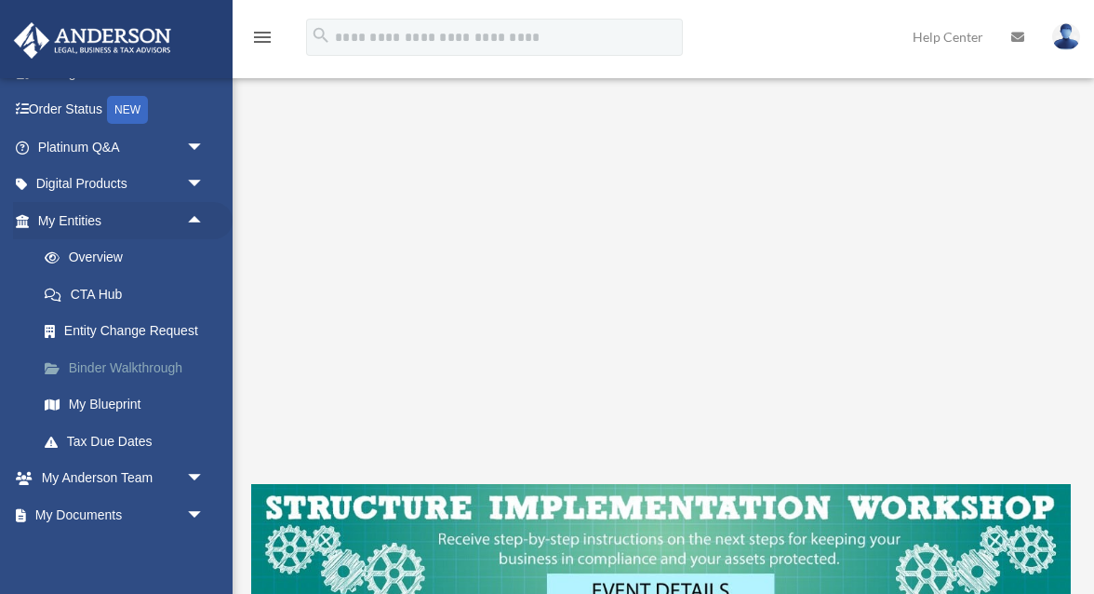
scroll to position [104, 0]
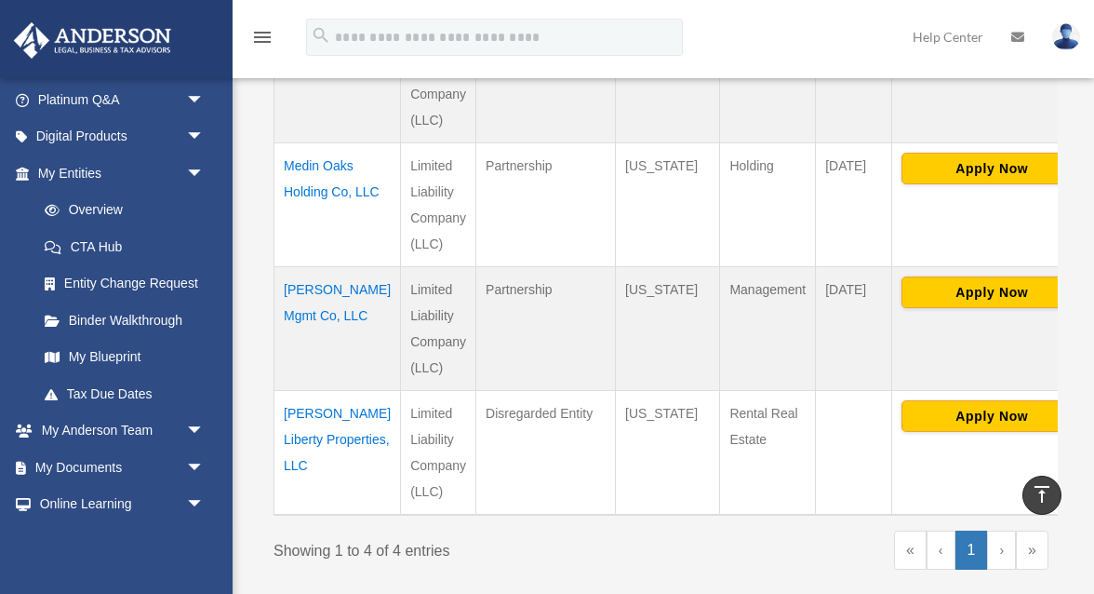
scroll to position [593, 0]
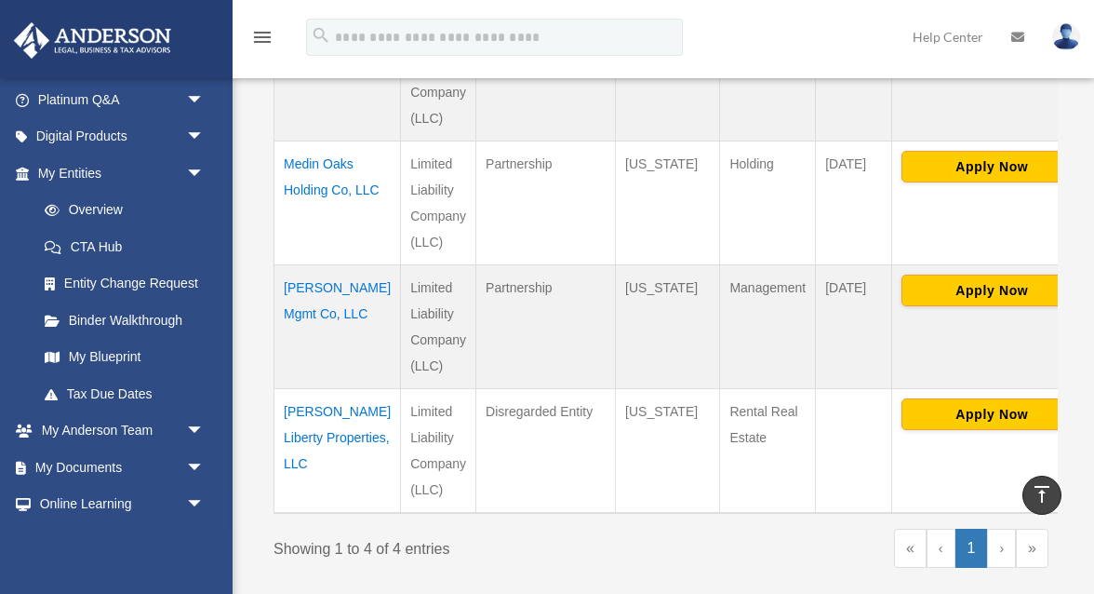
click at [303, 280] on td "[PERSON_NAME] Mgmt Co, LLC" at bounding box center [338, 327] width 127 height 124
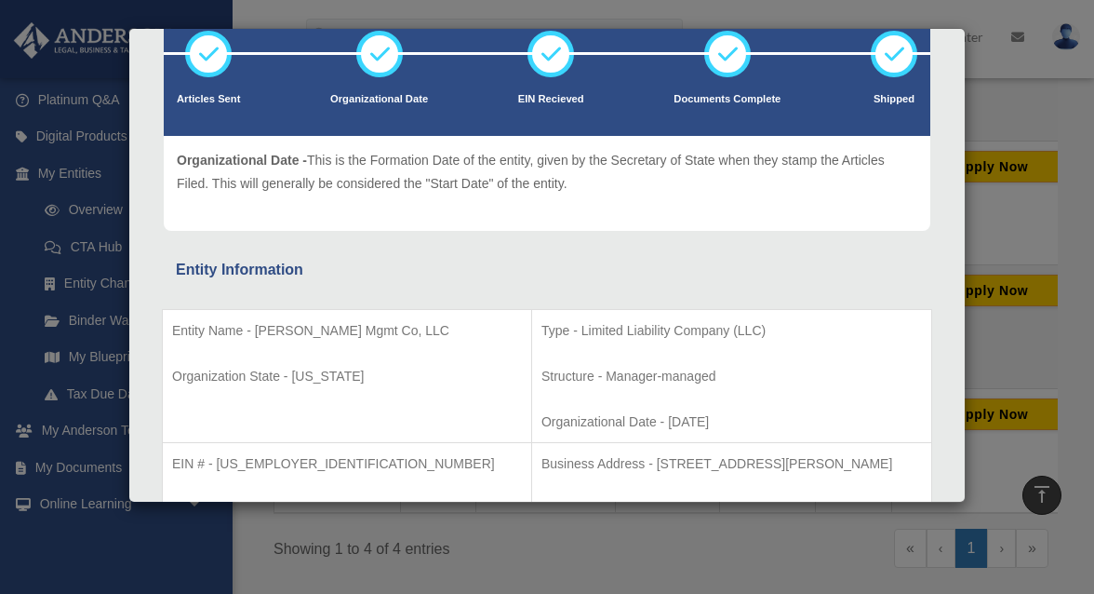
scroll to position [0, 0]
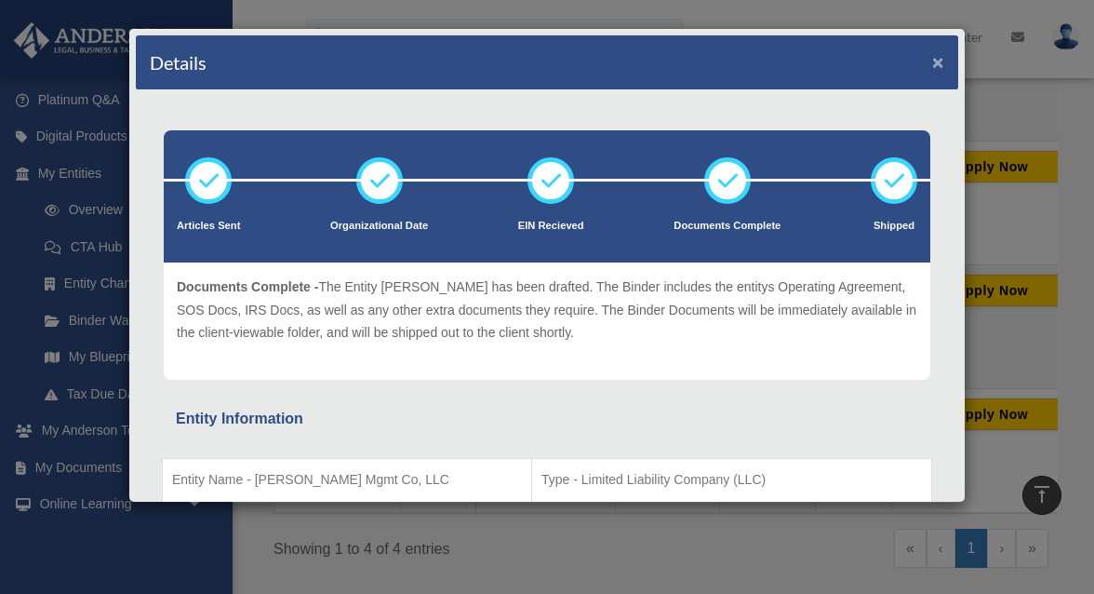
click at [935, 66] on button "×" at bounding box center [939, 62] width 12 height 20
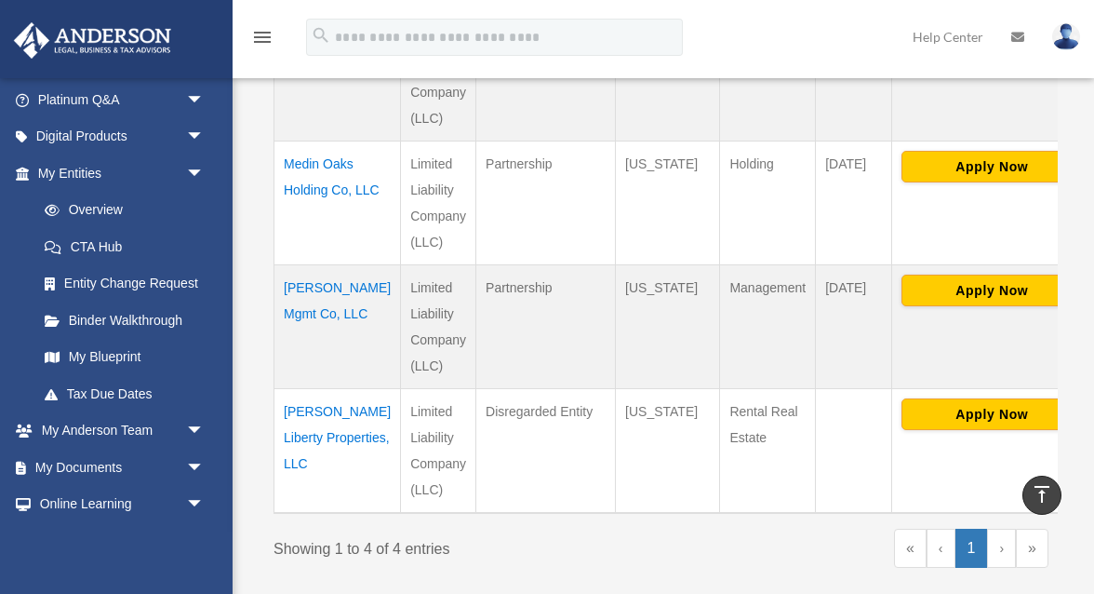
click at [309, 185] on td "Medin Oaks Holding Co, LLC" at bounding box center [338, 203] width 127 height 124
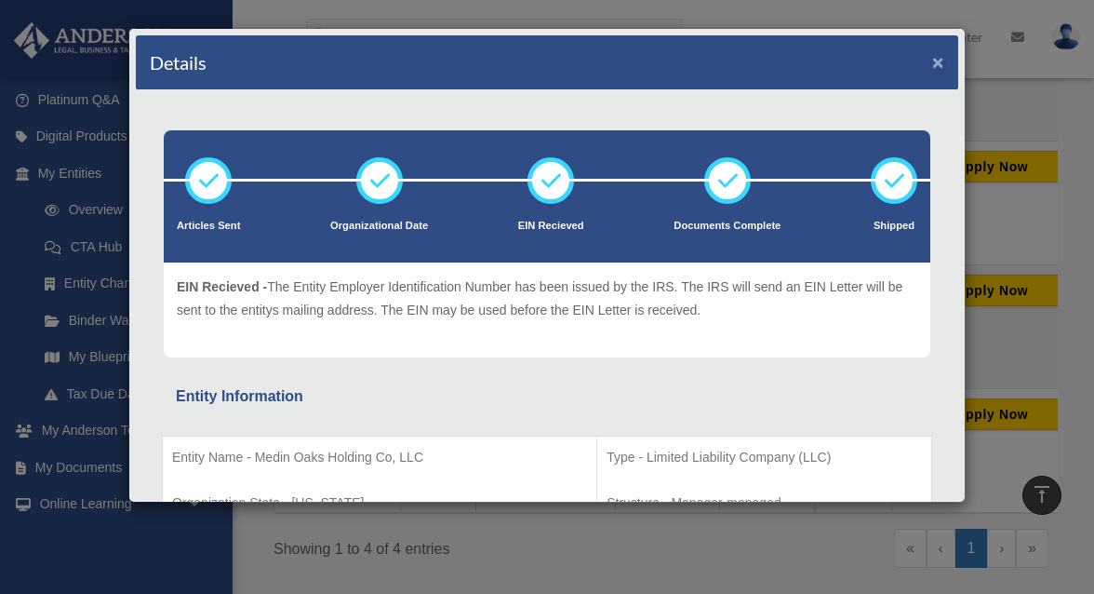
click at [935, 65] on button "×" at bounding box center [939, 62] width 12 height 20
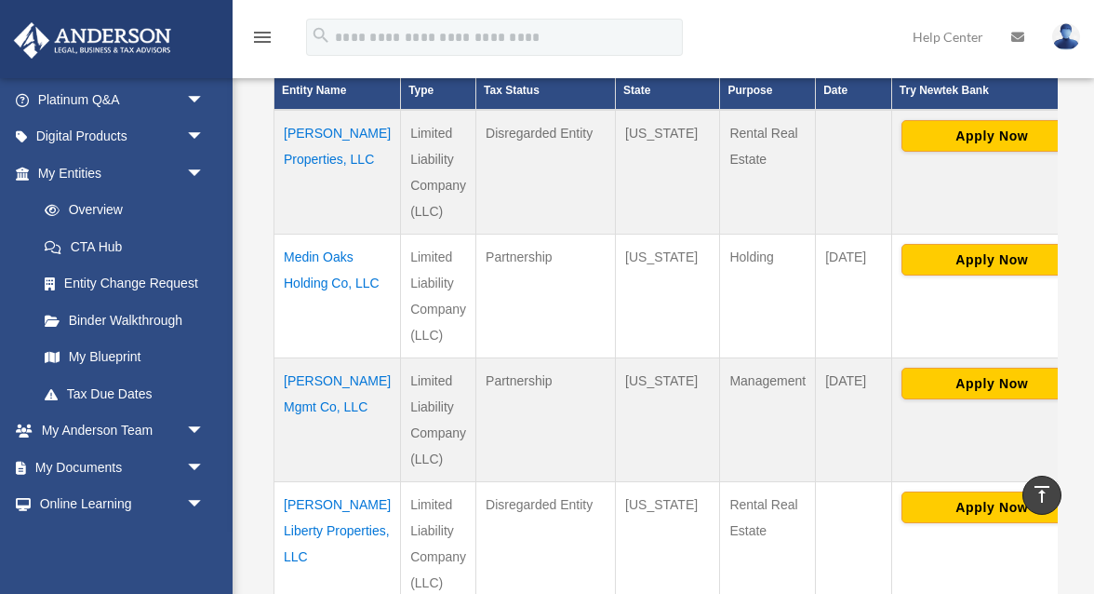
scroll to position [499, 0]
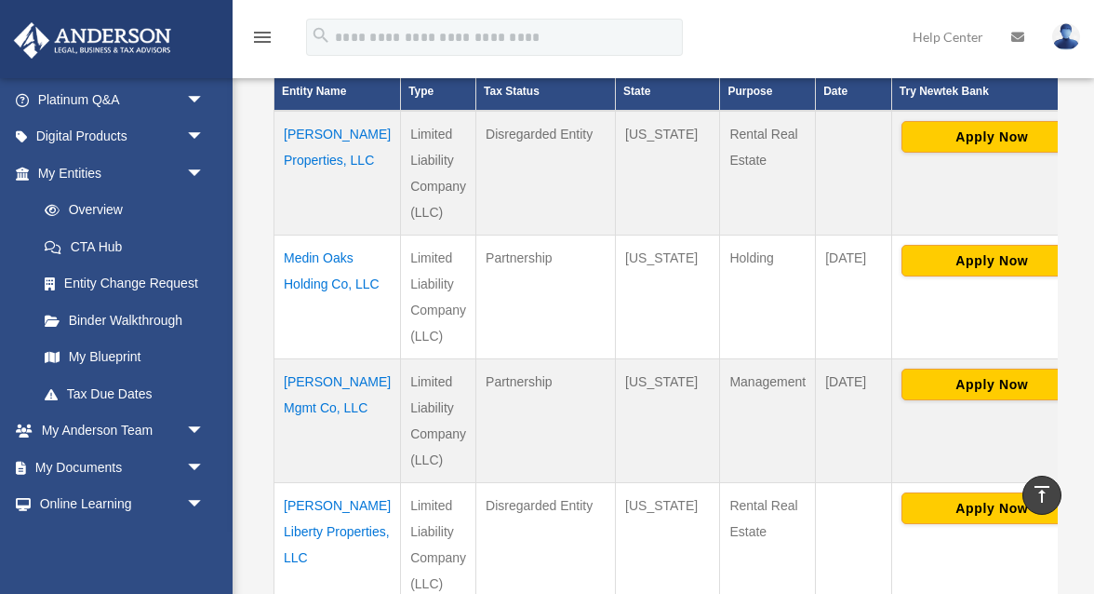
click at [313, 172] on td "[PERSON_NAME] Properties, LLC" at bounding box center [338, 173] width 127 height 125
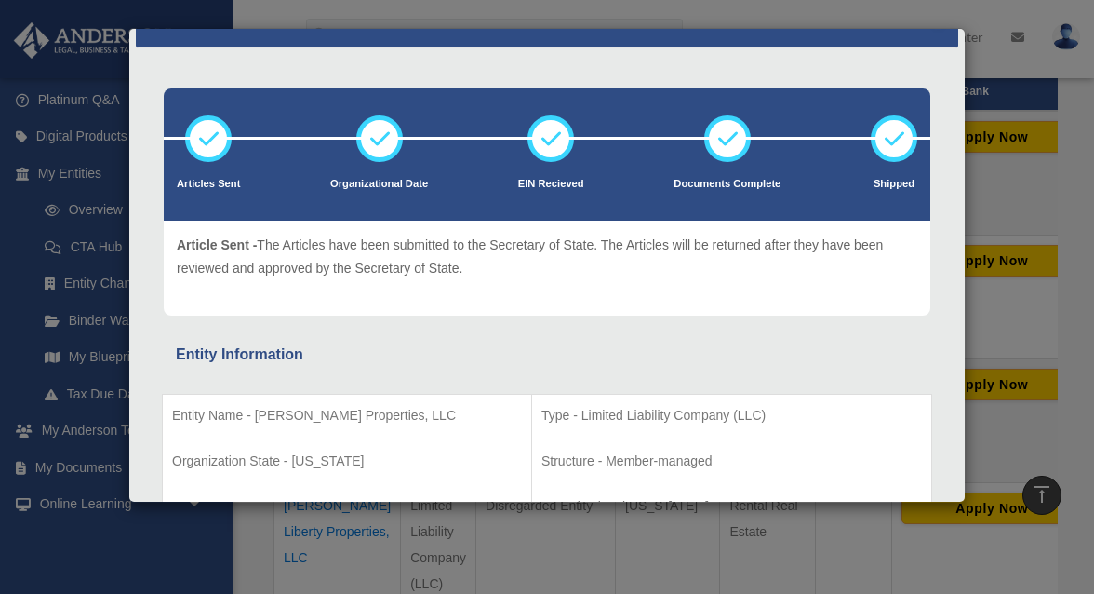
scroll to position [0, 0]
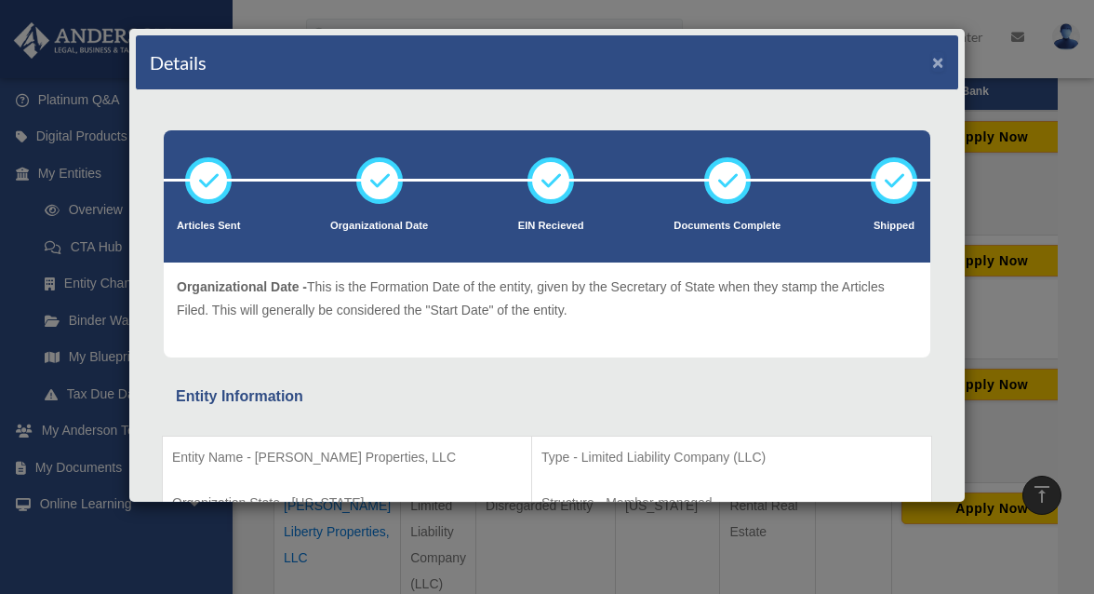
click at [944, 63] on button "×" at bounding box center [939, 62] width 12 height 20
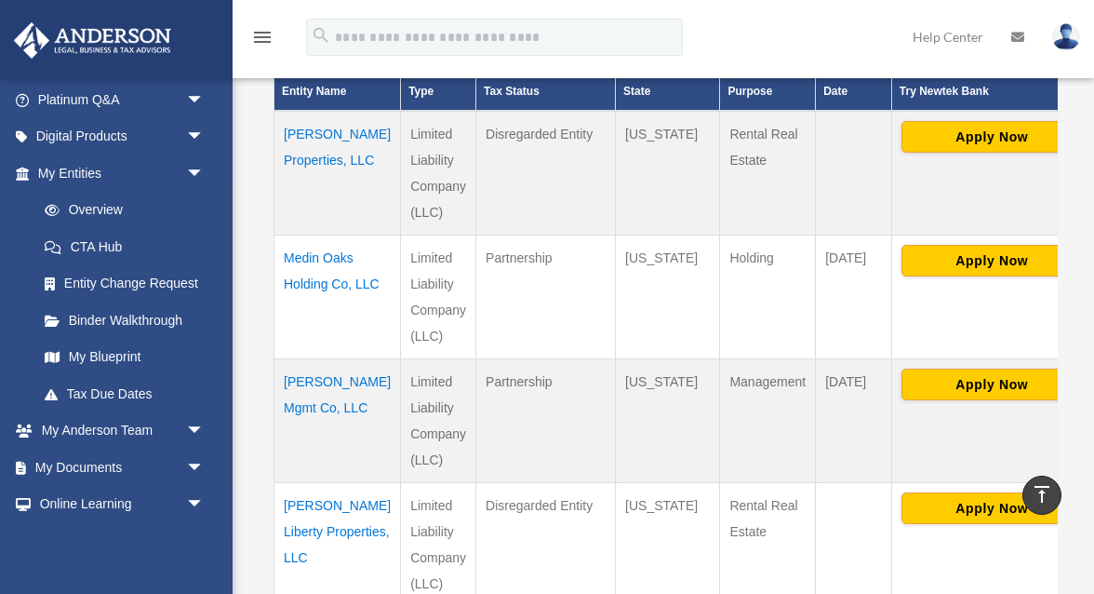
click at [300, 369] on td "[PERSON_NAME] Mgmt Co, LLC" at bounding box center [338, 421] width 127 height 124
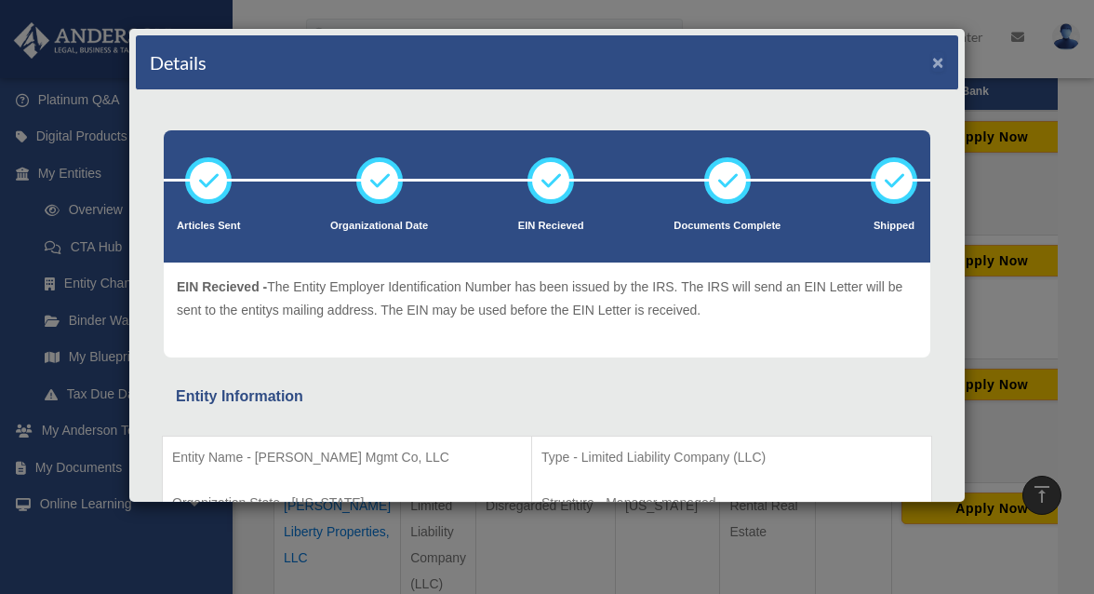
click at [937, 61] on button "×" at bounding box center [939, 62] width 12 height 20
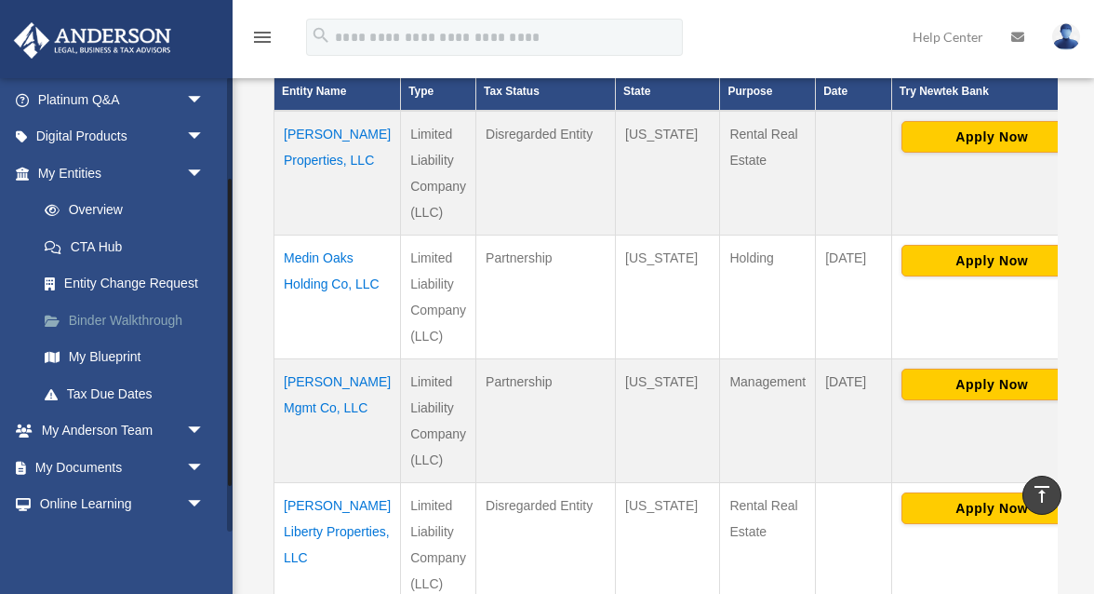
scroll to position [217, 0]
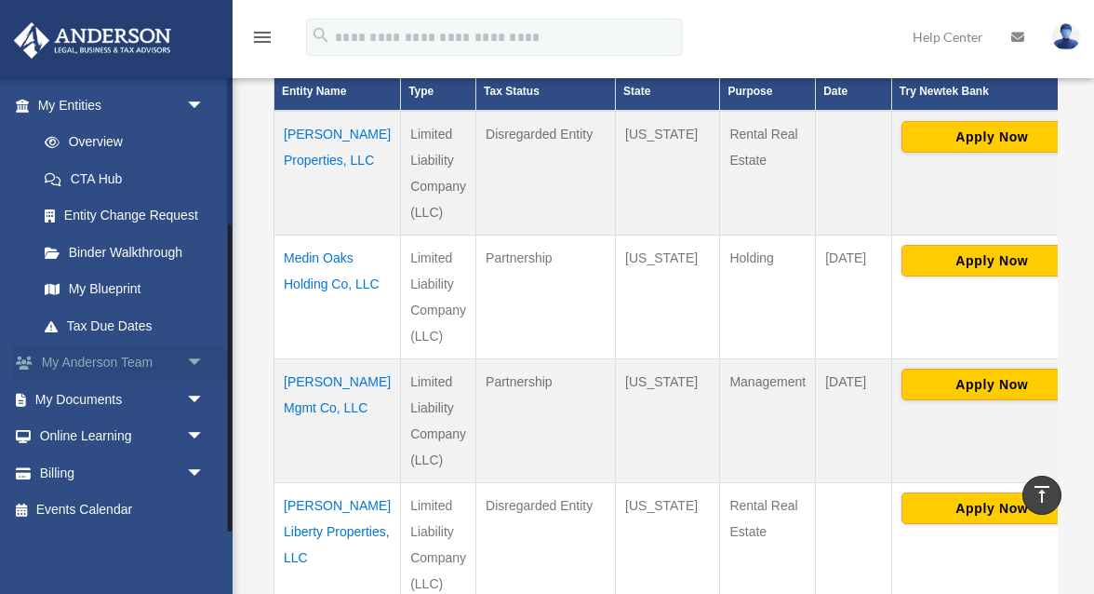
click at [188, 371] on span "arrow_drop_down" at bounding box center [204, 363] width 37 height 38
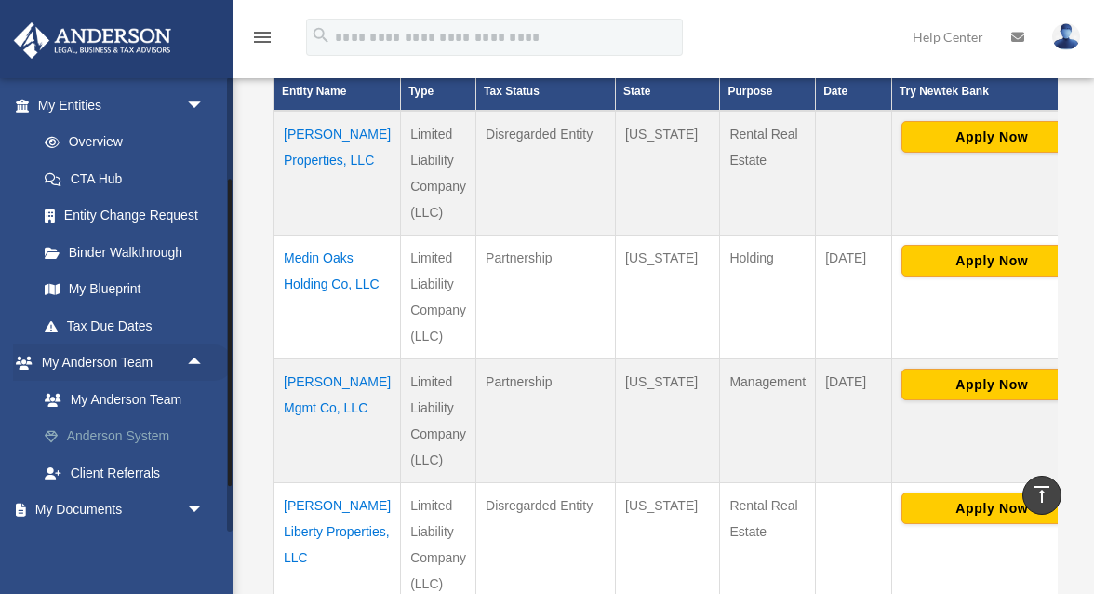
scroll to position [327, 0]
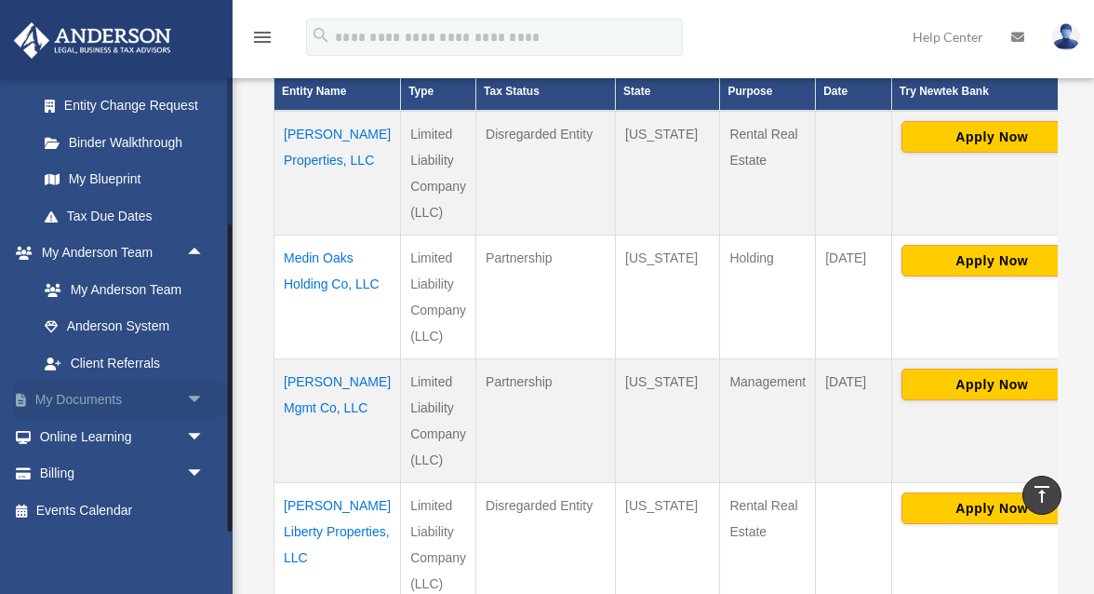
click at [141, 404] on link "My Documents arrow_drop_down" at bounding box center [123, 400] width 220 height 37
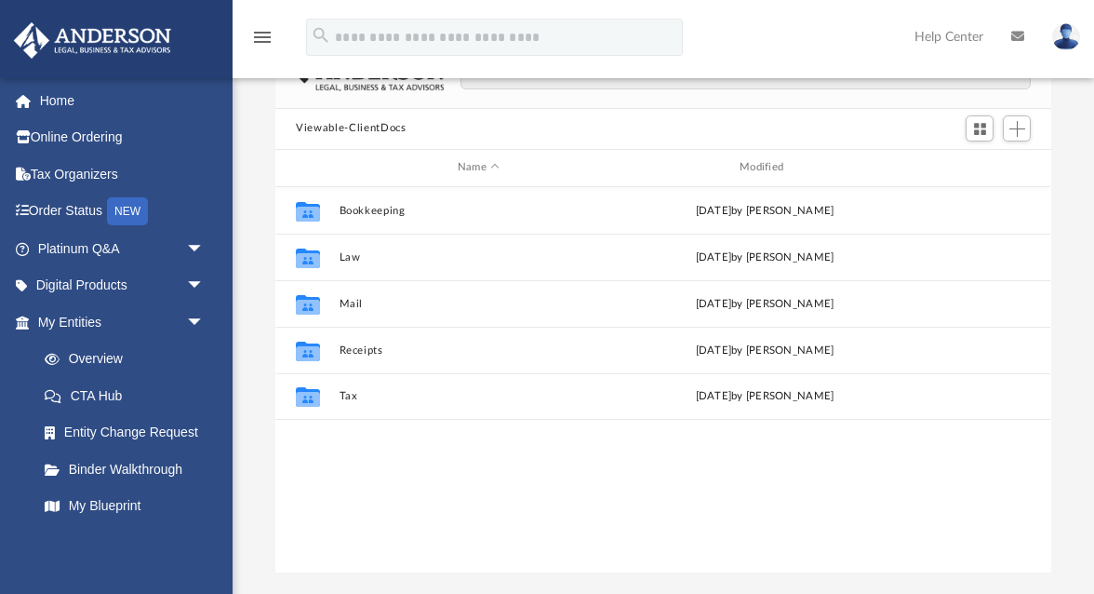
scroll to position [152, 0]
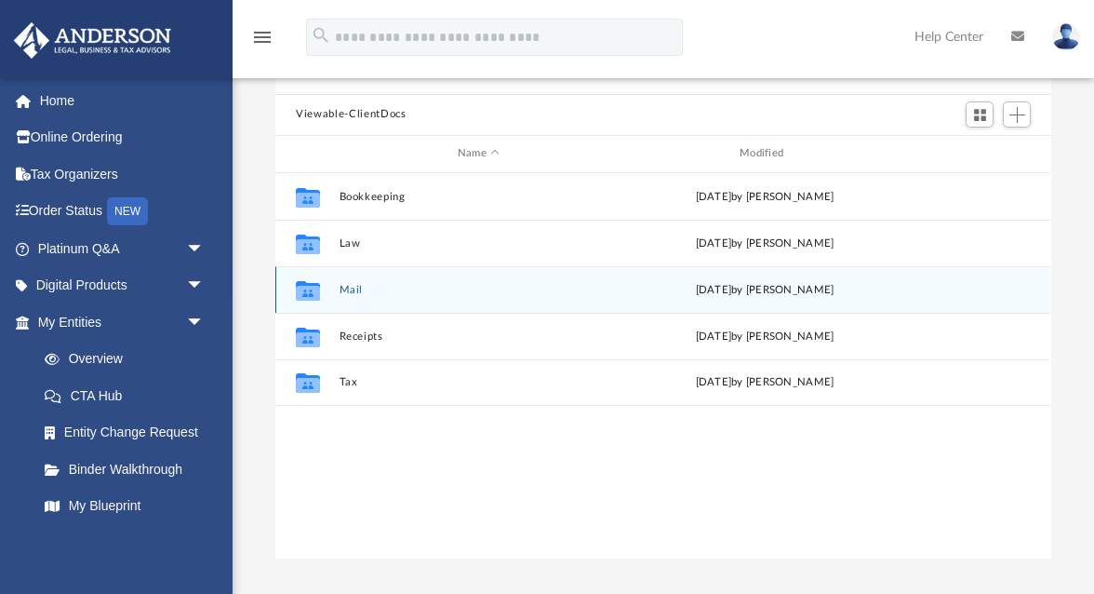
click at [355, 283] on button "Mail" at bounding box center [479, 289] width 278 height 12
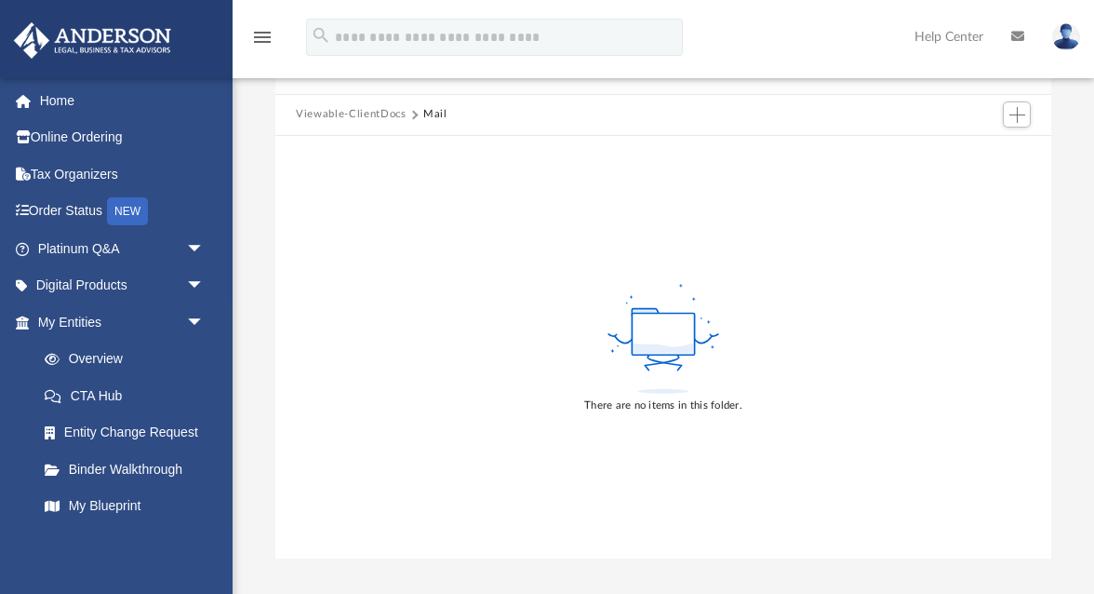
click at [374, 108] on button "Viewable-ClientDocs" at bounding box center [351, 114] width 110 height 17
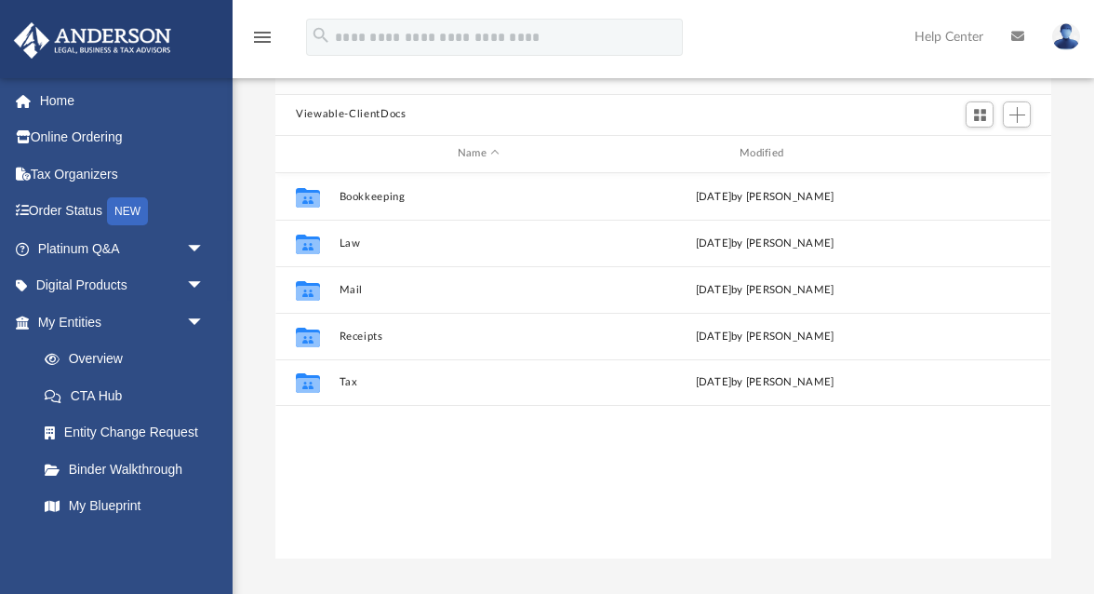
scroll to position [423, 775]
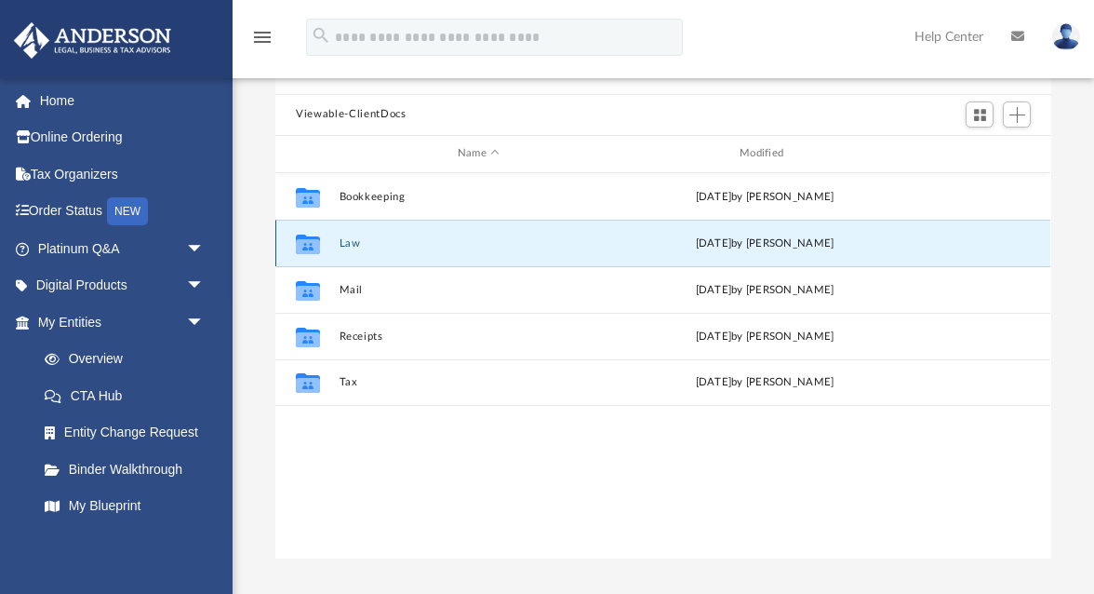
click at [350, 236] on button "Law" at bounding box center [479, 242] width 278 height 12
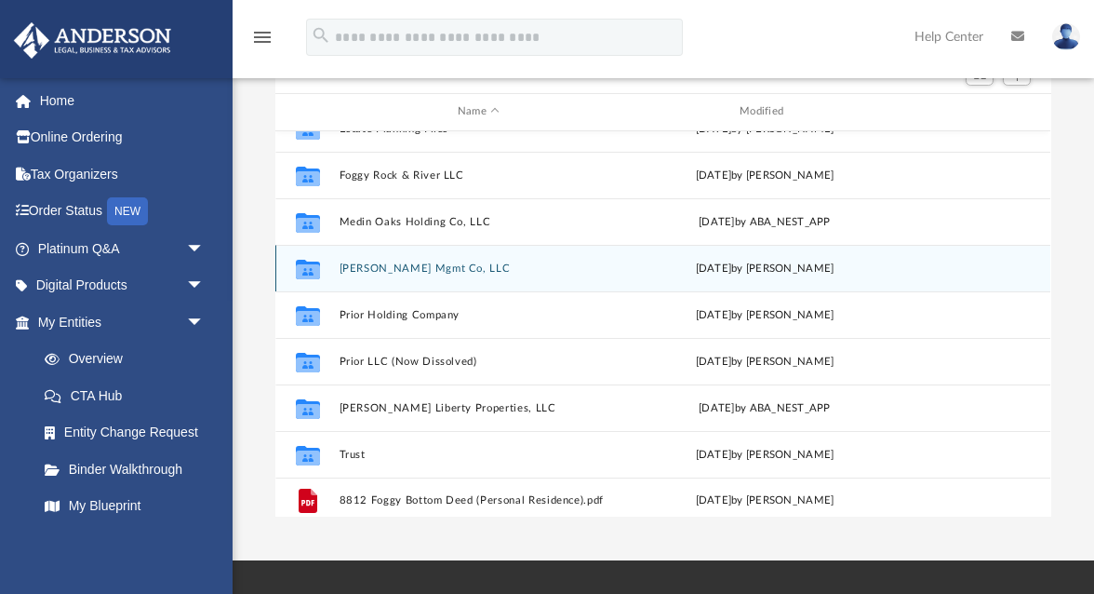
scroll to position [55, 0]
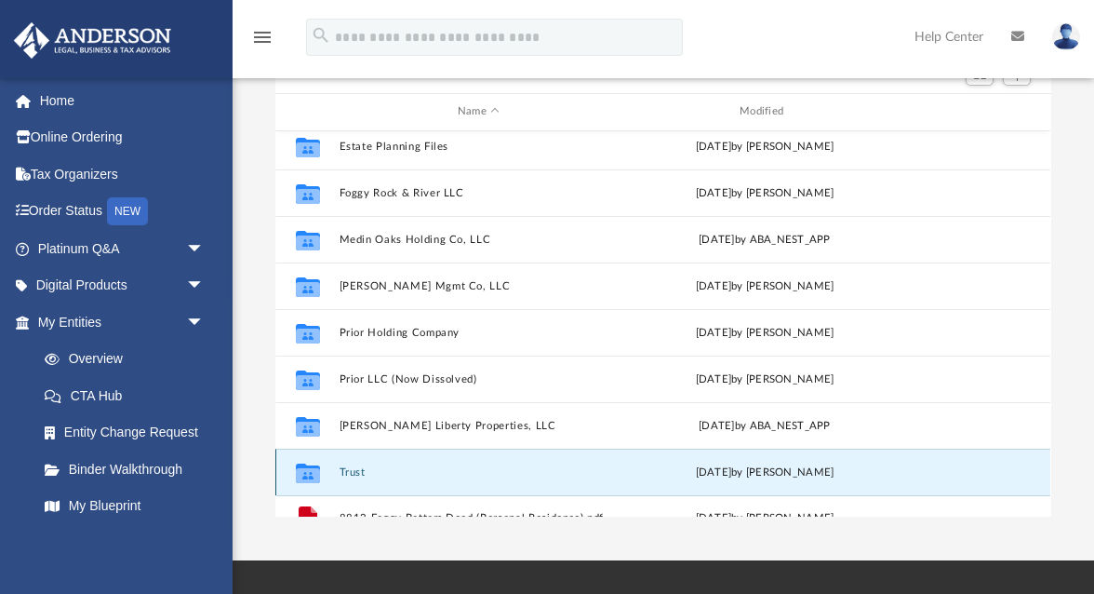
click at [351, 465] on button "Trust" at bounding box center [479, 471] width 278 height 12
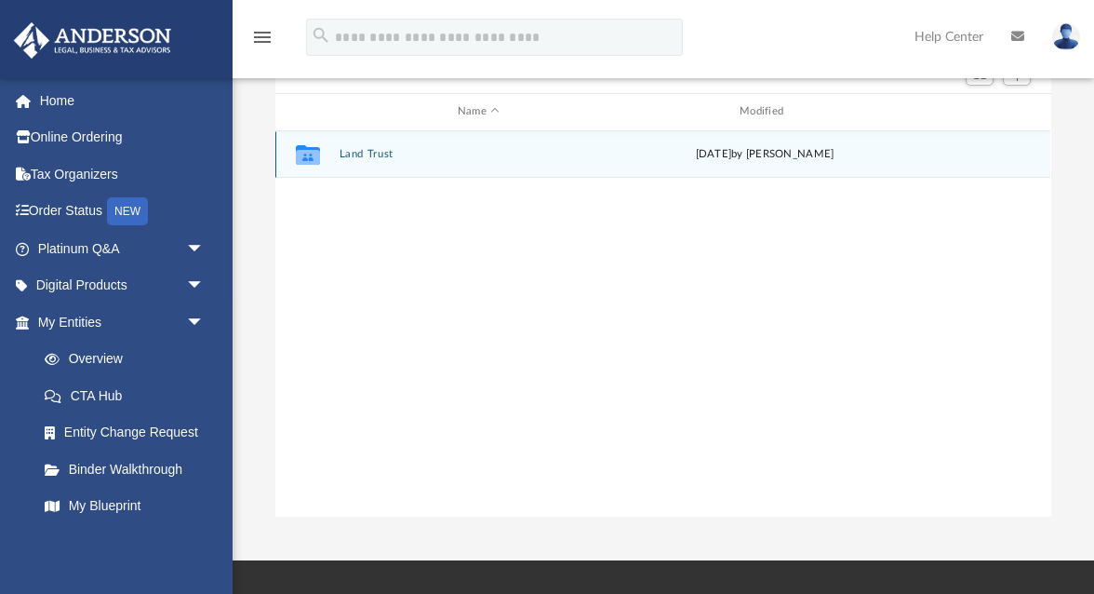
click at [368, 158] on div "Collaborated Folder Land Trust Tue Sep 23 2025 by Fe Fernandez" at bounding box center [662, 154] width 775 height 47
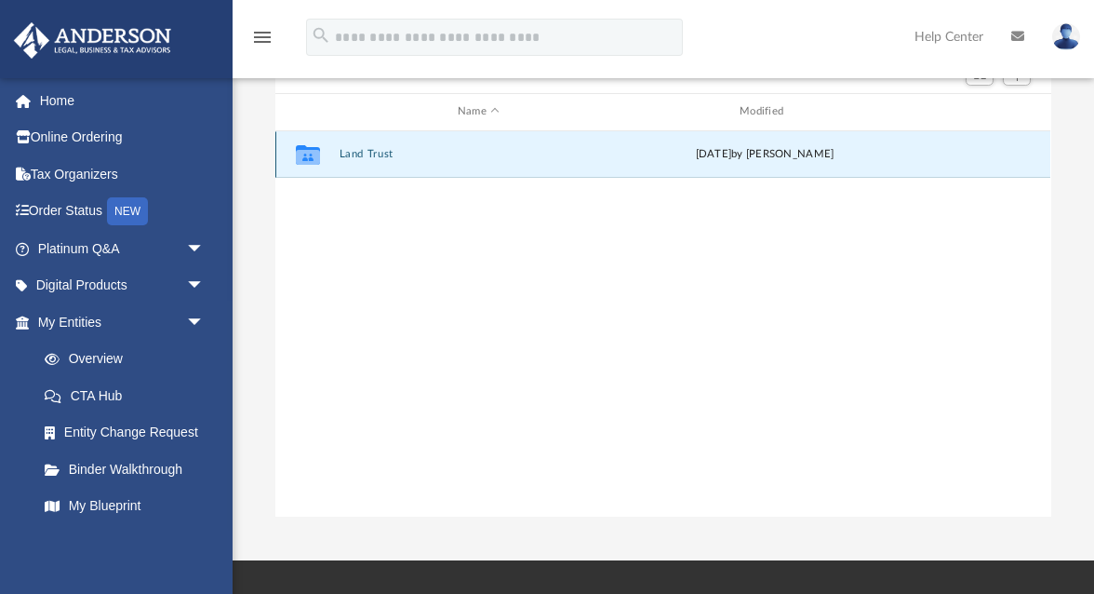
click at [371, 148] on button "Land Trust" at bounding box center [479, 154] width 278 height 12
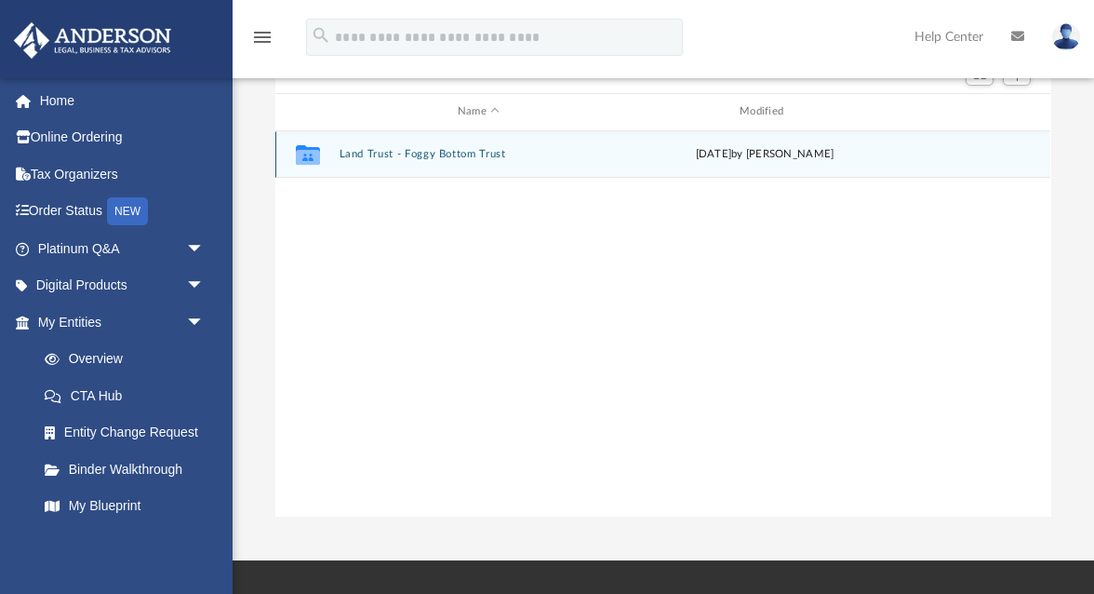
click at [406, 148] on button "Land Trust - Foggy Bottom Trust" at bounding box center [479, 154] width 278 height 12
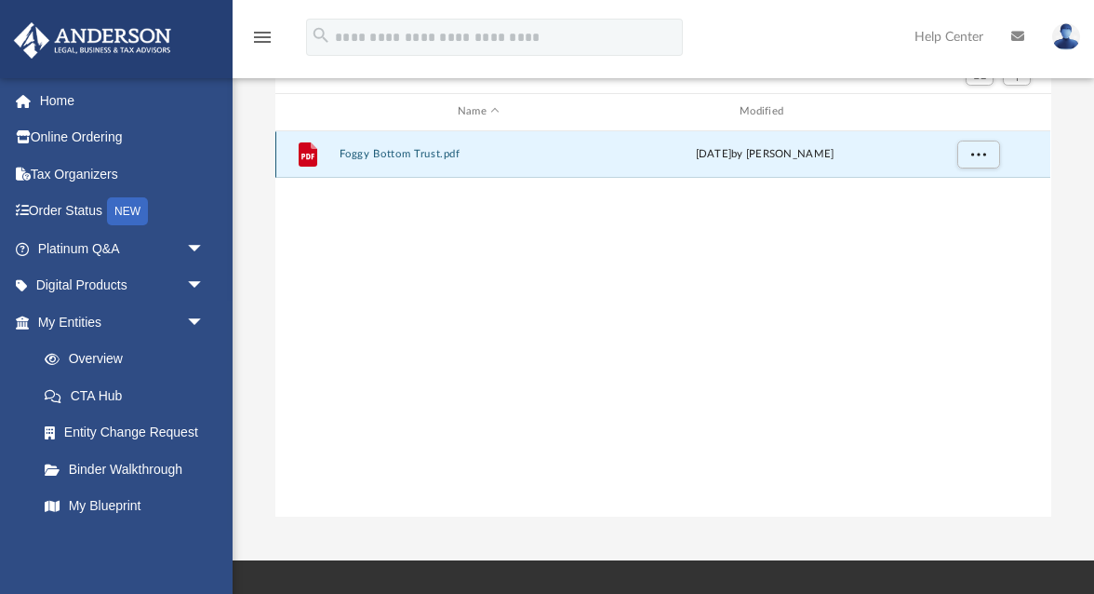
click at [406, 148] on button "Foggy Bottom Trust.pdf" at bounding box center [479, 154] width 278 height 12
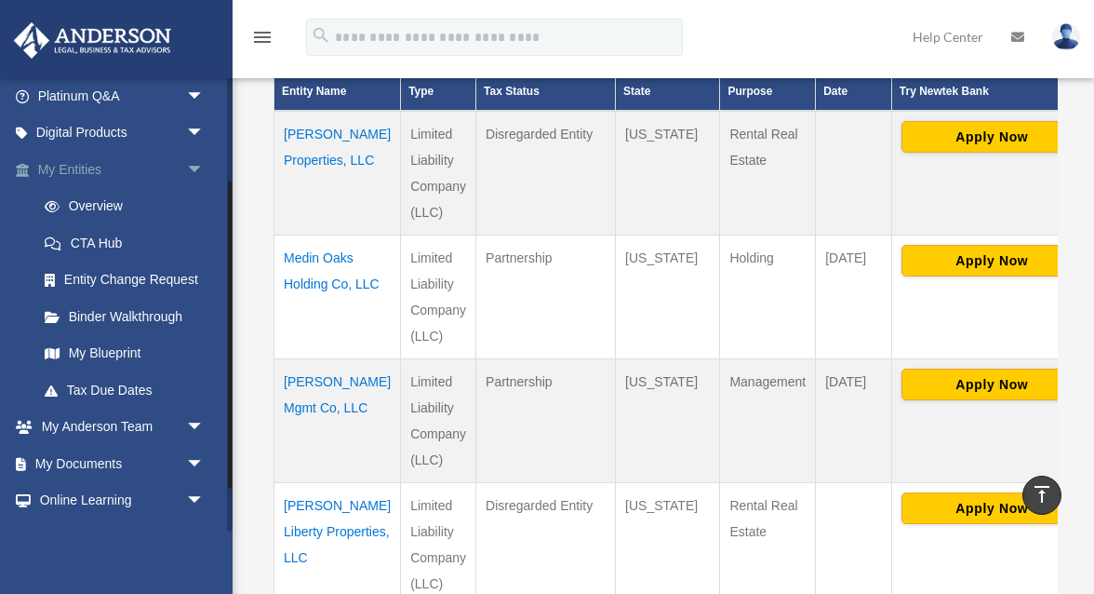
scroll to position [217, 0]
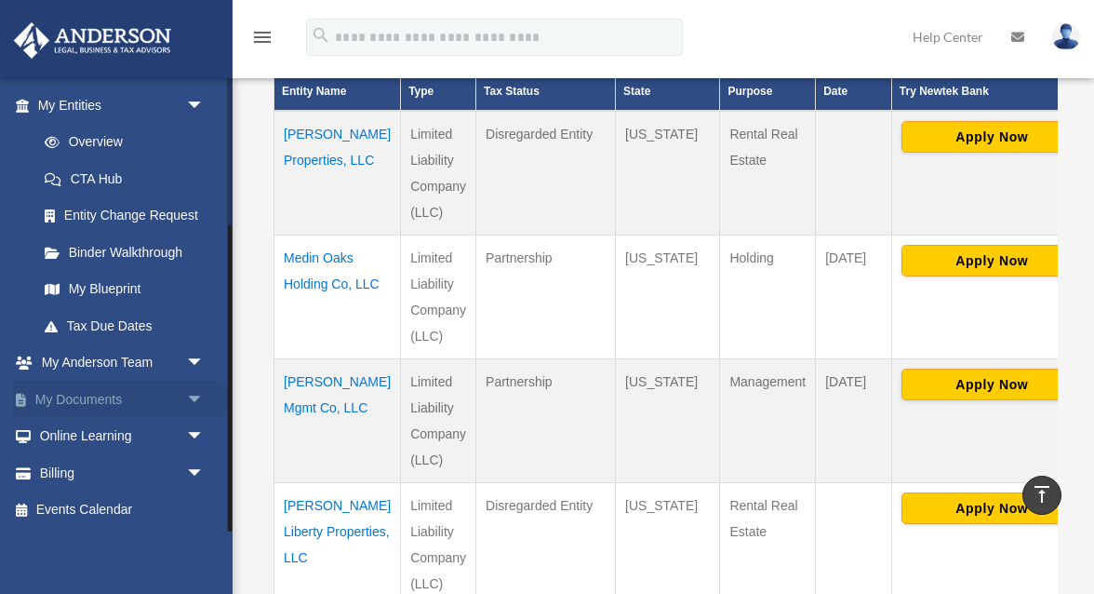
click at [195, 392] on span "arrow_drop_down" at bounding box center [204, 400] width 37 height 38
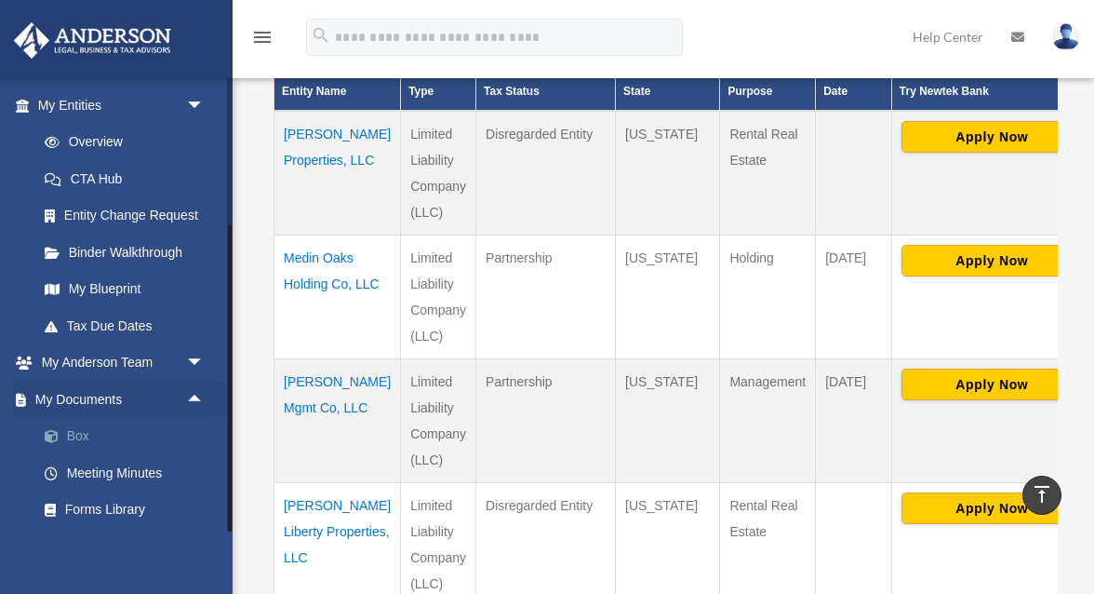
click at [90, 436] on link "Box" at bounding box center [129, 436] width 207 height 37
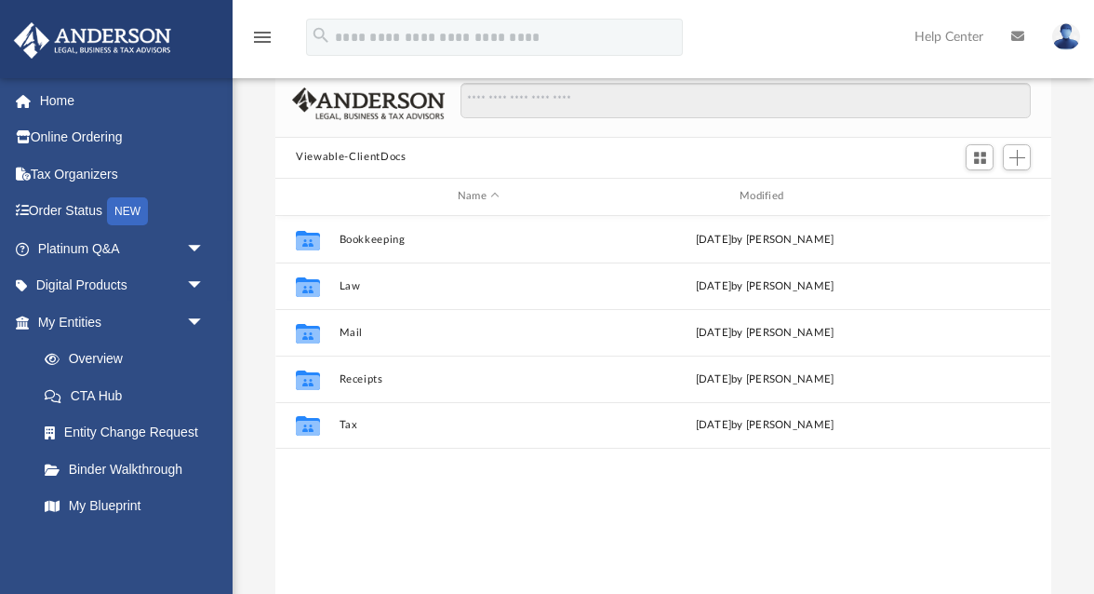
scroll to position [114, 0]
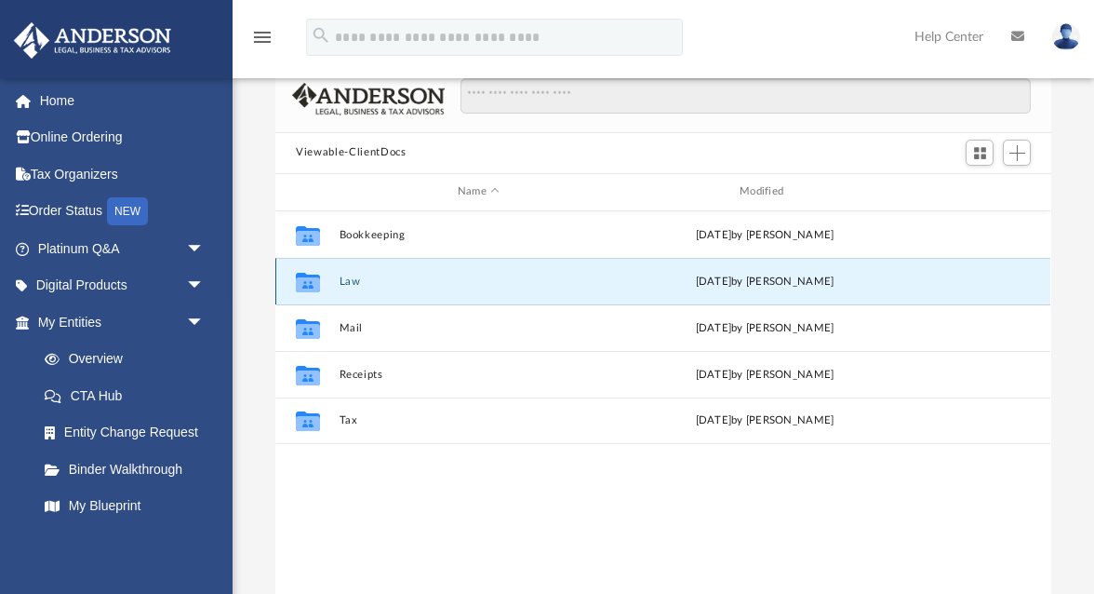
click at [349, 275] on button "Law" at bounding box center [479, 281] width 278 height 12
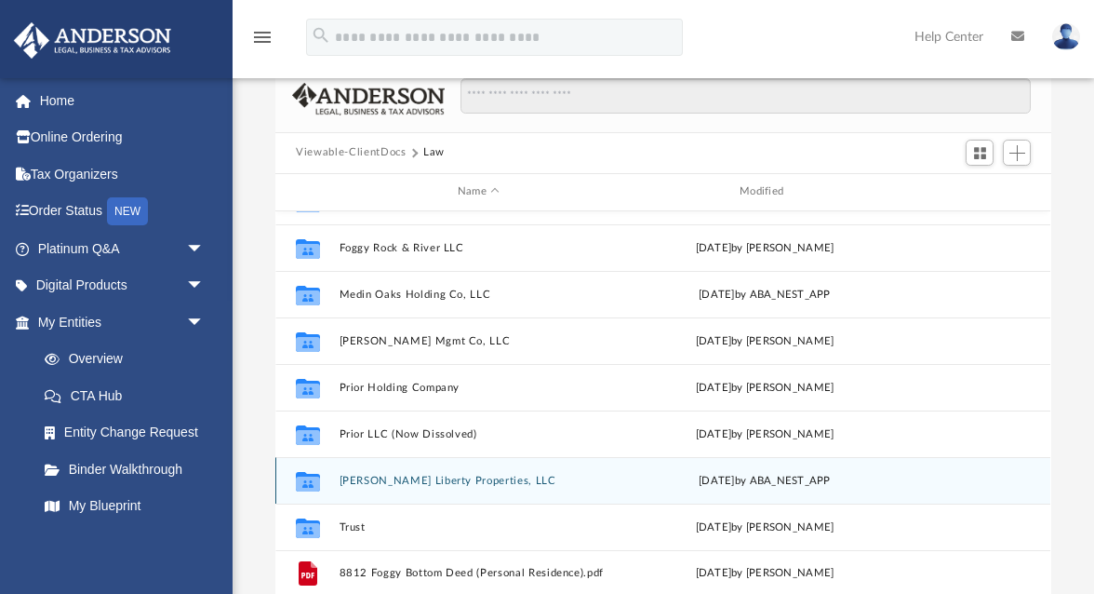
scroll to position [59, 0]
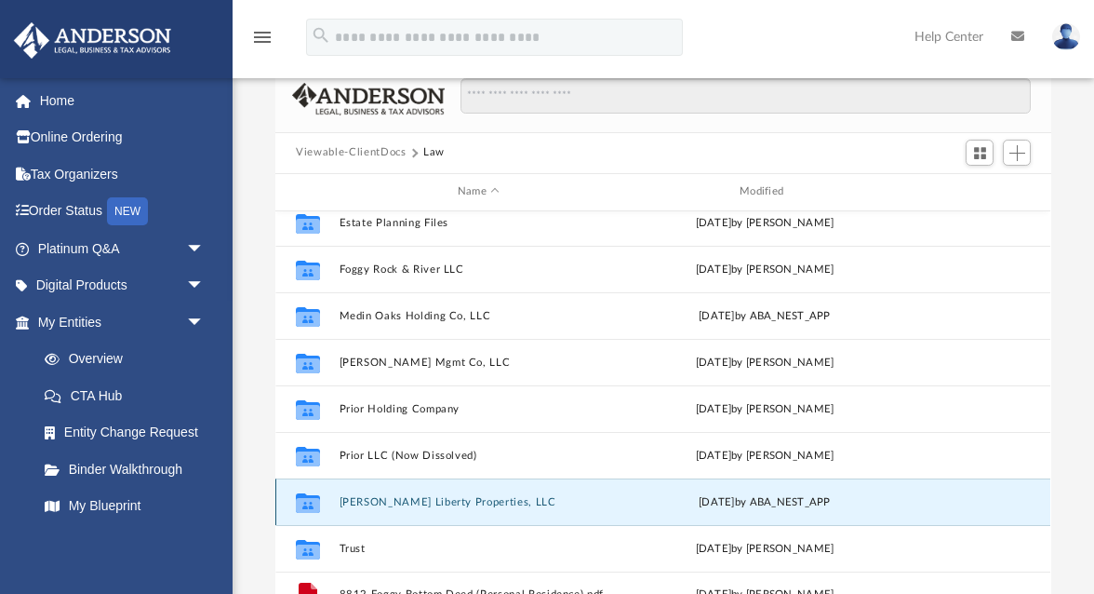
click at [374, 495] on button "[PERSON_NAME] Liberty Properties, LLC" at bounding box center [479, 501] width 278 height 12
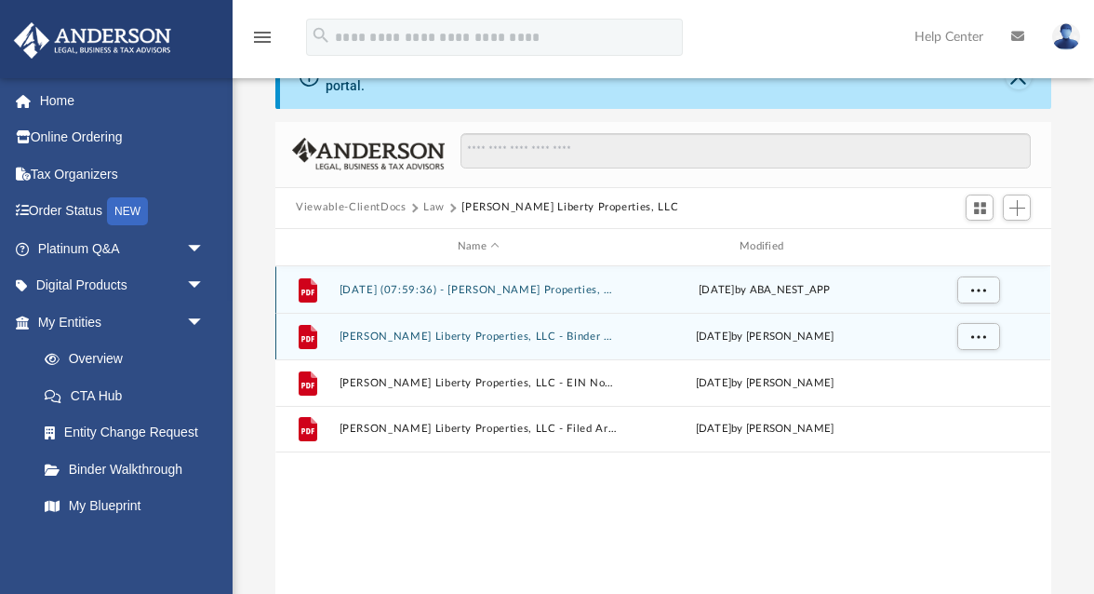
scroll to position [67, 0]
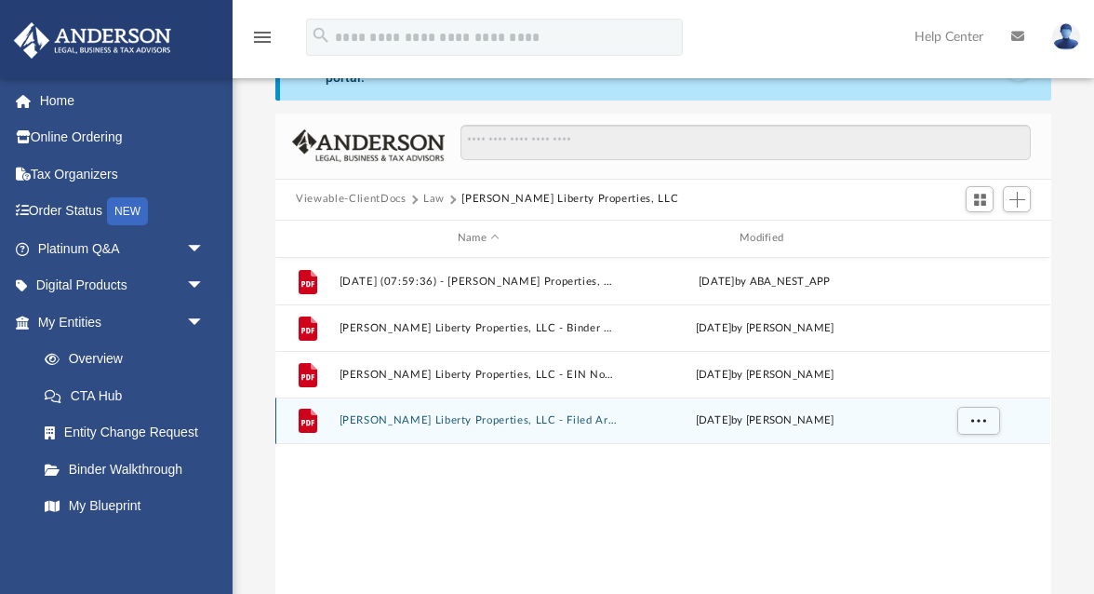
click at [491, 414] on button "Tim Liberty Properties, LLC - Filed Articles.pdf" at bounding box center [479, 420] width 278 height 12
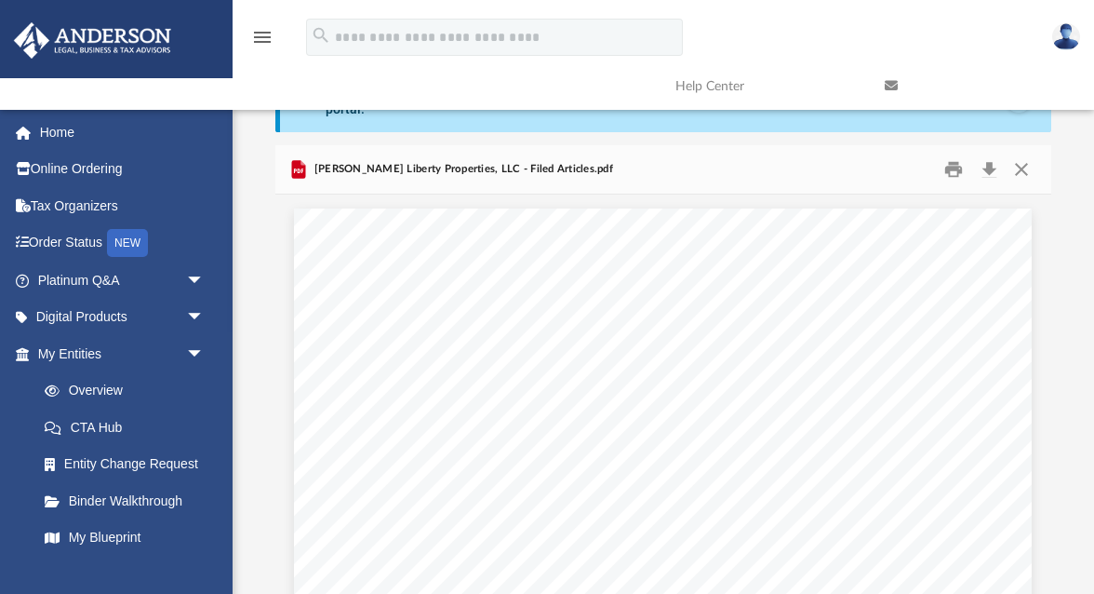
scroll to position [0, 0]
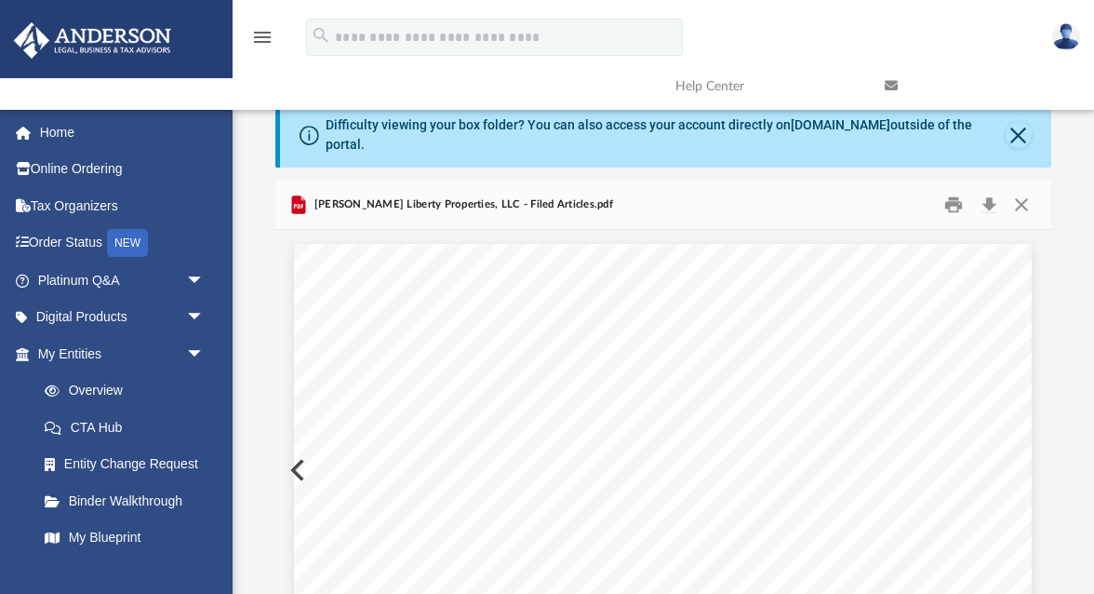
click at [290, 458] on button "Preview" at bounding box center [295, 470] width 41 height 52
click at [1020, 131] on button "Close" at bounding box center [1019, 135] width 26 height 26
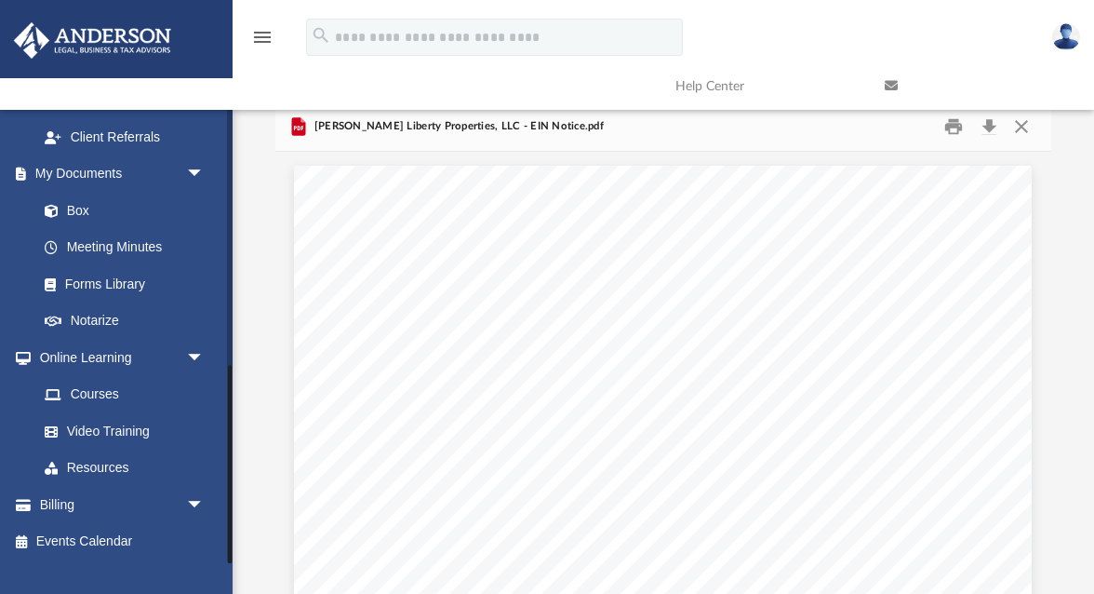
scroll to position [4, 0]
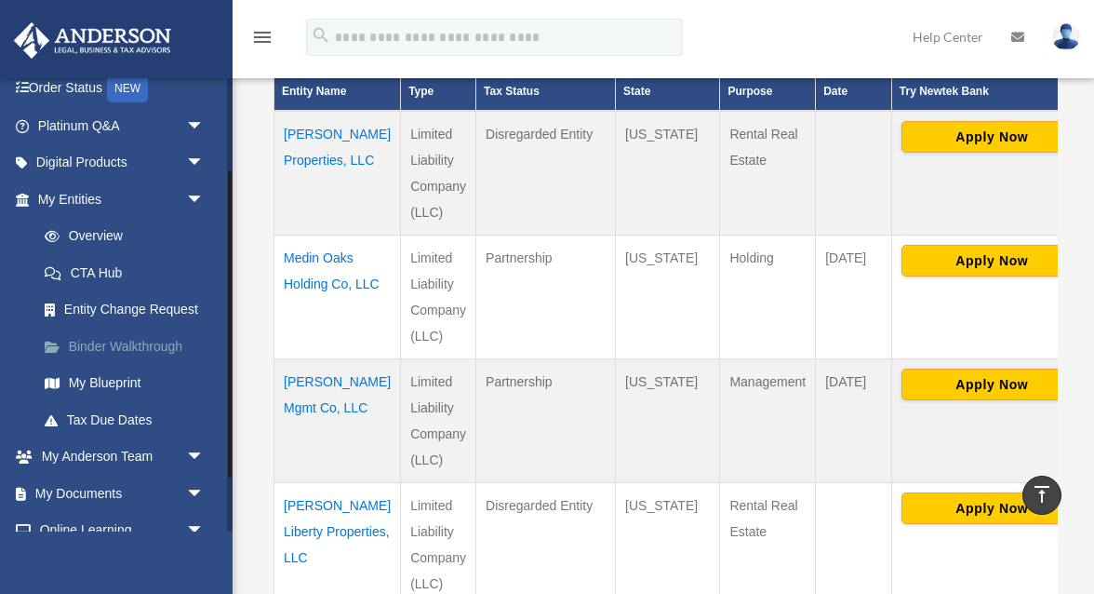
scroll to position [217, 0]
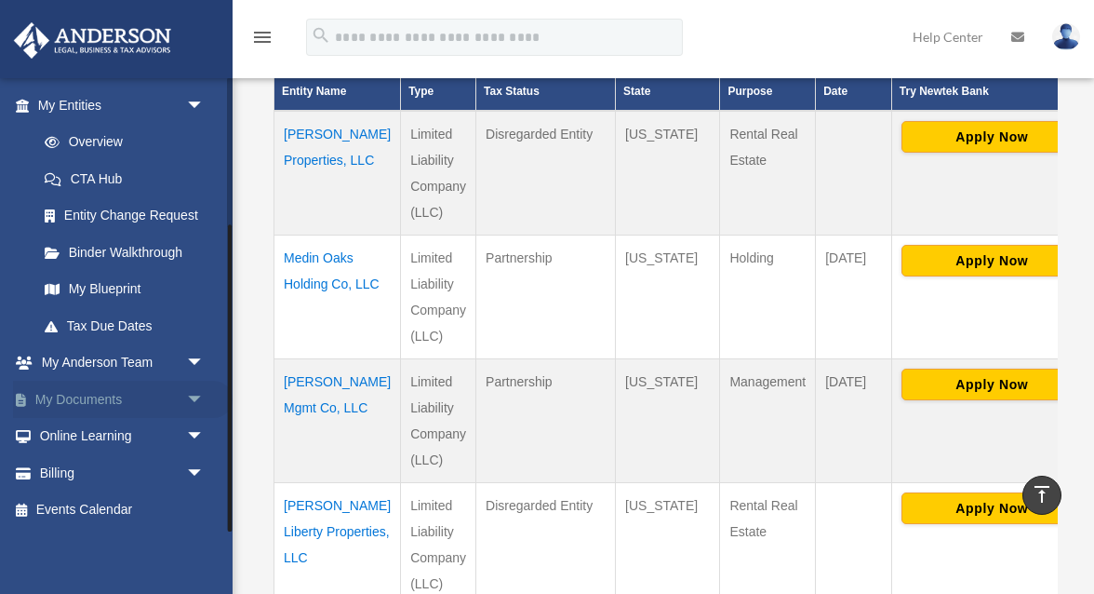
click at [127, 393] on link "My Documents arrow_drop_down" at bounding box center [123, 399] width 220 height 37
click at [197, 390] on span "arrow_drop_down" at bounding box center [204, 400] width 37 height 38
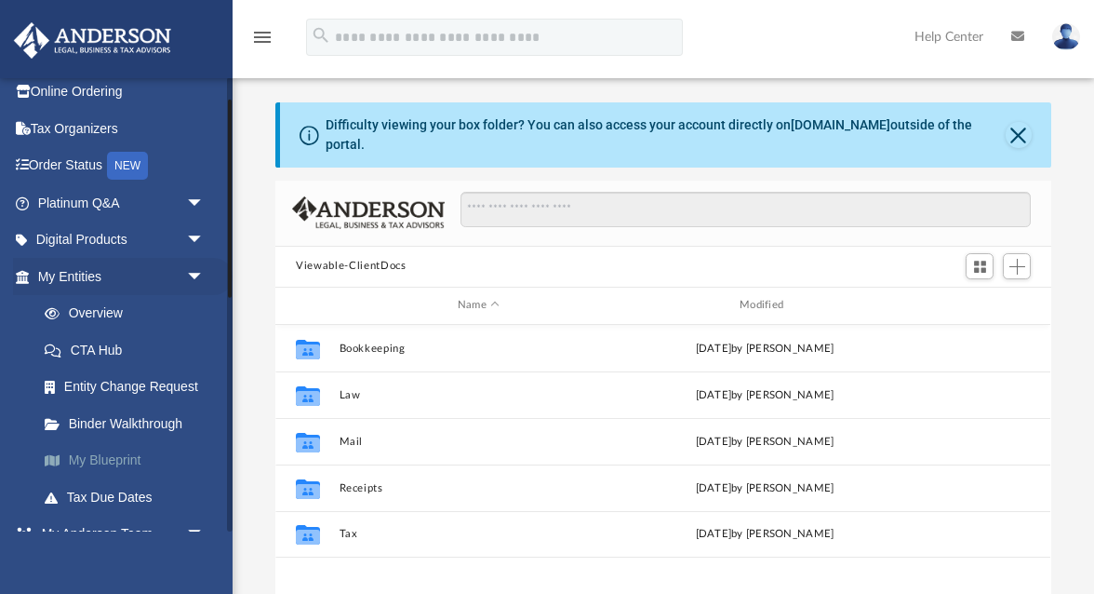
scroll to position [55, 0]
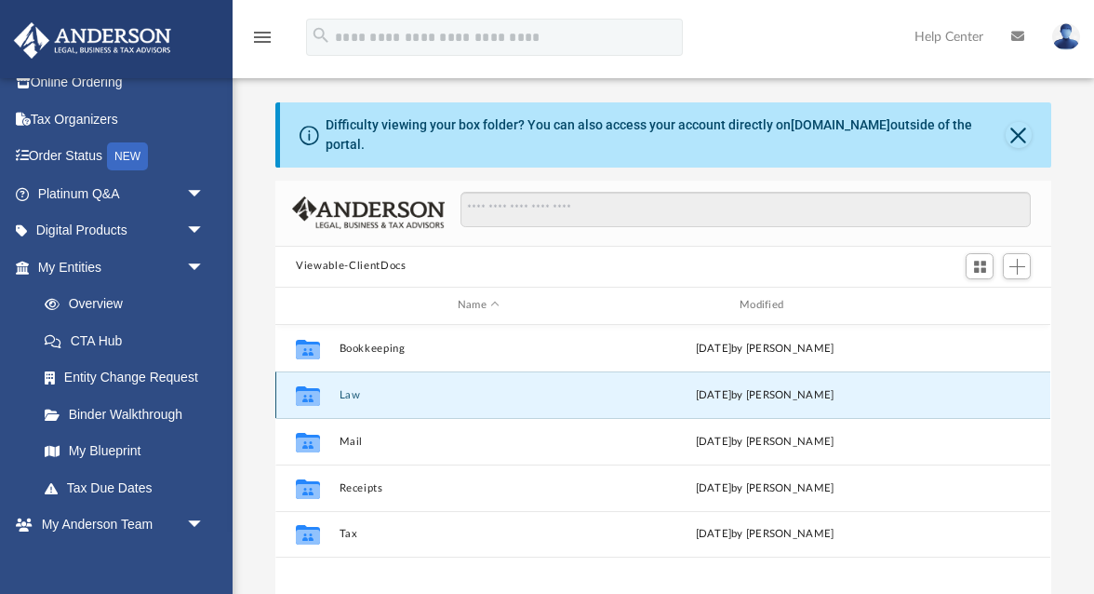
click at [351, 388] on button "Law" at bounding box center [479, 394] width 278 height 12
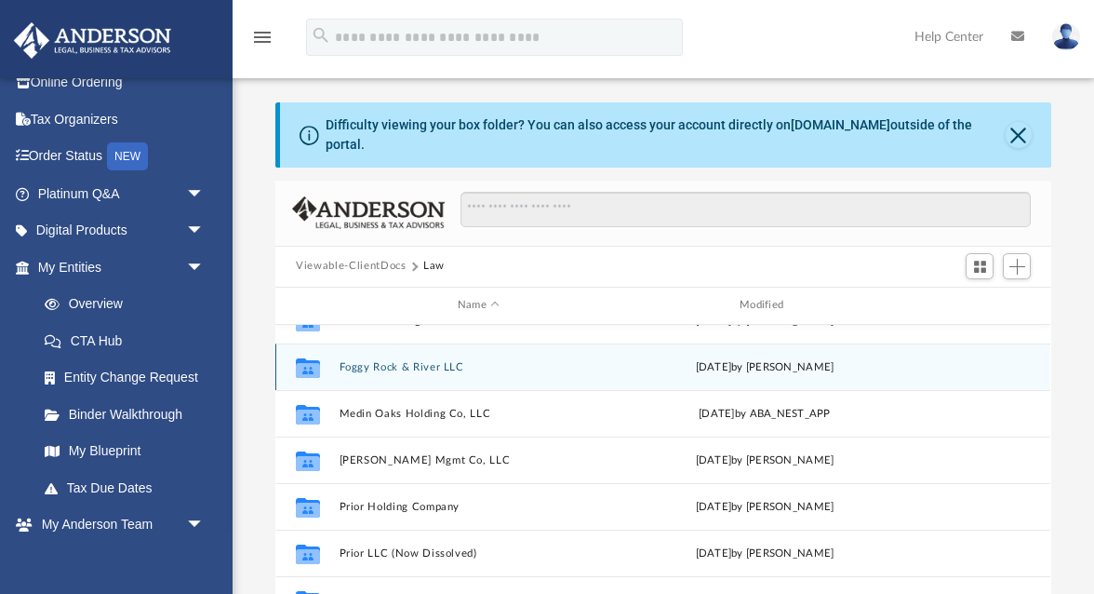
scroll to position [80, 0]
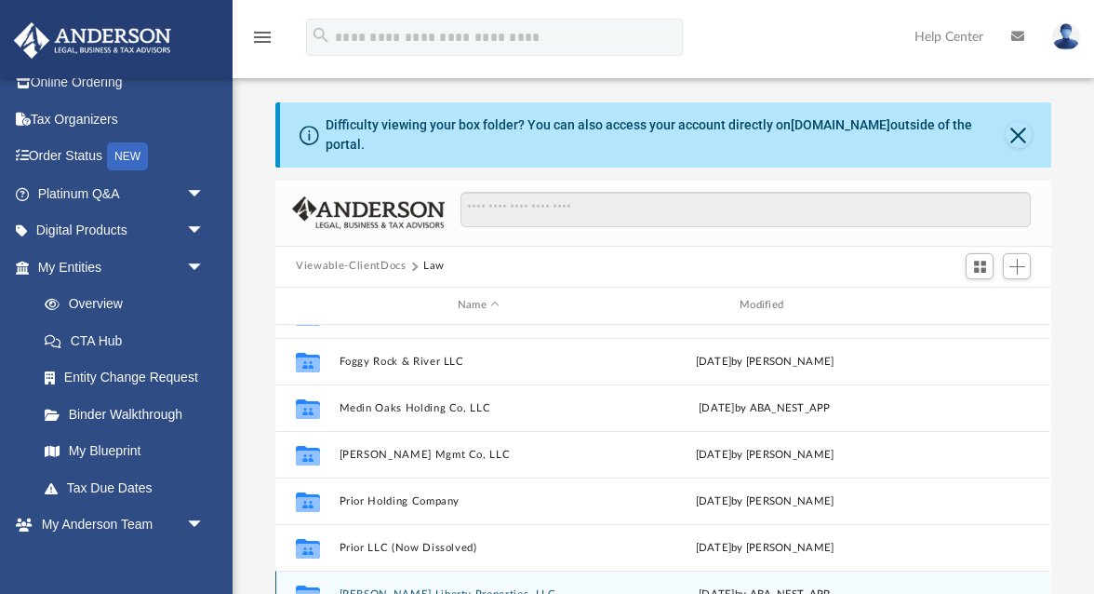
click at [395, 587] on button "[PERSON_NAME] Liberty Properties, LLC" at bounding box center [479, 593] width 278 height 12
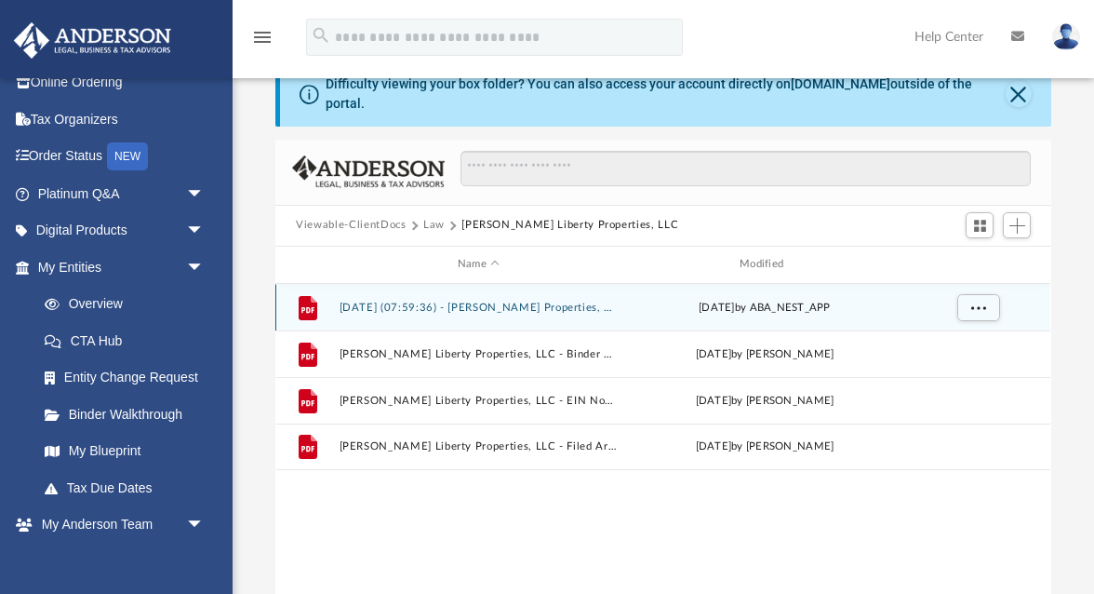
scroll to position [46, 0]
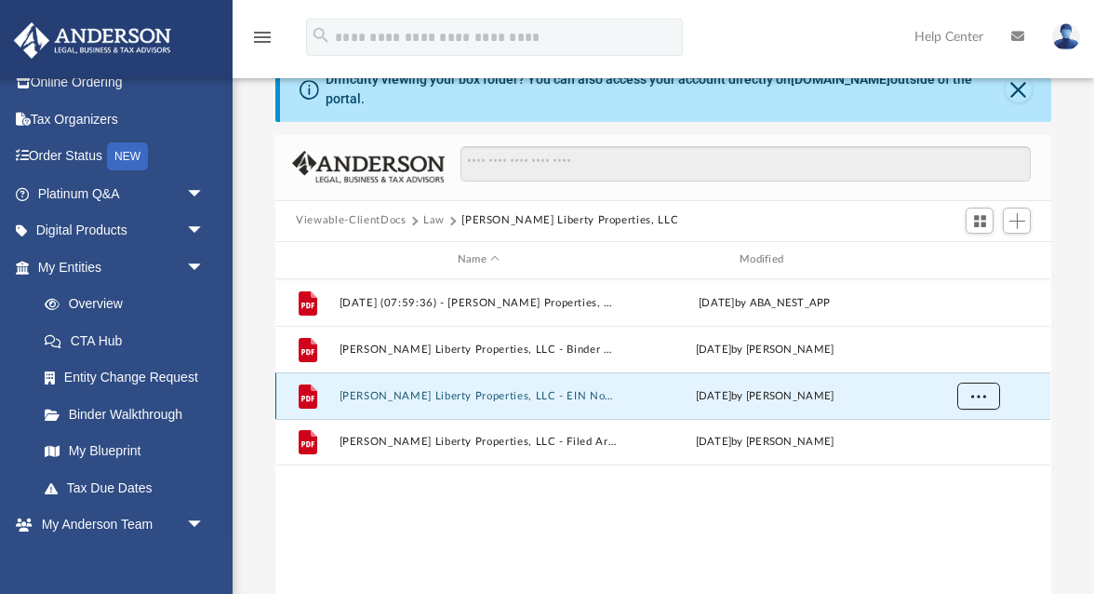
click at [978, 390] on span "More options" at bounding box center [979, 395] width 15 height 10
click at [966, 450] on li "Download" at bounding box center [962, 449] width 54 height 20
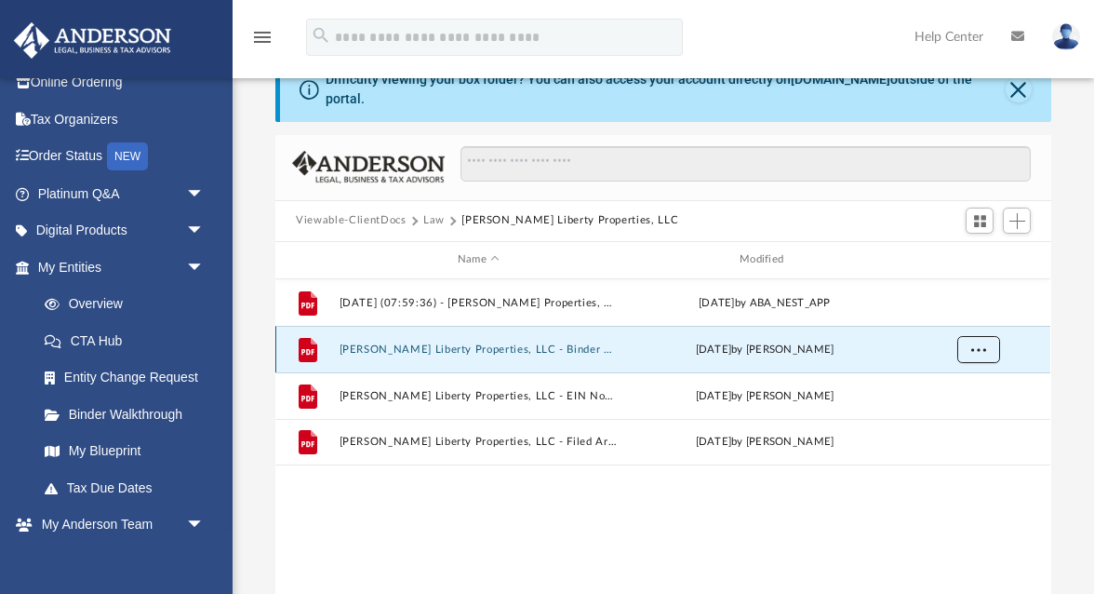
click at [988, 335] on button "More options" at bounding box center [979, 349] width 43 height 28
click at [974, 408] on li "Download" at bounding box center [962, 403] width 54 height 20
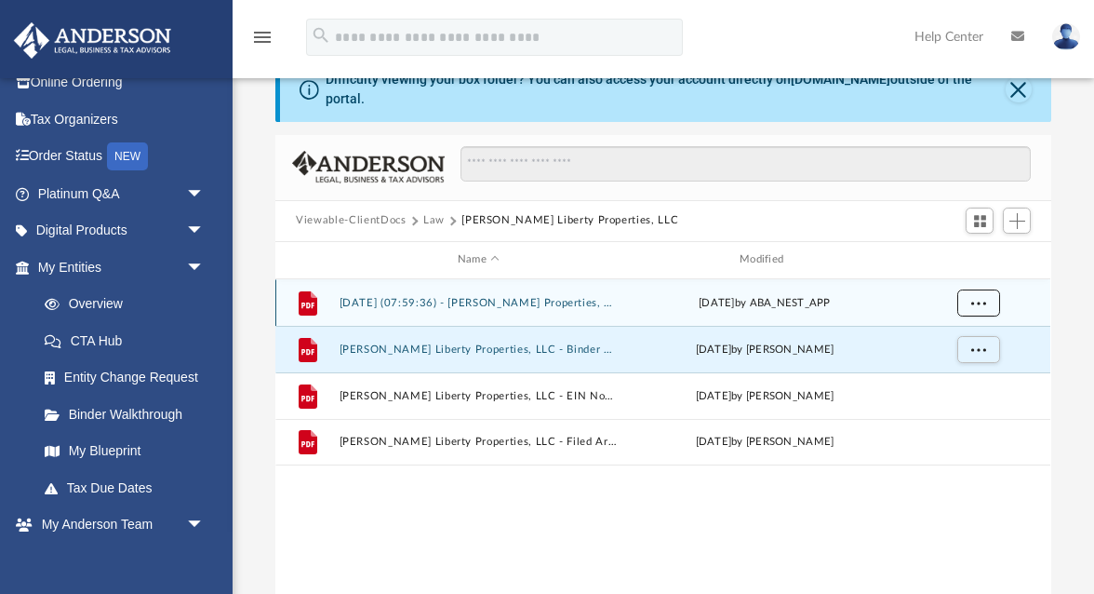
click at [984, 297] on span "More options" at bounding box center [979, 302] width 15 height 10
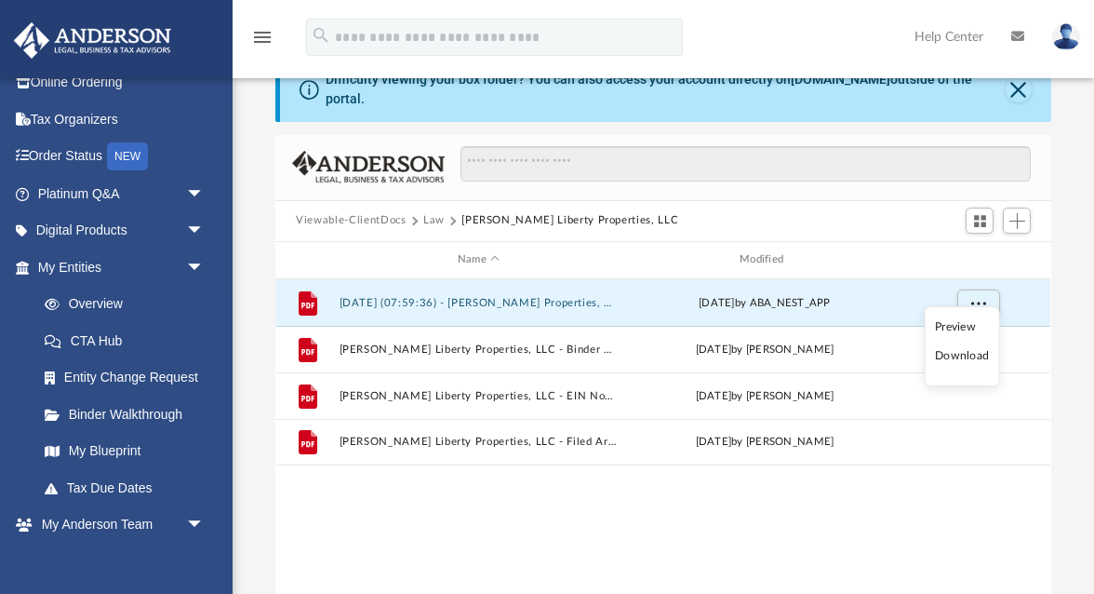
click at [973, 356] on li "Download" at bounding box center [962, 356] width 54 height 20
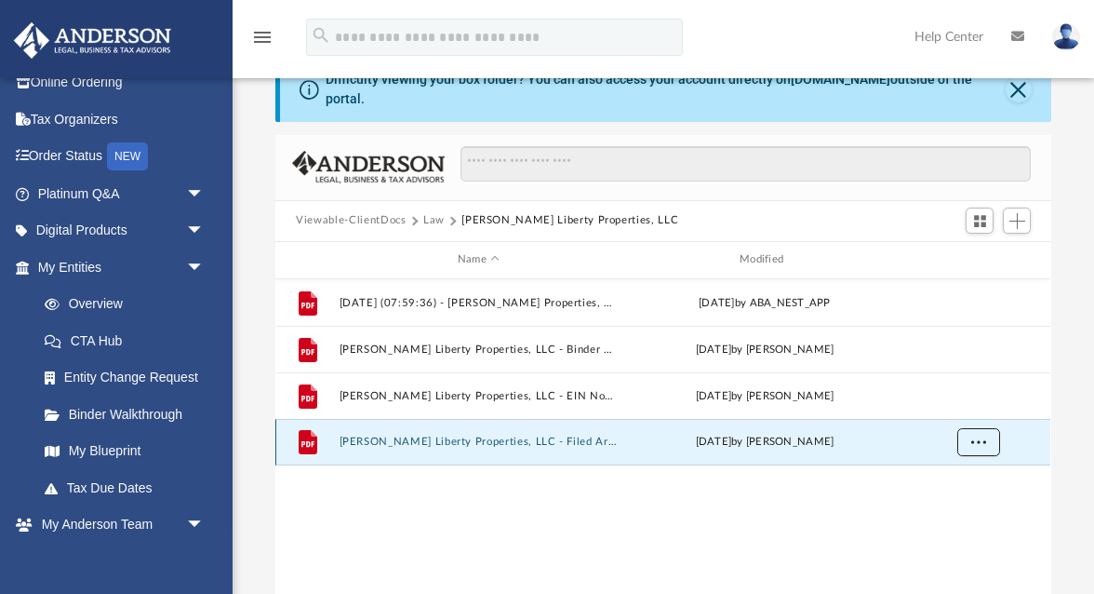
click at [983, 436] on span "More options" at bounding box center [979, 441] width 15 height 10
click at [952, 495] on li "Download" at bounding box center [962, 496] width 54 height 20
click at [471, 532] on div "File 2025.08.07 (07:59:36) - Tim Liberty Properties, LLC - EIN Letter from IRS.…" at bounding box center [662, 471] width 775 height 385
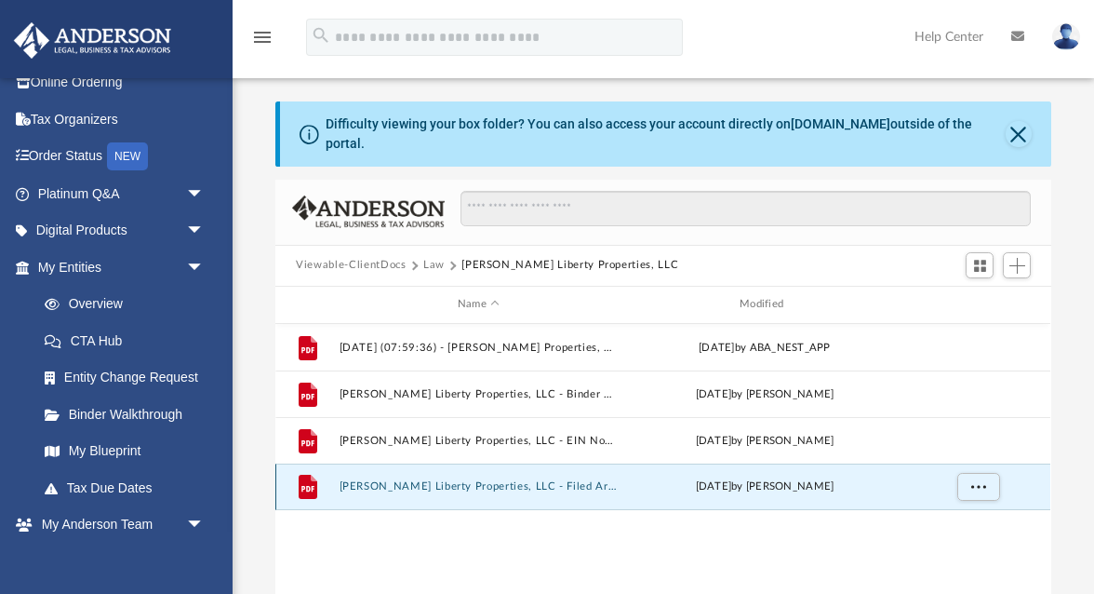
scroll to position [0, 0]
click at [431, 258] on button "Law" at bounding box center [433, 266] width 21 height 17
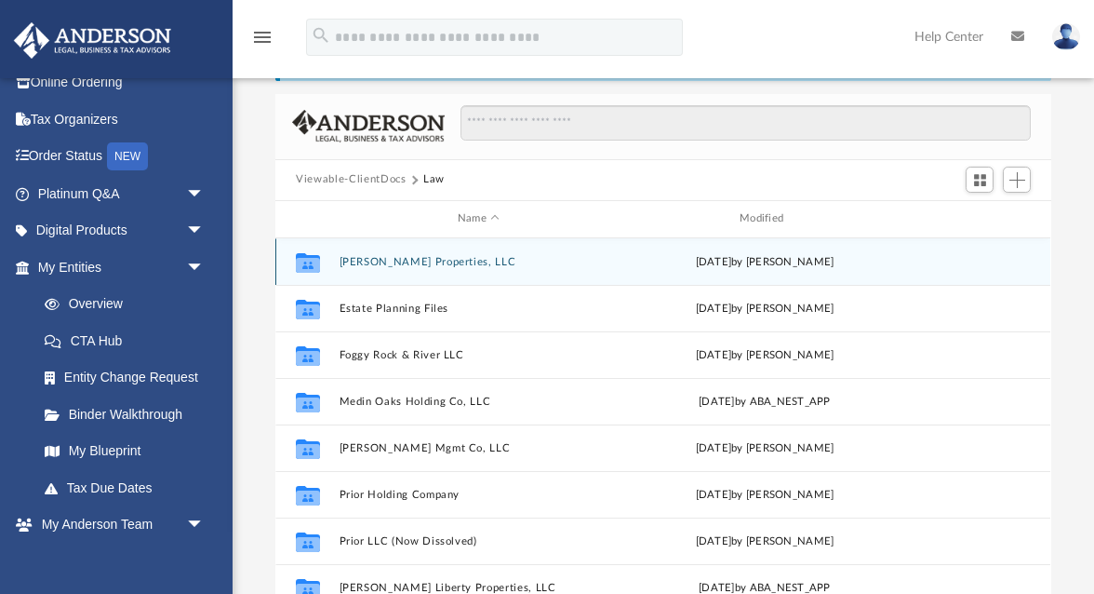
scroll to position [87, 0]
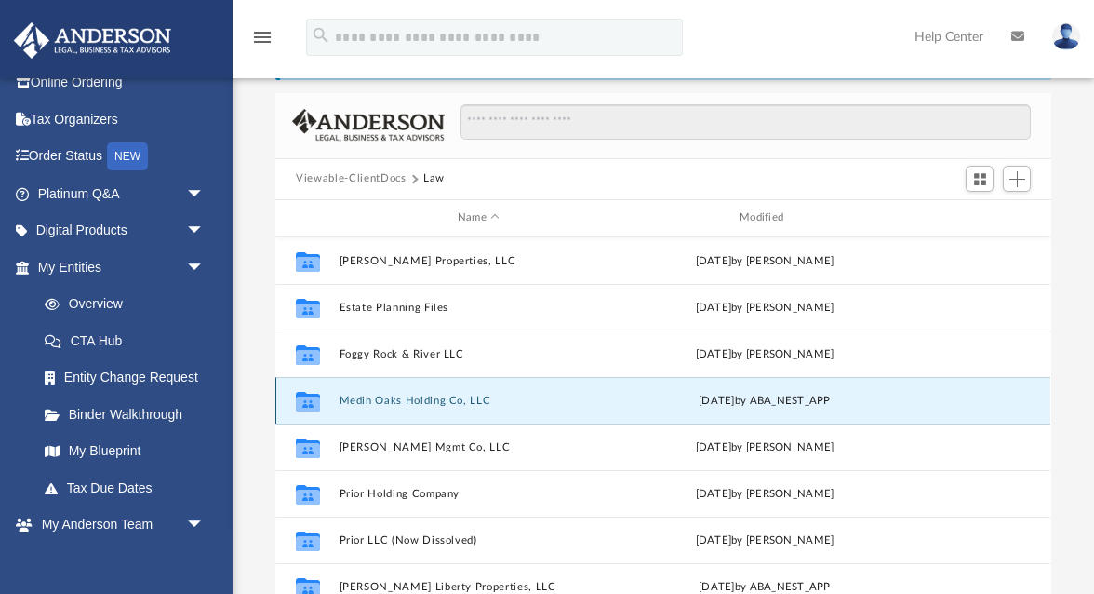
click at [414, 394] on button "Medin Oaks Holding Co, LLC" at bounding box center [479, 400] width 278 height 12
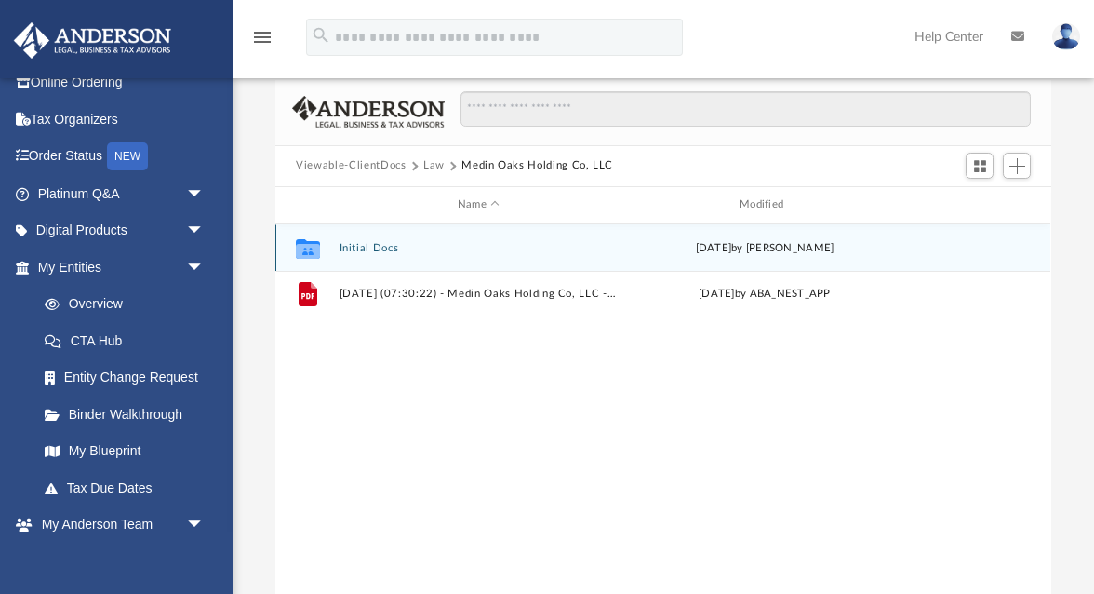
scroll to position [112, 0]
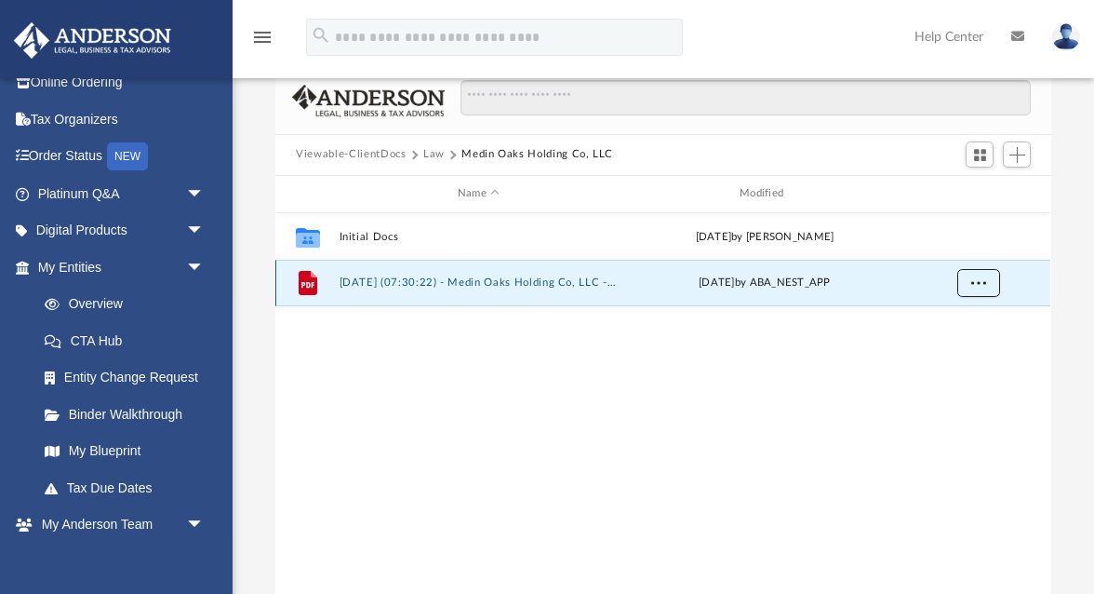
click at [968, 274] on button "More options" at bounding box center [979, 283] width 43 height 28
click at [962, 337] on li "Download" at bounding box center [962, 337] width 54 height 20
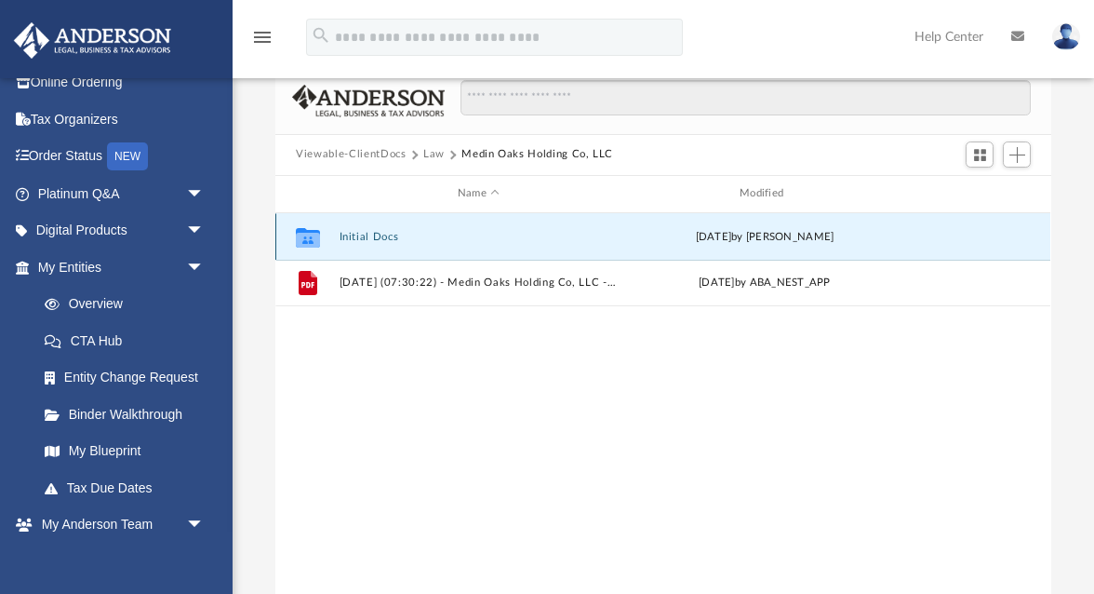
click at [364, 230] on button "Initial Docs" at bounding box center [479, 236] width 278 height 12
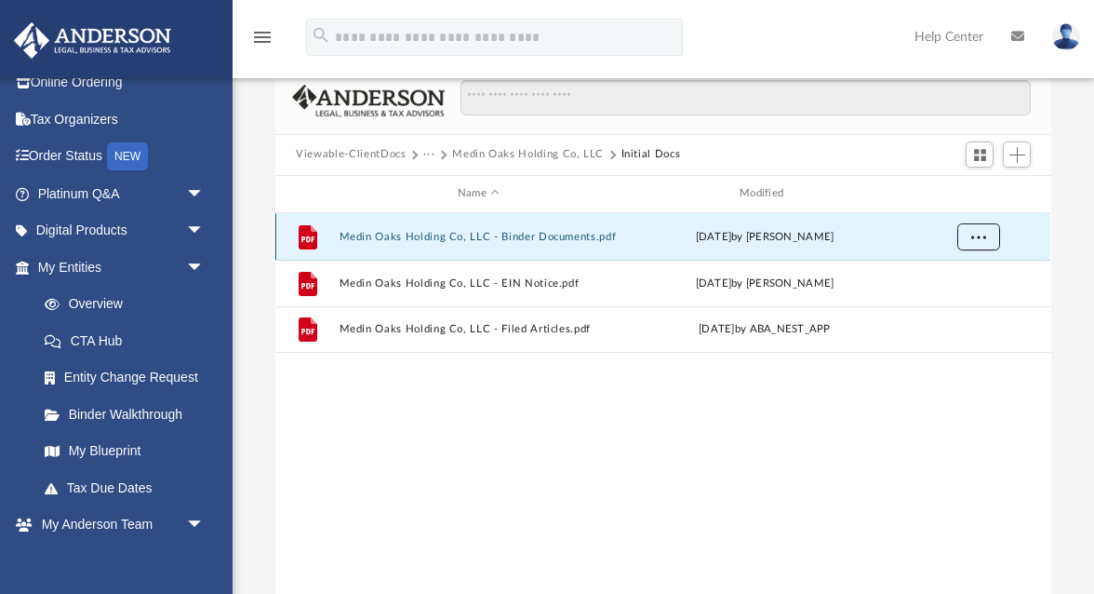
click at [984, 231] on span "More options" at bounding box center [979, 236] width 15 height 10
click at [964, 290] on li "Download" at bounding box center [962, 291] width 54 height 20
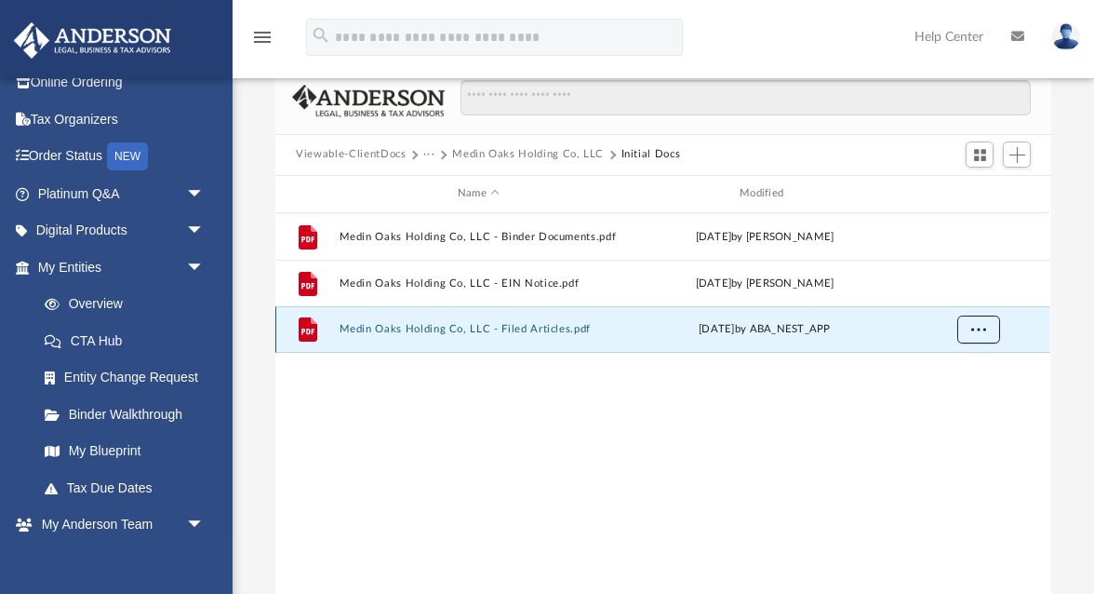
click at [986, 323] on span "More options" at bounding box center [979, 328] width 15 height 10
click at [953, 345] on li "Preview" at bounding box center [962, 354] width 54 height 20
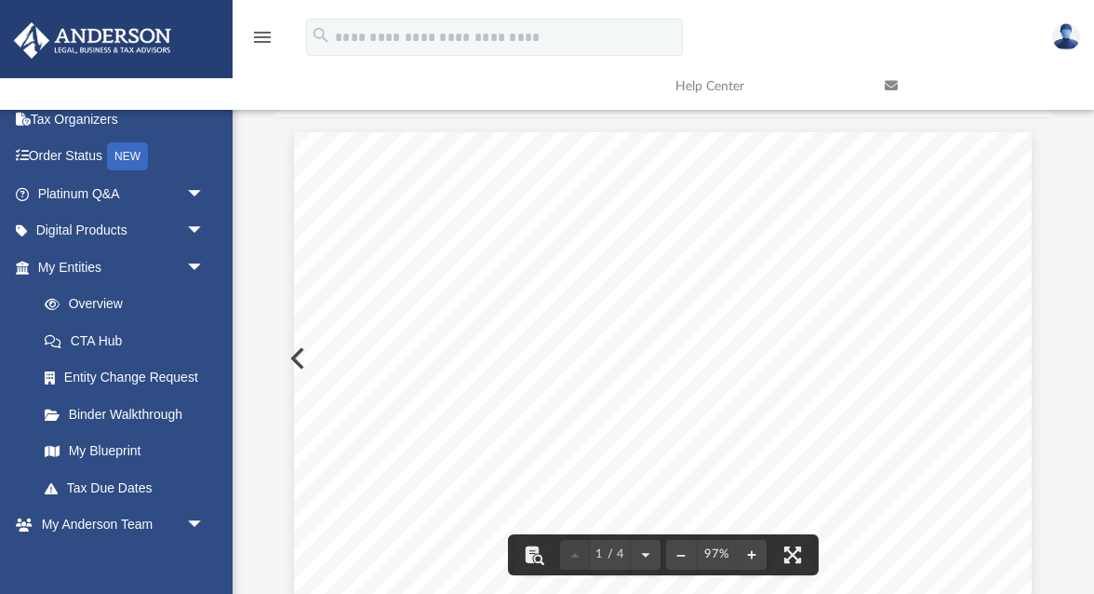
scroll to position [0, 0]
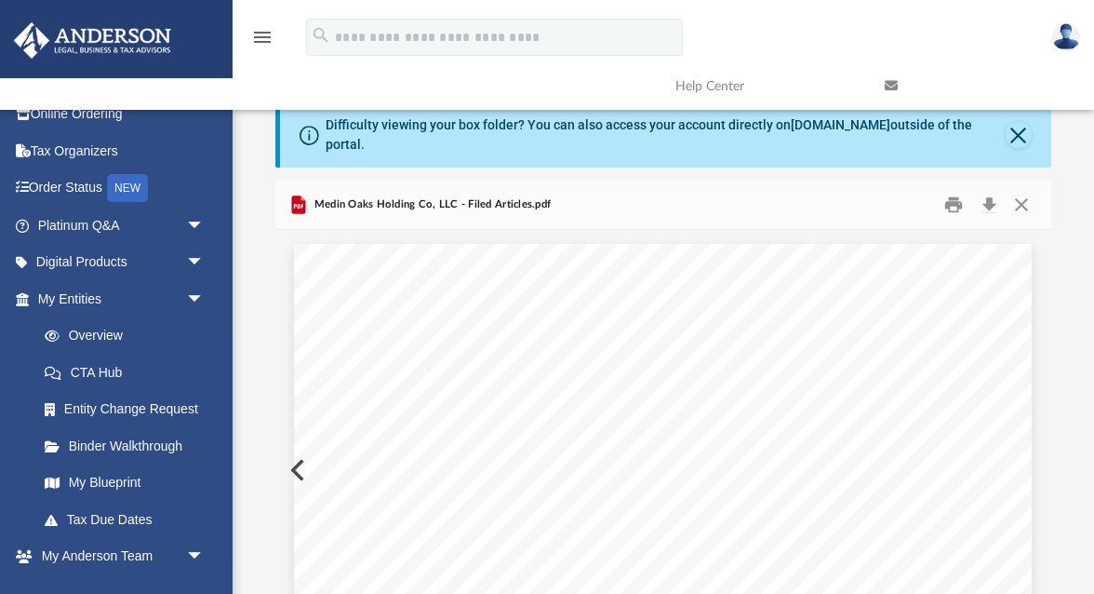
click at [293, 457] on button "Preview" at bounding box center [295, 470] width 41 height 52
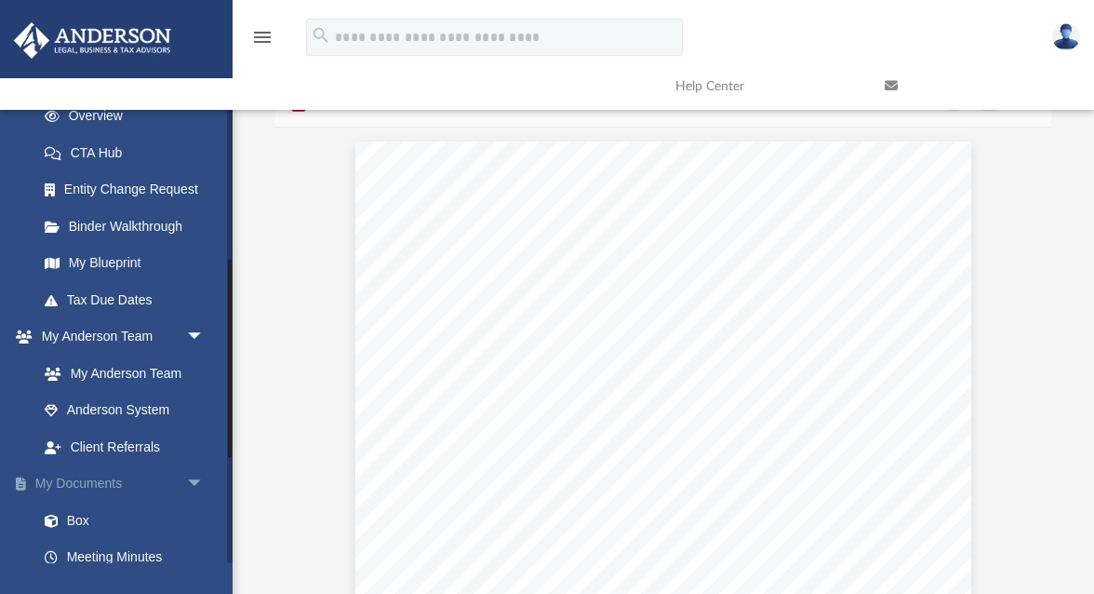
scroll to position [369, 0]
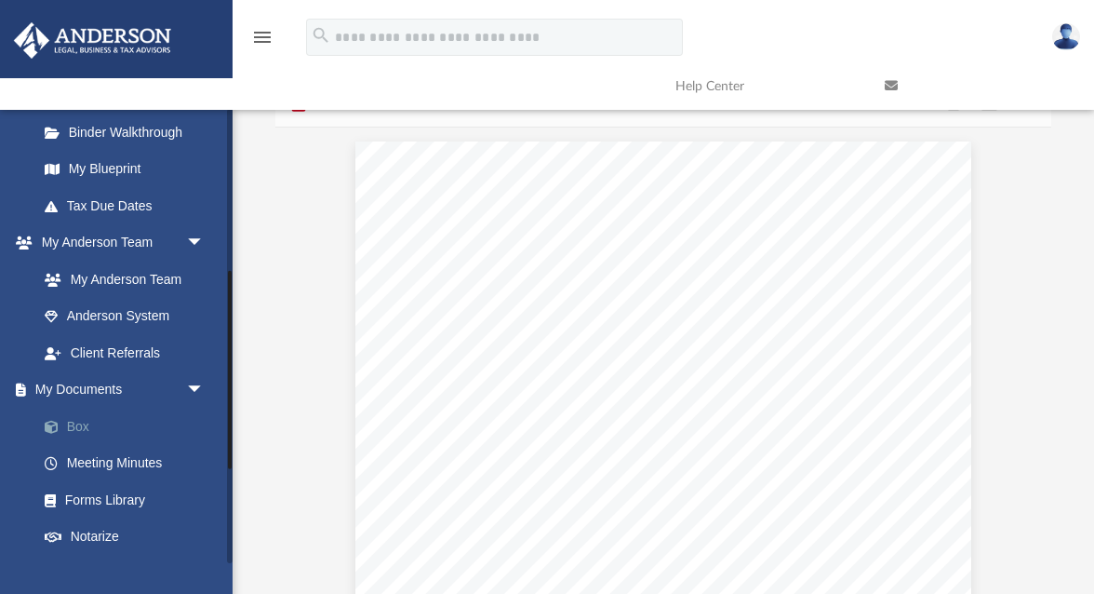
click at [93, 427] on link "Box" at bounding box center [129, 426] width 207 height 37
click at [78, 423] on link "Box" at bounding box center [129, 426] width 207 height 37
click at [79, 428] on link "Box" at bounding box center [129, 426] width 207 height 37
click at [55, 423] on span at bounding box center [61, 427] width 12 height 13
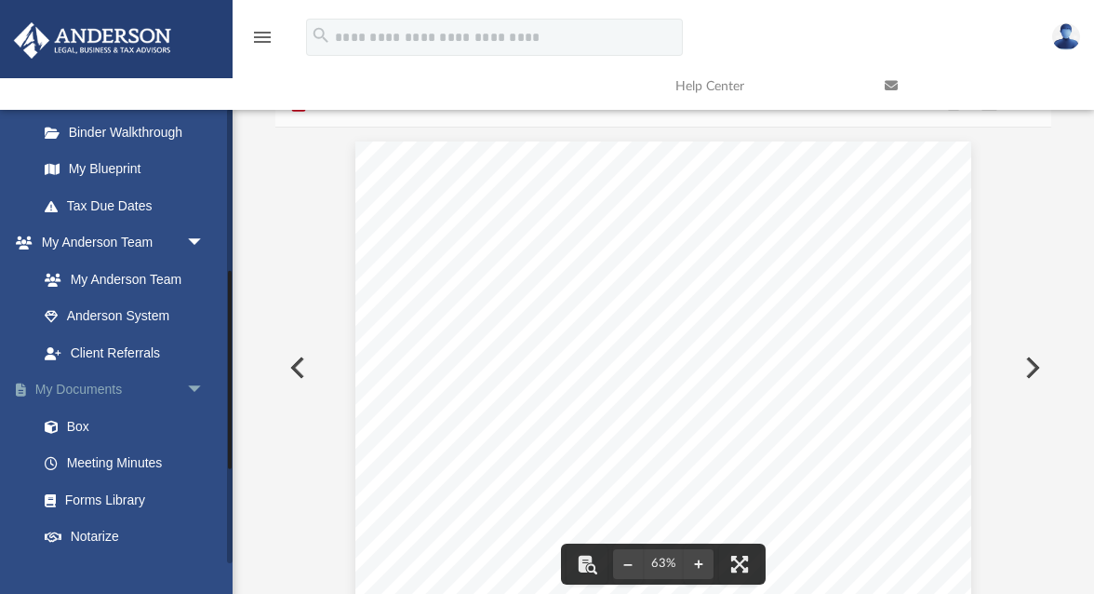
click at [99, 395] on link "My Documents arrow_drop_down" at bounding box center [123, 389] width 220 height 37
click at [77, 420] on link "Box" at bounding box center [129, 426] width 207 height 37
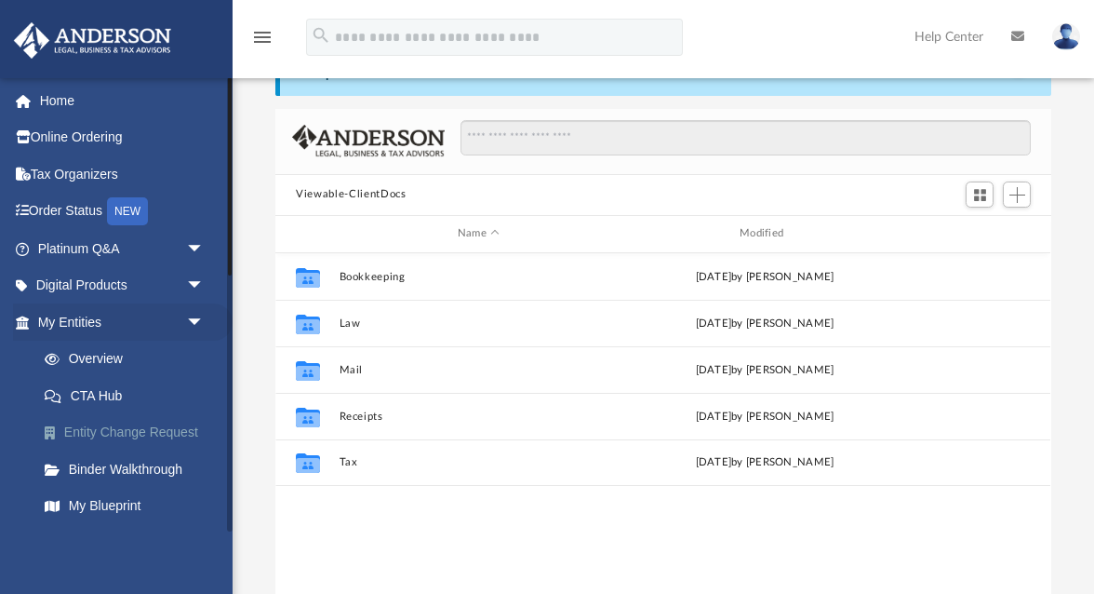
scroll to position [423, 775]
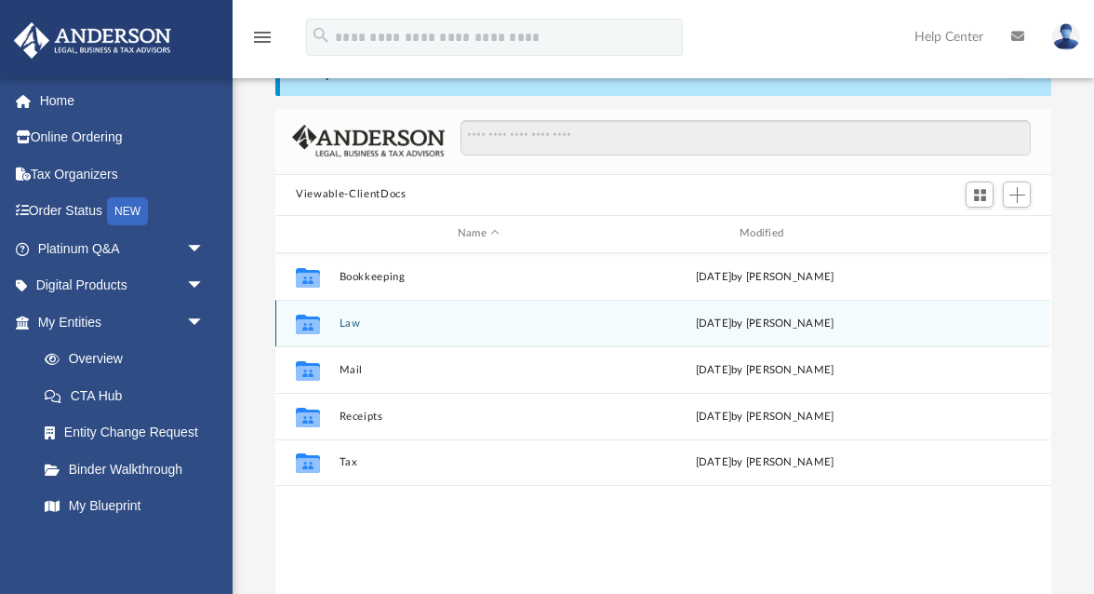
click at [353, 316] on div "Collaborated Folder Law [DATE] by [PERSON_NAME]" at bounding box center [662, 323] width 775 height 47
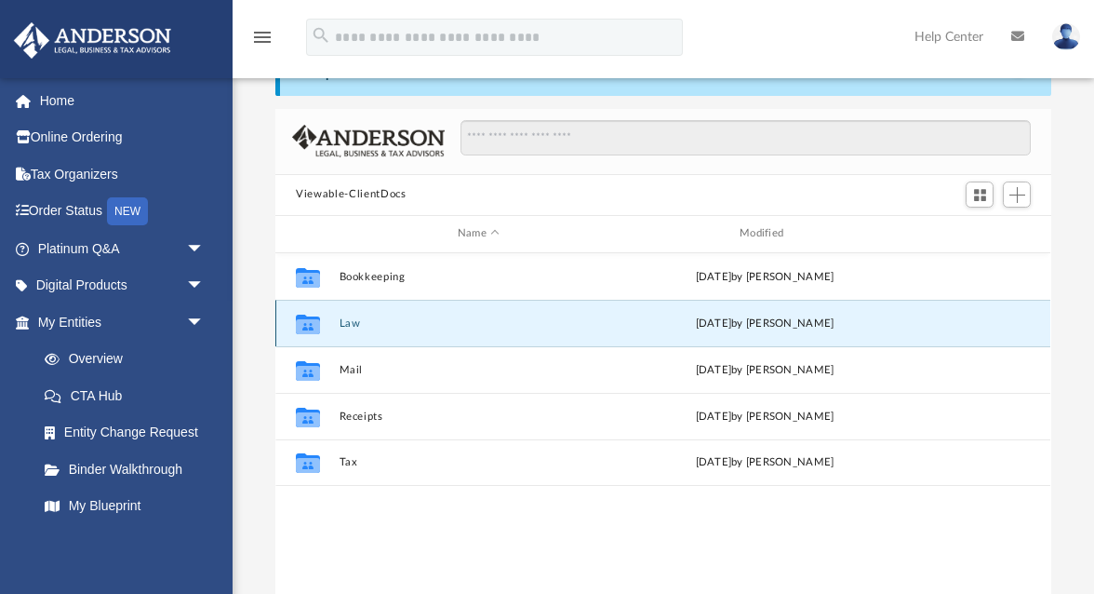
click at [353, 316] on button "Law" at bounding box center [479, 322] width 278 height 12
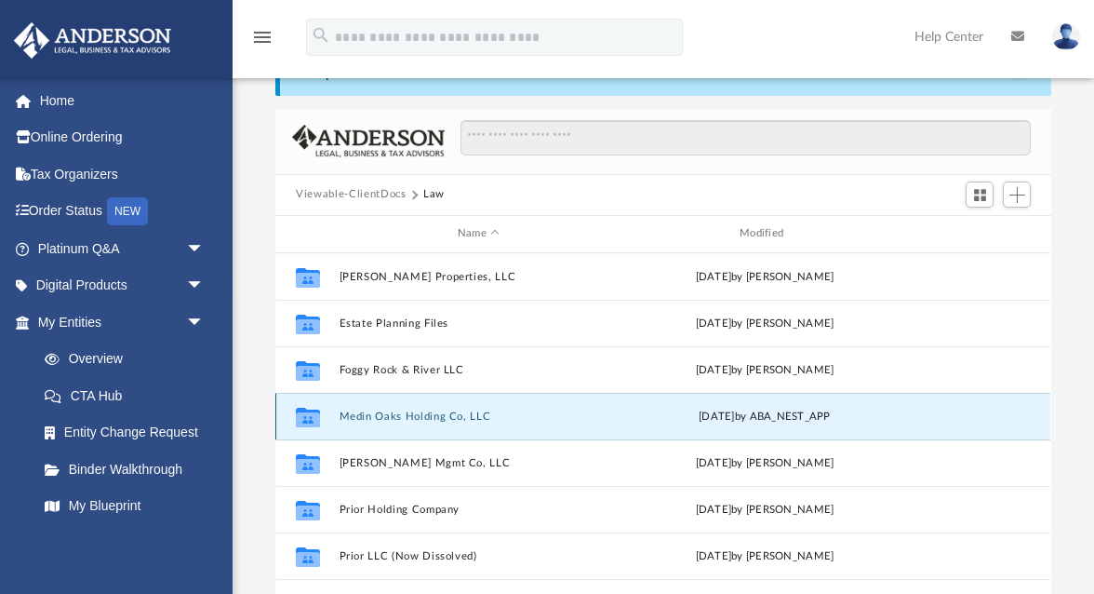
click at [381, 409] on button "Medin Oaks Holding Co, LLC" at bounding box center [479, 415] width 278 height 12
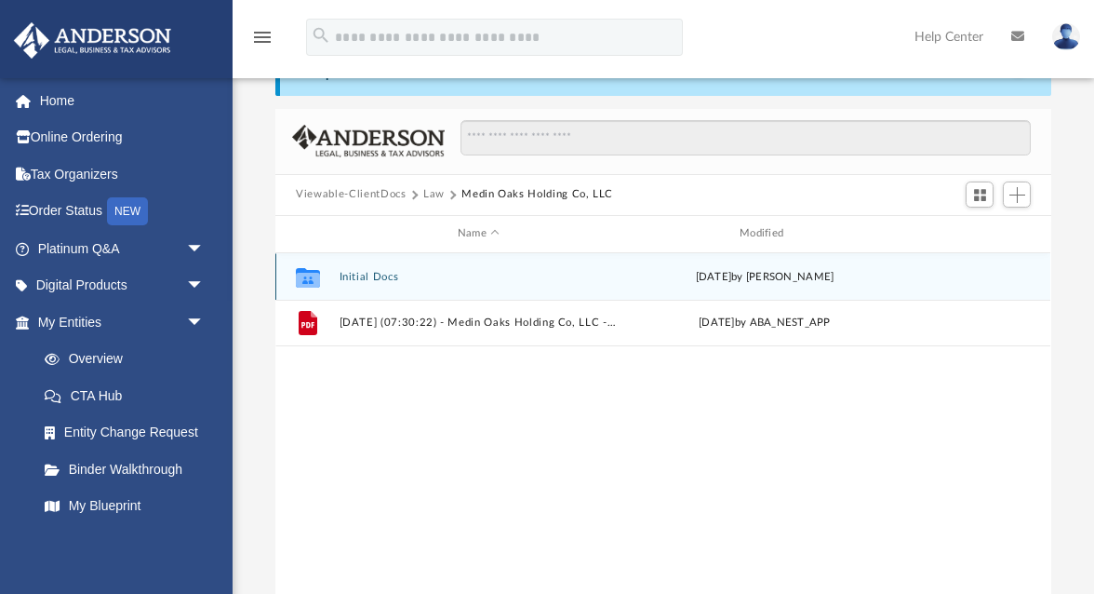
click at [353, 272] on div "Collaborated Folder Initial Docs [DATE] by [PERSON_NAME]" at bounding box center [662, 276] width 775 height 47
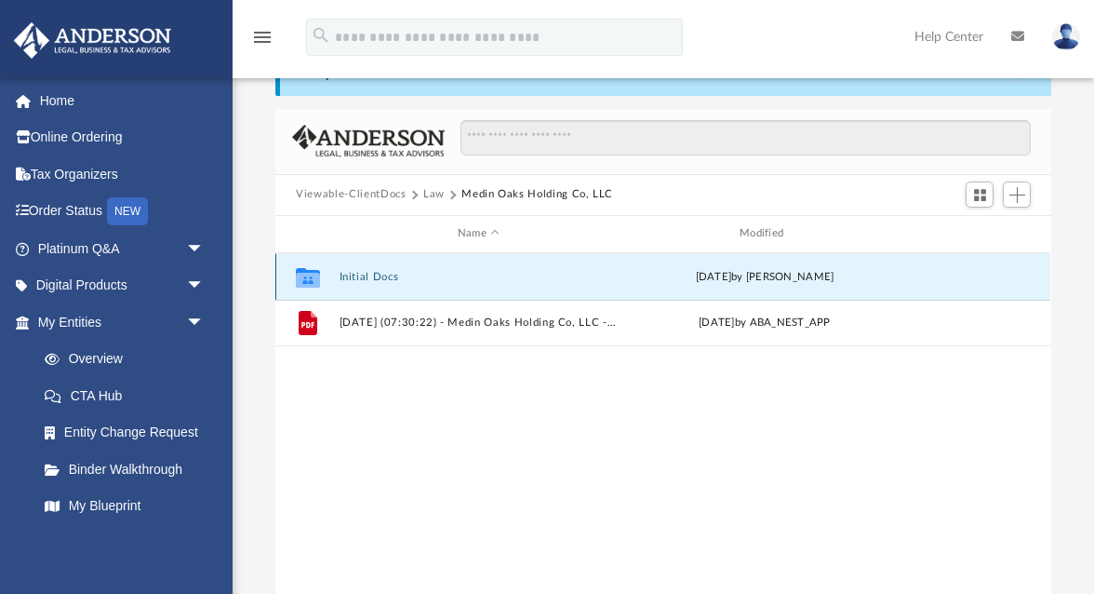
click at [353, 269] on div "Collaborated Folder Initial Docs [DATE] by [PERSON_NAME]" at bounding box center [662, 276] width 775 height 47
click at [357, 270] on button "Initial Docs" at bounding box center [479, 276] width 278 height 12
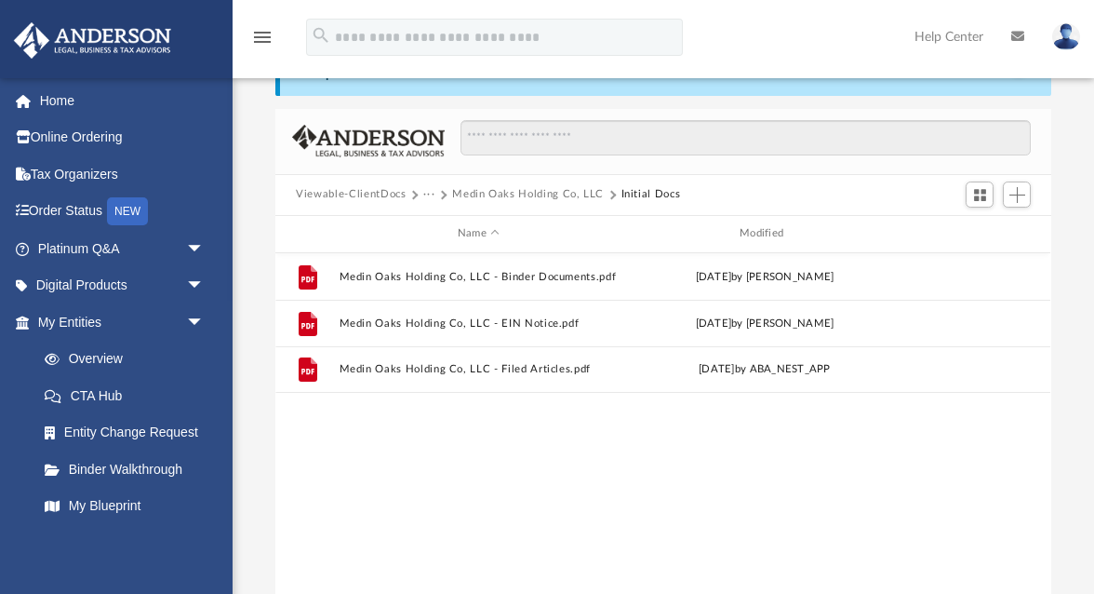
click at [375, 186] on button "Viewable-ClientDocs" at bounding box center [351, 194] width 110 height 17
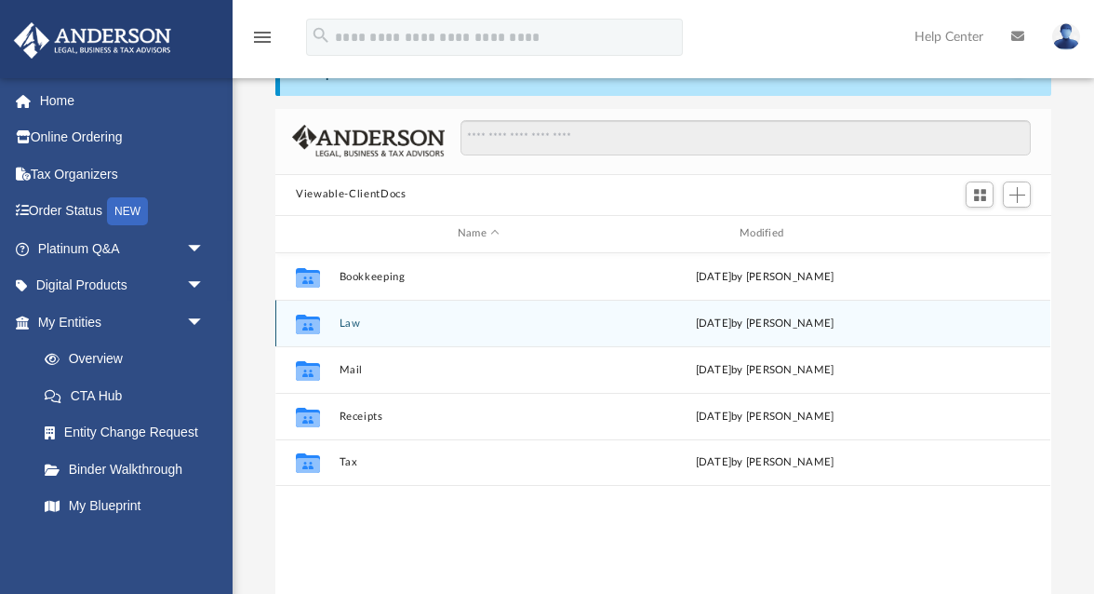
click at [345, 315] on div "Collaborated Folder Law [DATE] by [PERSON_NAME]" at bounding box center [662, 323] width 775 height 47
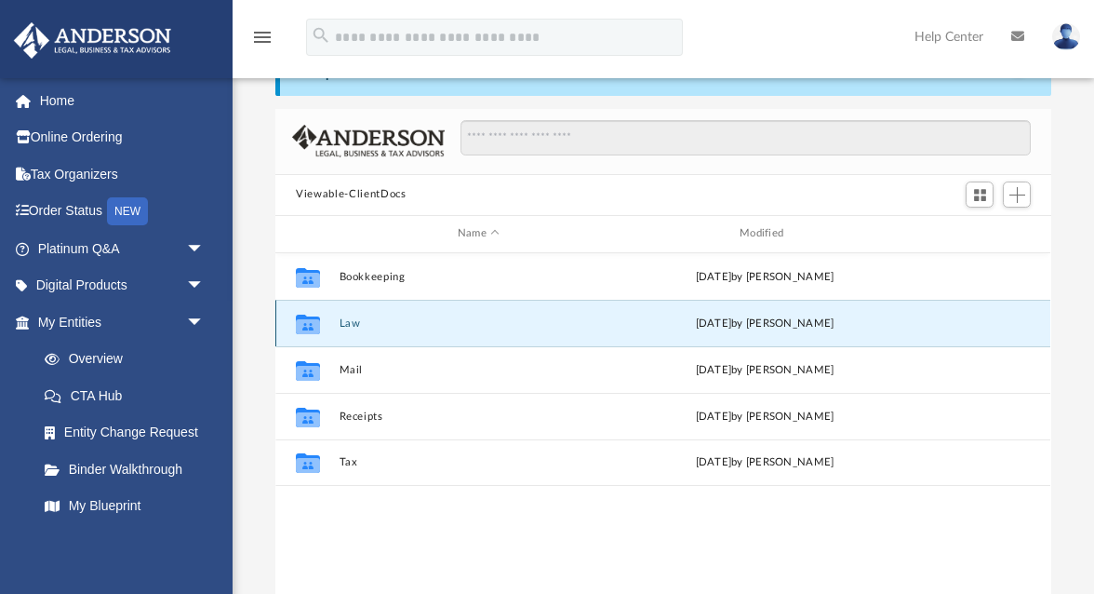
click at [350, 316] on button "Law" at bounding box center [479, 322] width 278 height 12
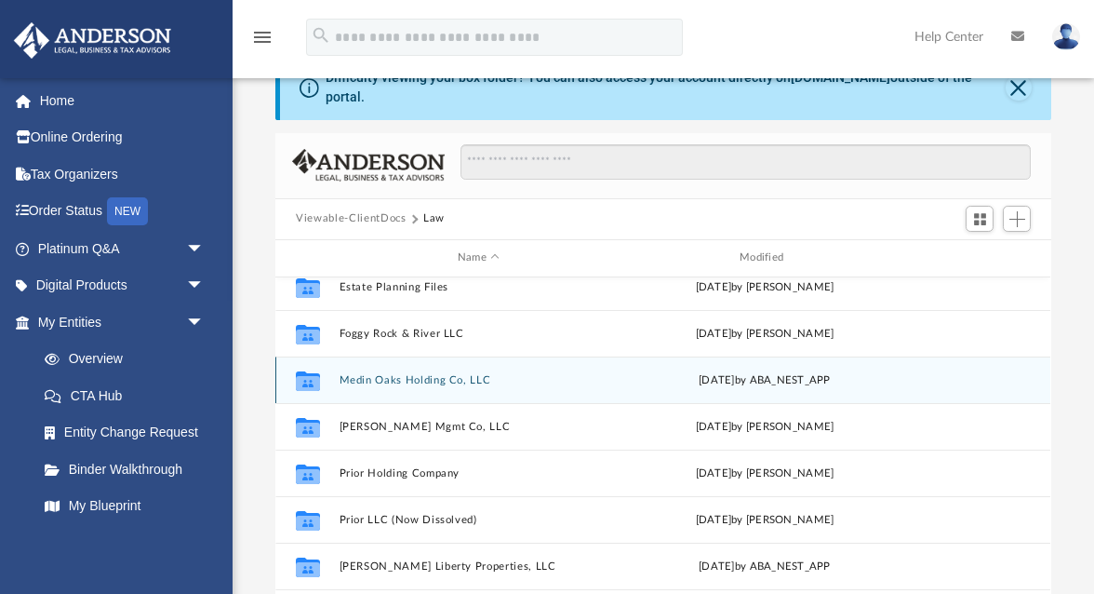
scroll to position [80, 0]
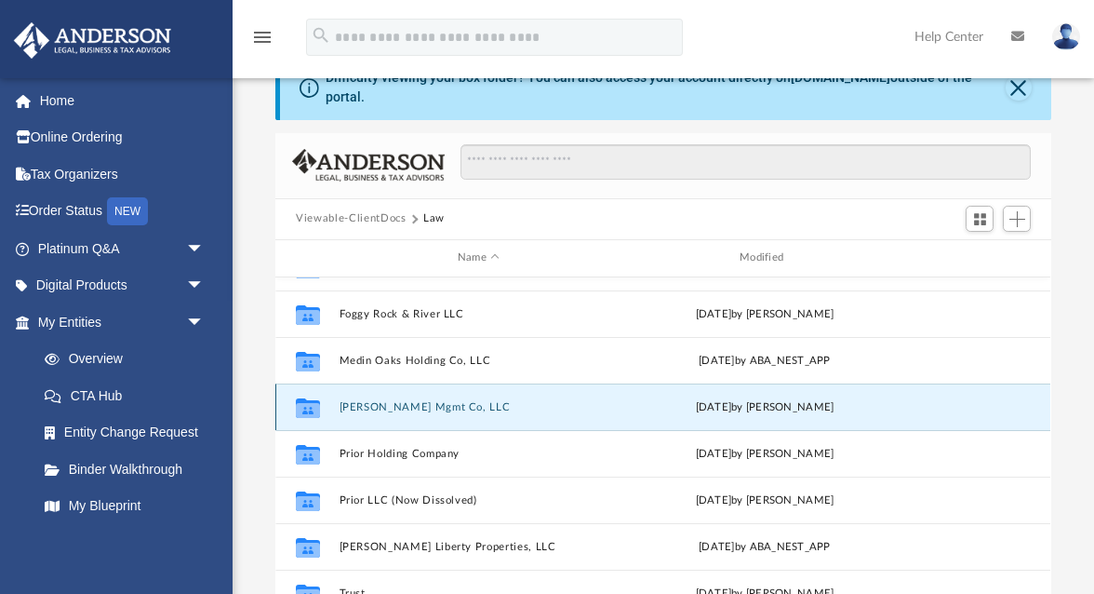
click at [397, 400] on button "[PERSON_NAME] Mgmt Co, LLC" at bounding box center [479, 406] width 278 height 12
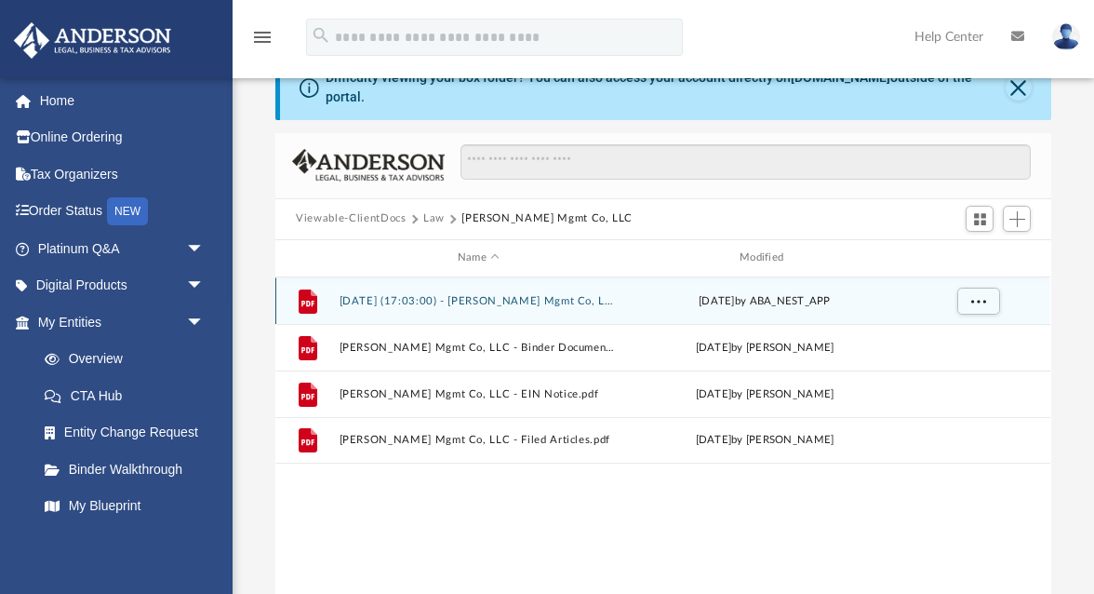
scroll to position [0, 0]
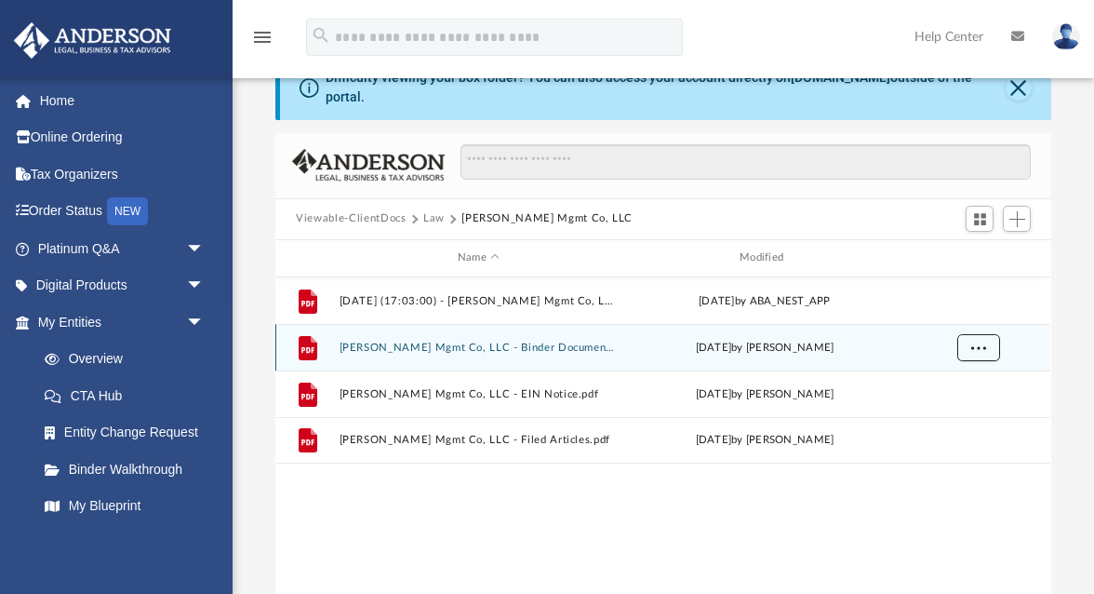
click at [981, 342] on span "More options" at bounding box center [979, 347] width 15 height 10
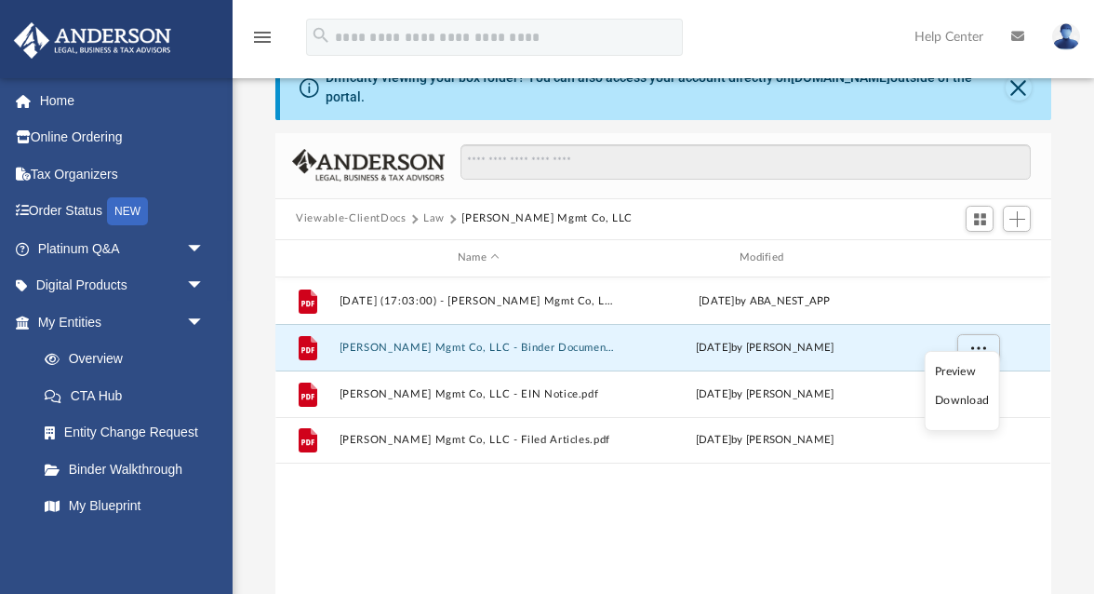
click at [964, 403] on li "Download" at bounding box center [962, 401] width 54 height 20
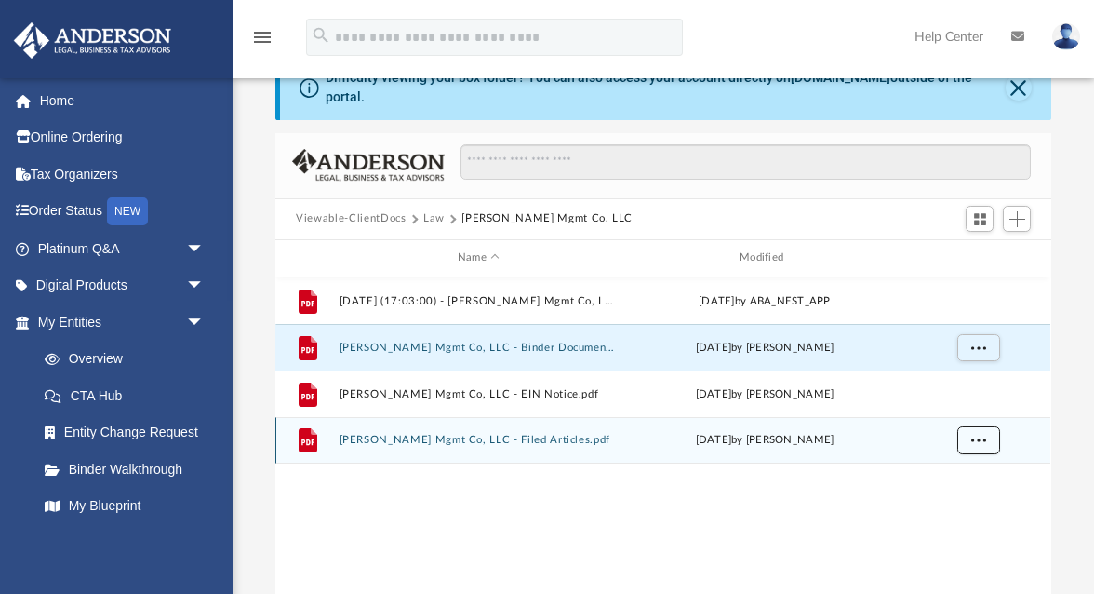
click at [972, 434] on span "More options" at bounding box center [979, 439] width 15 height 10
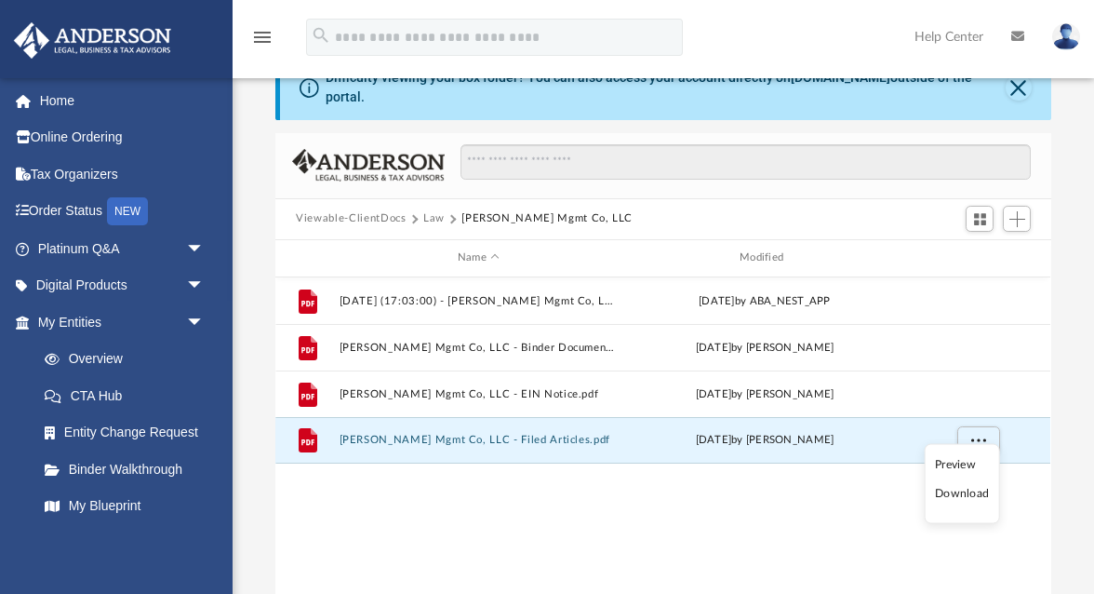
click at [956, 496] on li "Download" at bounding box center [962, 494] width 54 height 20
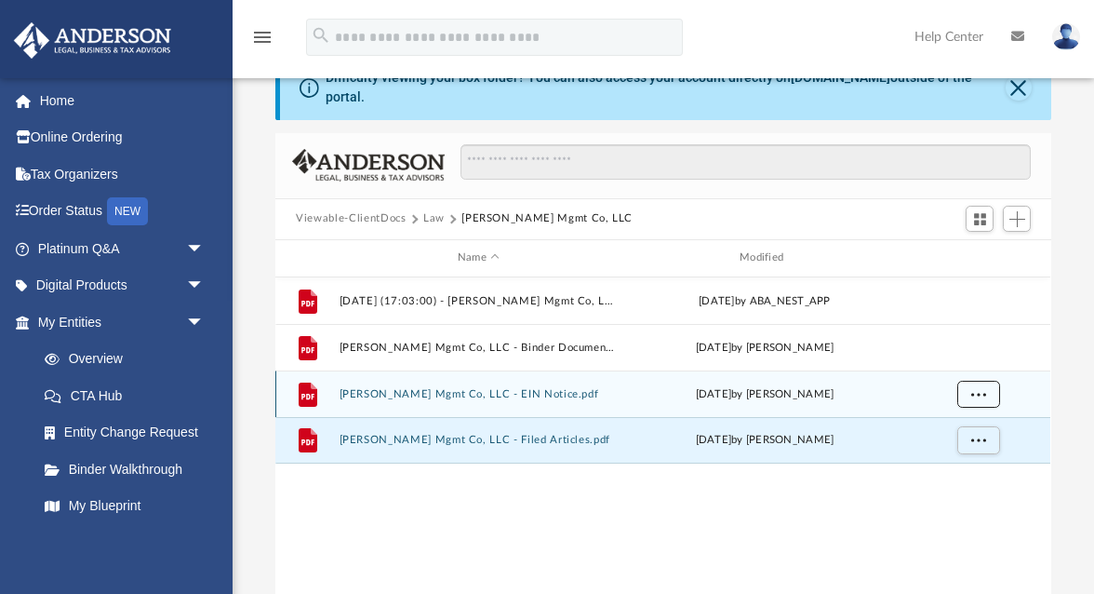
click at [978, 388] on span "More options" at bounding box center [979, 393] width 15 height 10
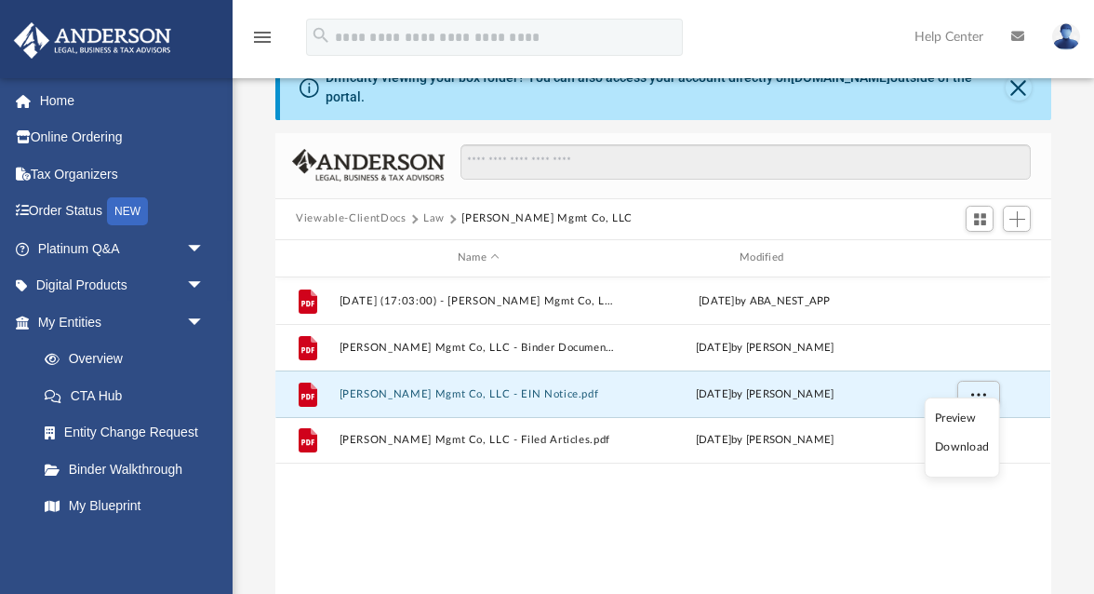
click at [970, 446] on li "Download" at bounding box center [962, 447] width 54 height 20
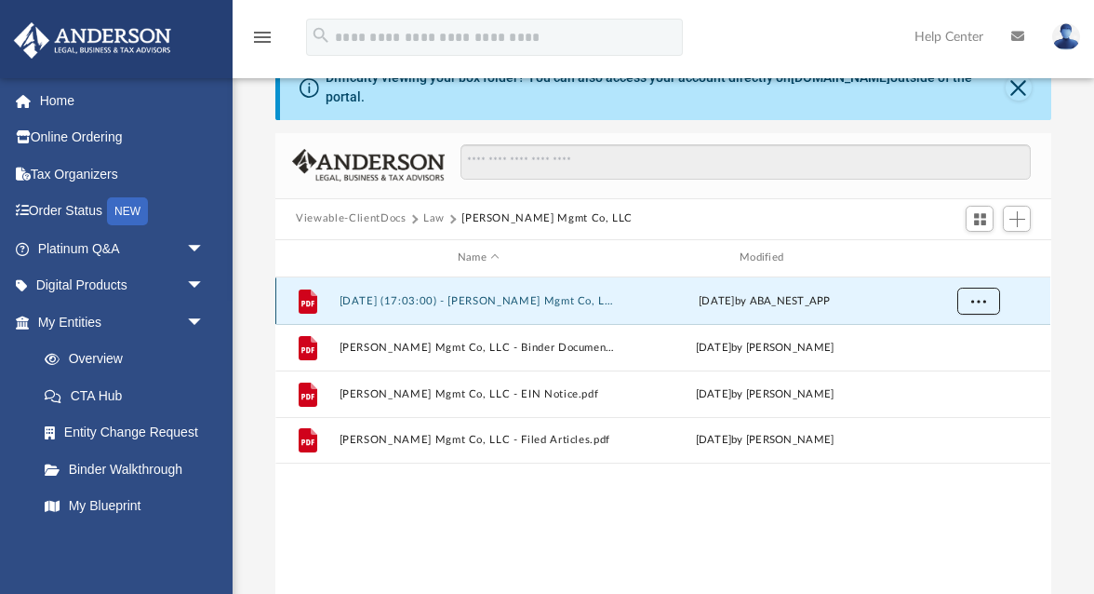
click at [982, 295] on span "More options" at bounding box center [979, 300] width 15 height 10
click at [974, 356] on li "Download" at bounding box center [962, 354] width 54 height 20
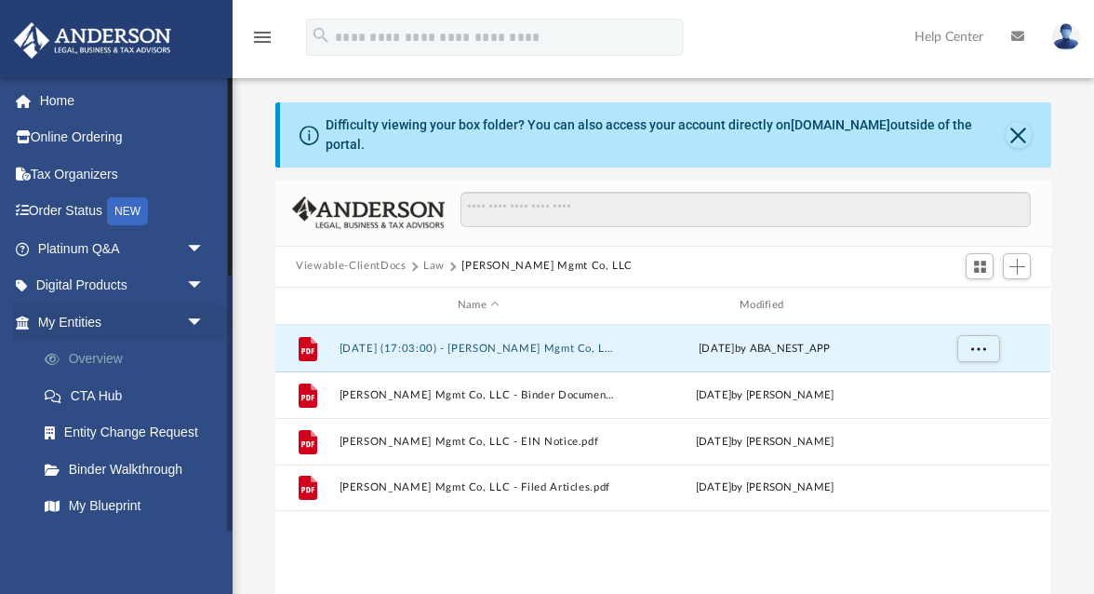
click at [113, 357] on link "Overview" at bounding box center [129, 359] width 207 height 37
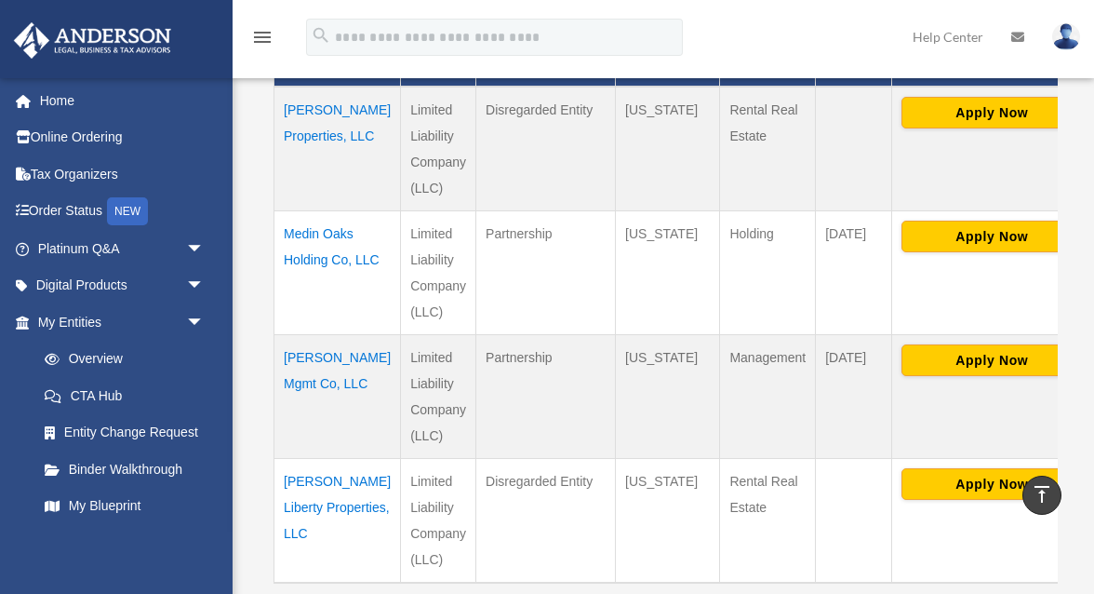
scroll to position [553, 0]
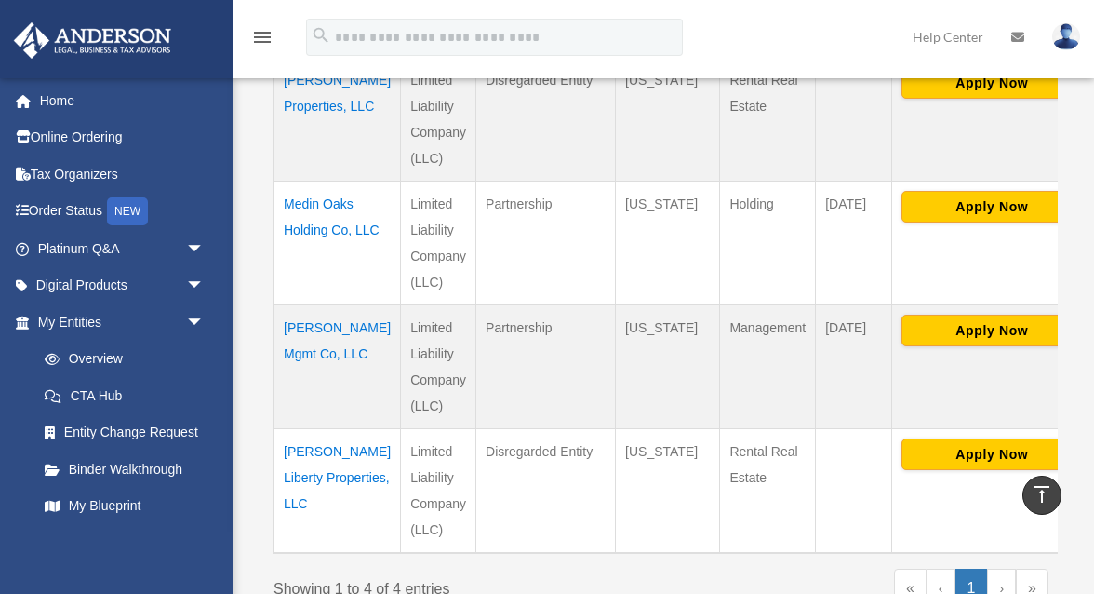
click at [320, 330] on td "[PERSON_NAME] Mgmt Co, LLC" at bounding box center [338, 367] width 127 height 124
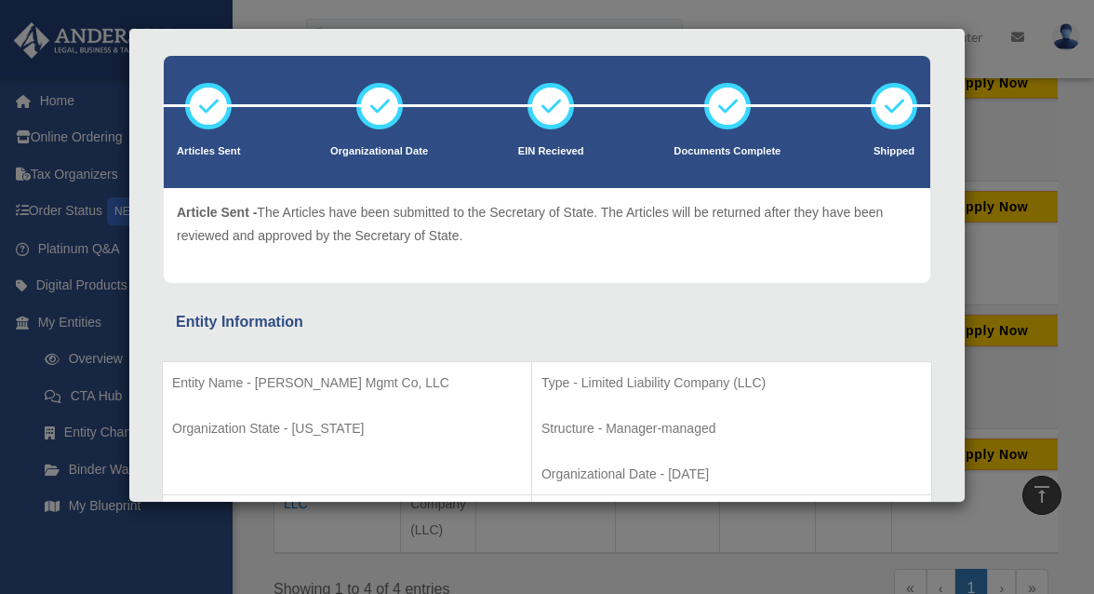
scroll to position [0, 0]
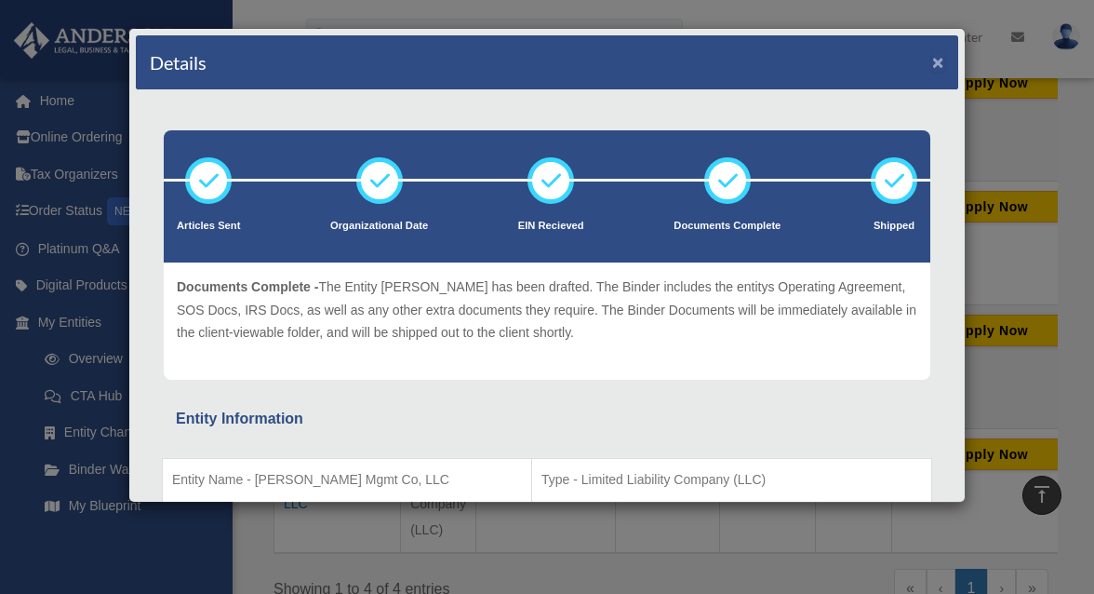
click at [942, 66] on button "×" at bounding box center [939, 62] width 12 height 20
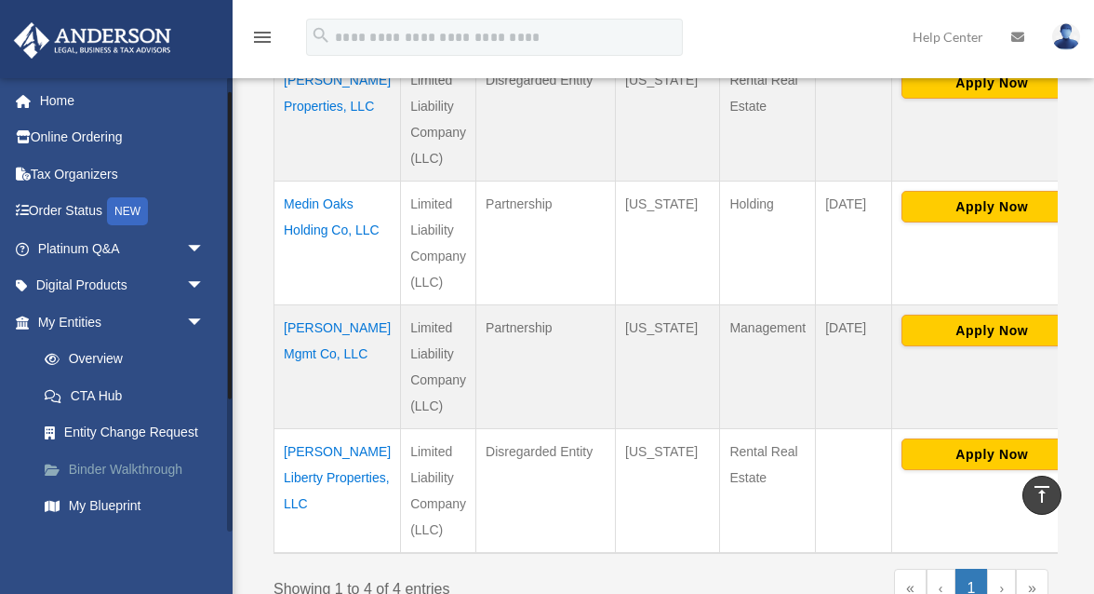
scroll to position [35, 0]
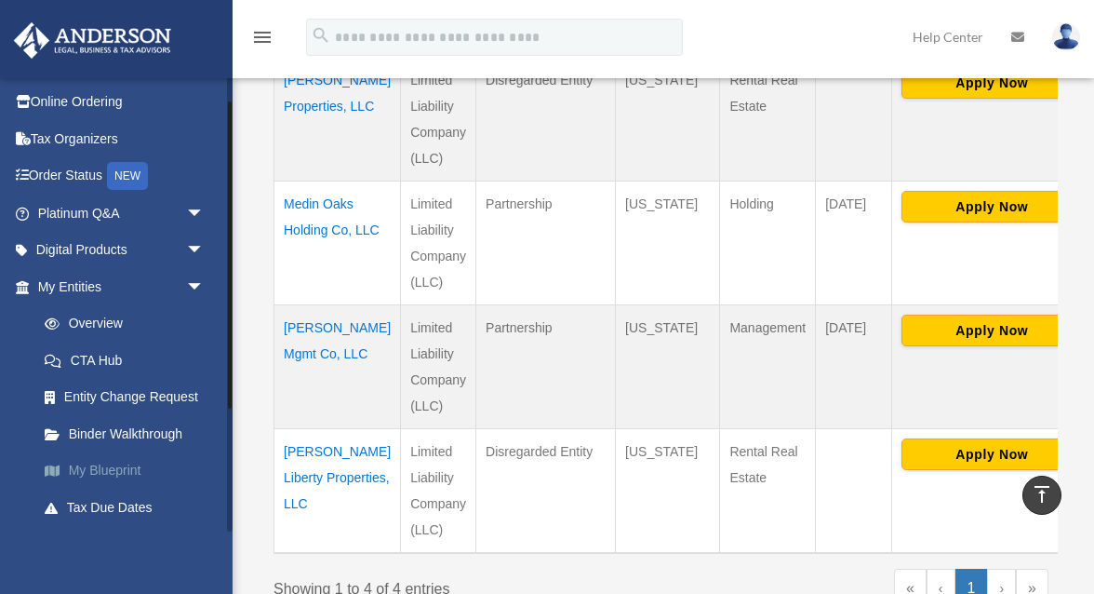
click at [115, 473] on link "My Blueprint" at bounding box center [129, 470] width 207 height 37
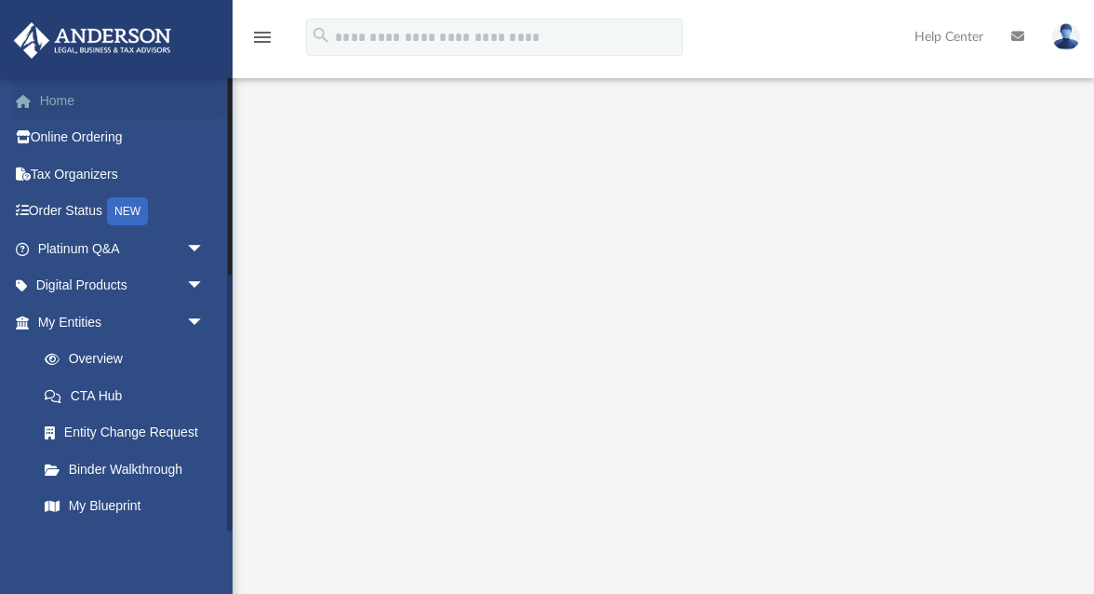
click at [74, 101] on link "Home" at bounding box center [123, 100] width 220 height 37
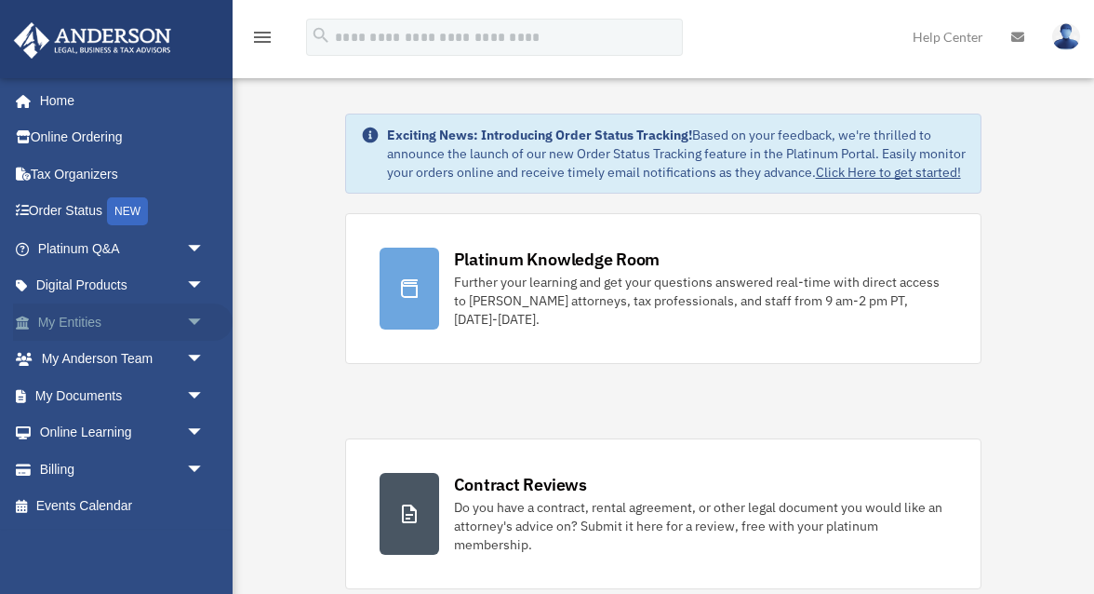
click at [179, 315] on link "My Entities arrow_drop_down" at bounding box center [123, 321] width 220 height 37
click at [199, 324] on span "arrow_drop_down" at bounding box center [204, 322] width 37 height 38
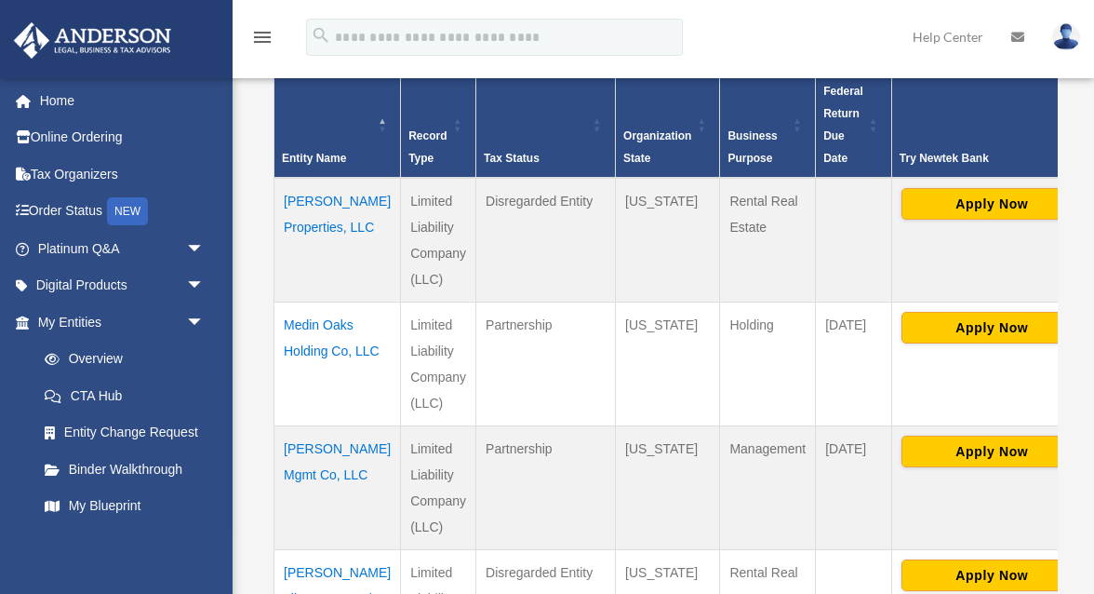
scroll to position [438, 0]
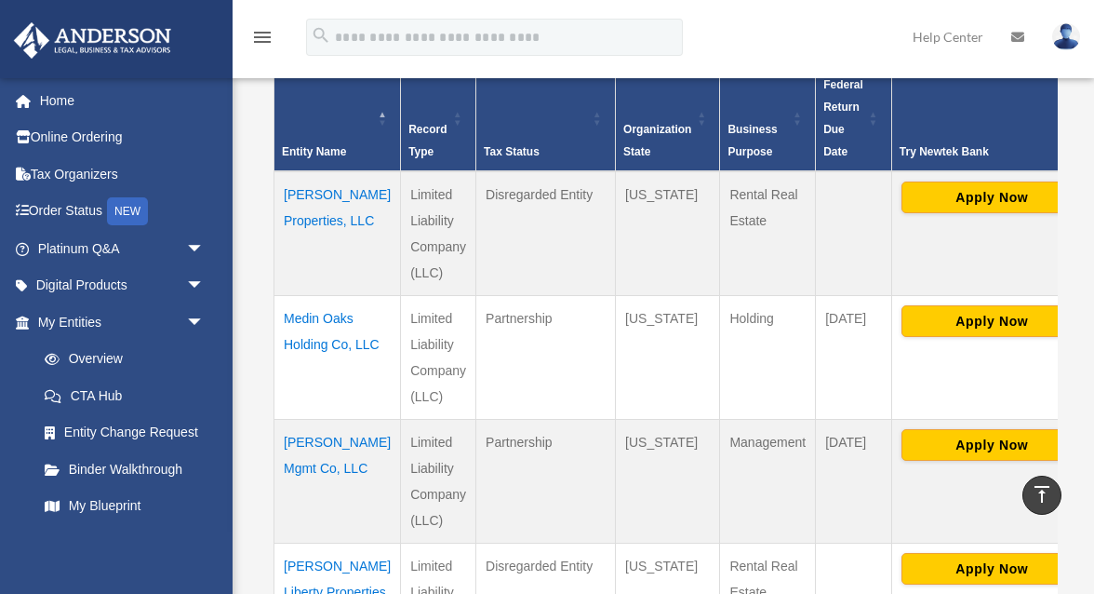
click at [306, 440] on td "Miller Mgmt Co, LLC" at bounding box center [338, 482] width 127 height 124
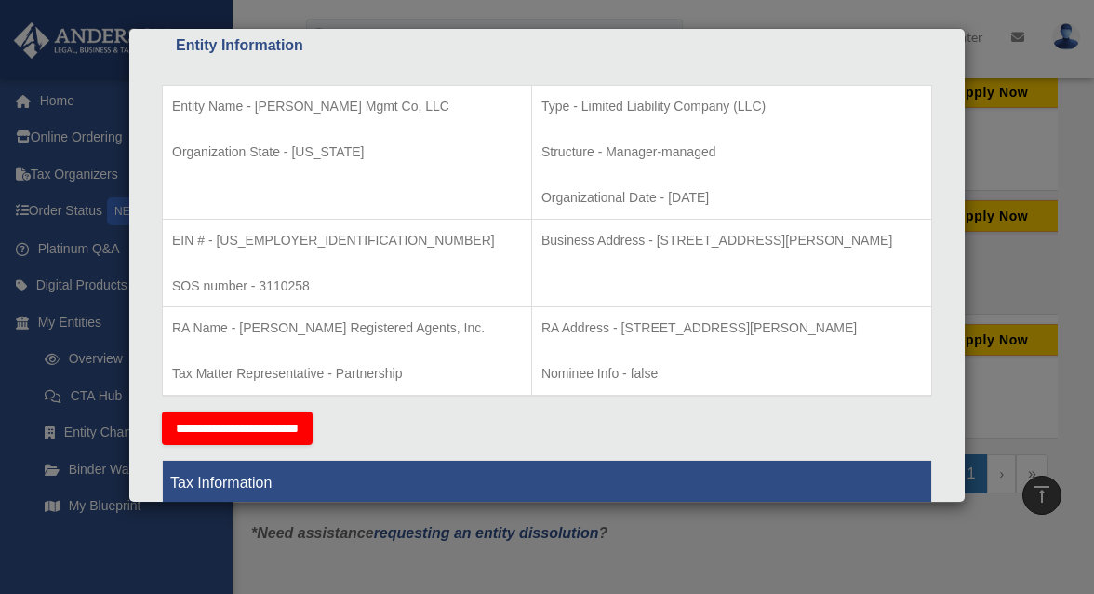
scroll to position [0, 0]
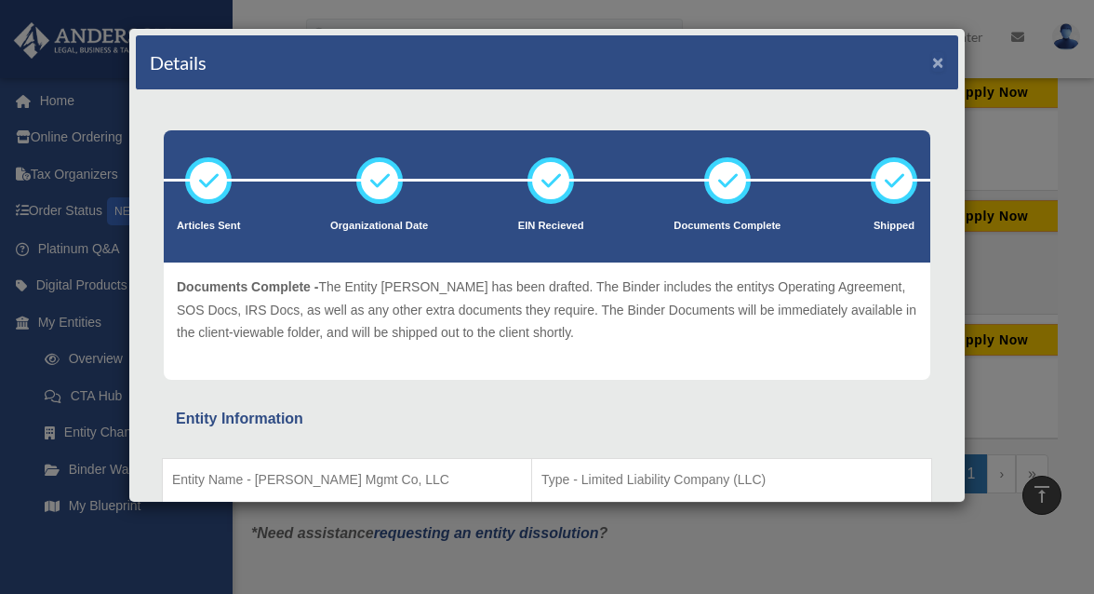
click at [933, 60] on button "×" at bounding box center [939, 62] width 12 height 20
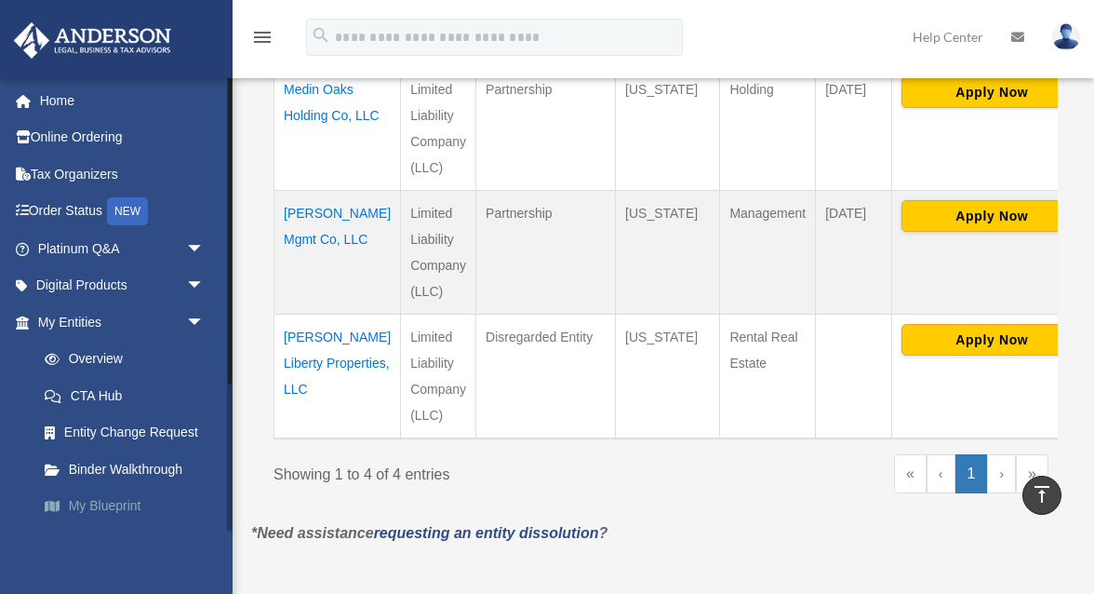
click at [120, 511] on link "My Blueprint" at bounding box center [129, 506] width 207 height 37
